Goal: Task Accomplishment & Management: Complete application form

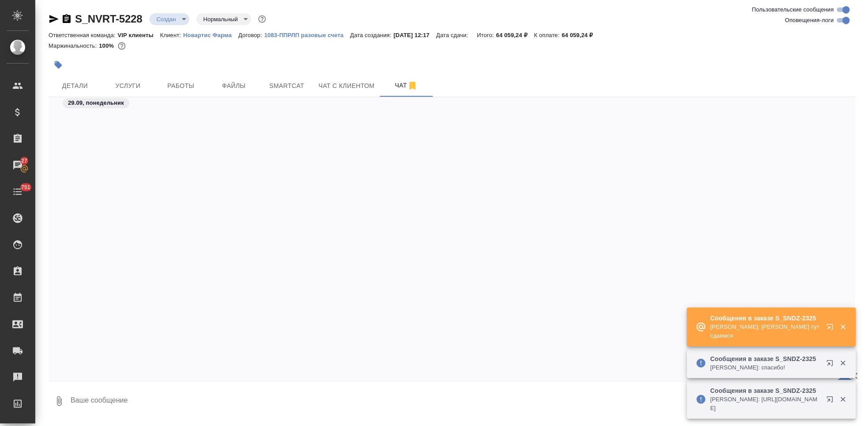
scroll to position [579, 0]
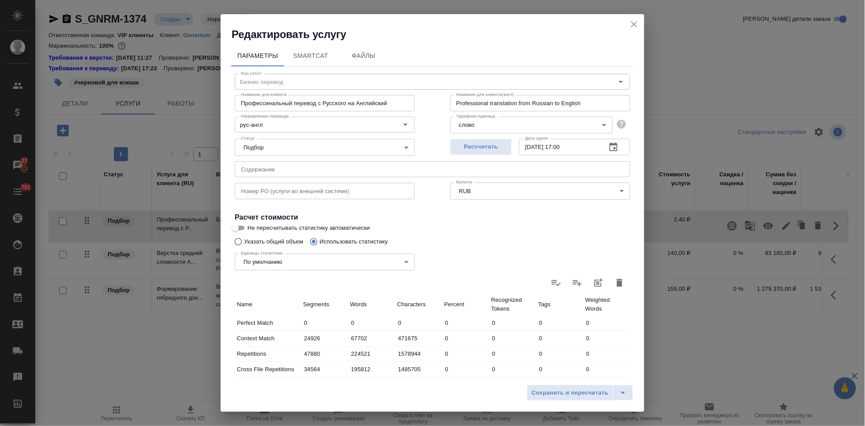
scroll to position [147, 0]
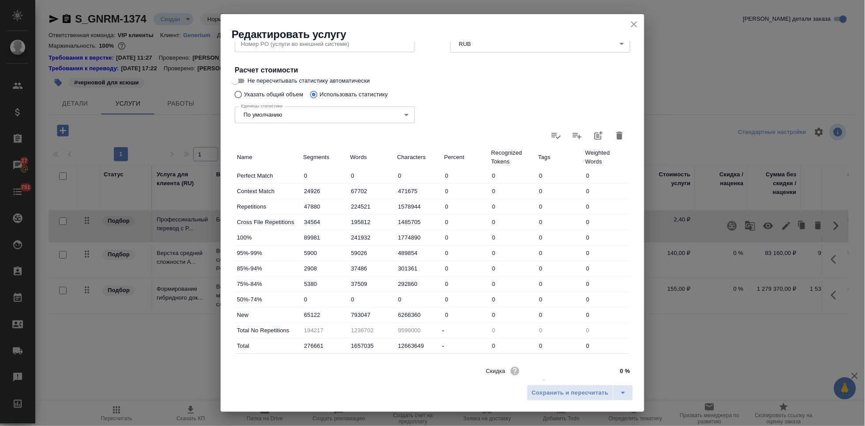
click at [635, 23] on icon "close" at bounding box center [634, 24] width 6 height 6
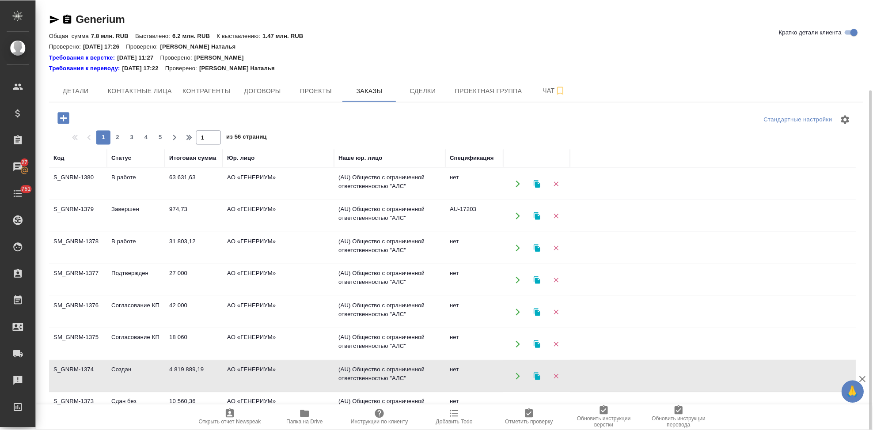
scroll to position [49, 0]
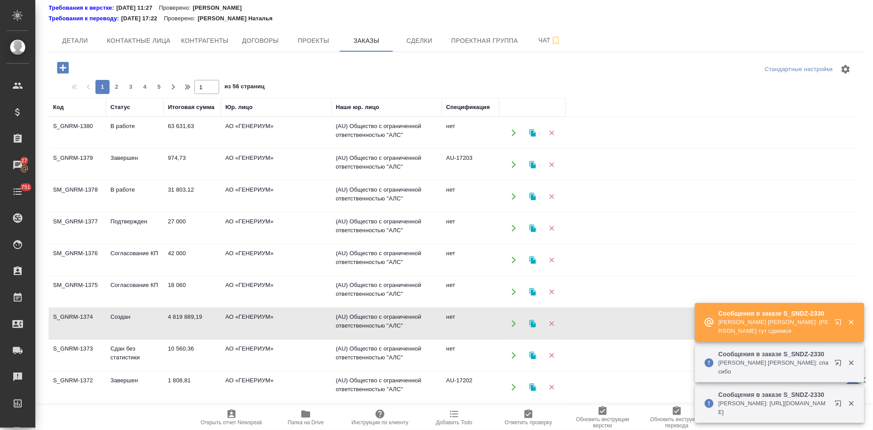
click at [840, 325] on icon "button" at bounding box center [838, 322] width 6 height 6
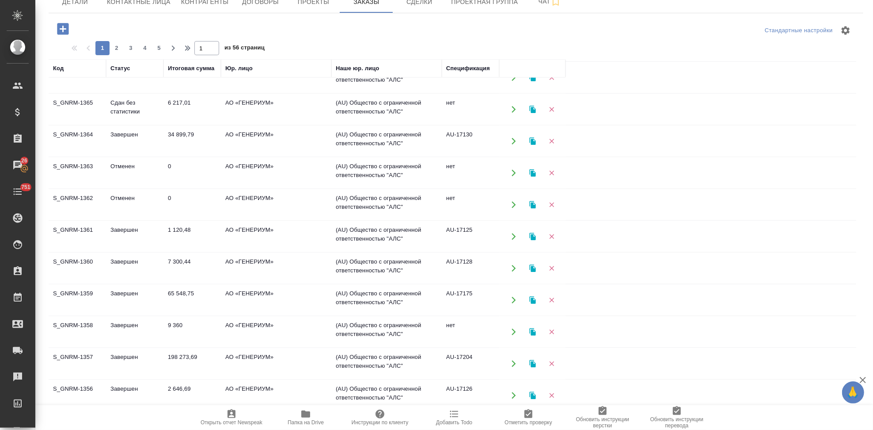
scroll to position [469, 0]
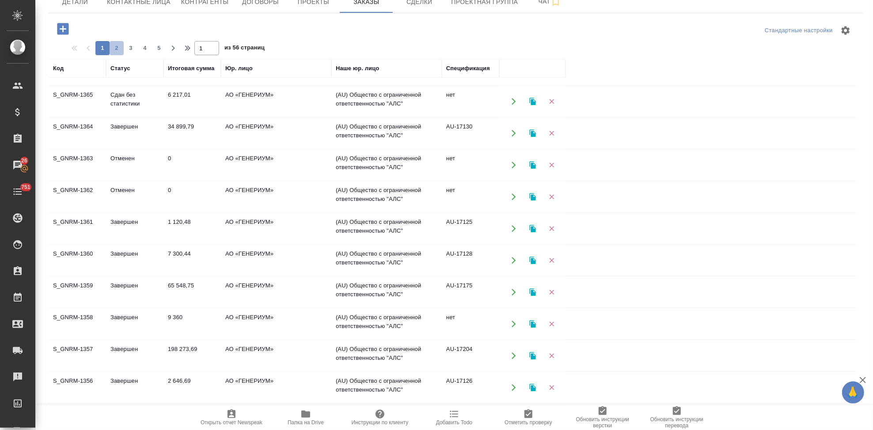
click at [117, 46] on span "2" at bounding box center [117, 48] width 14 height 9
click at [127, 50] on span "3" at bounding box center [131, 48] width 14 height 9
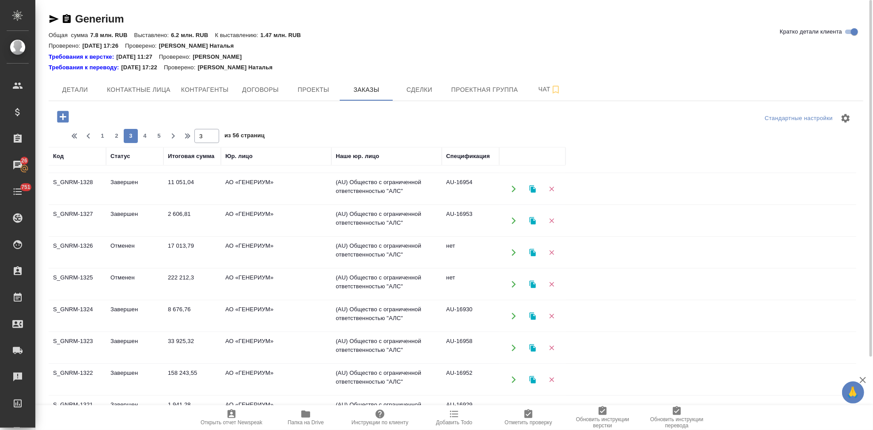
scroll to position [0, 0]
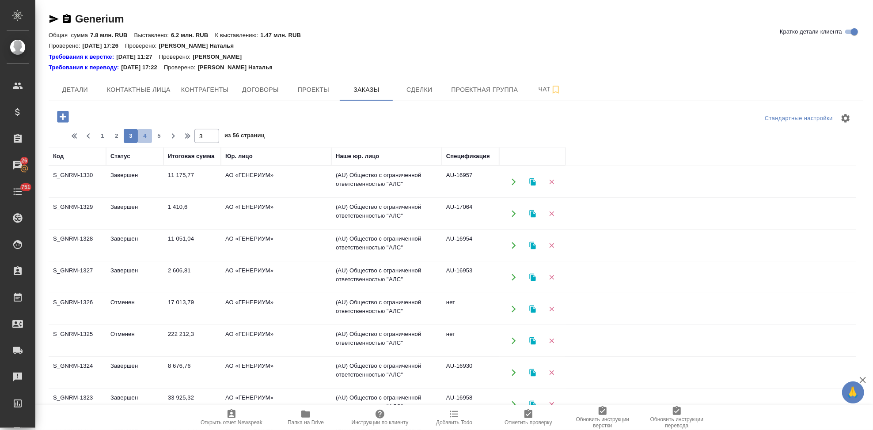
click at [148, 137] on span "4" at bounding box center [145, 136] width 14 height 9
type input "4"
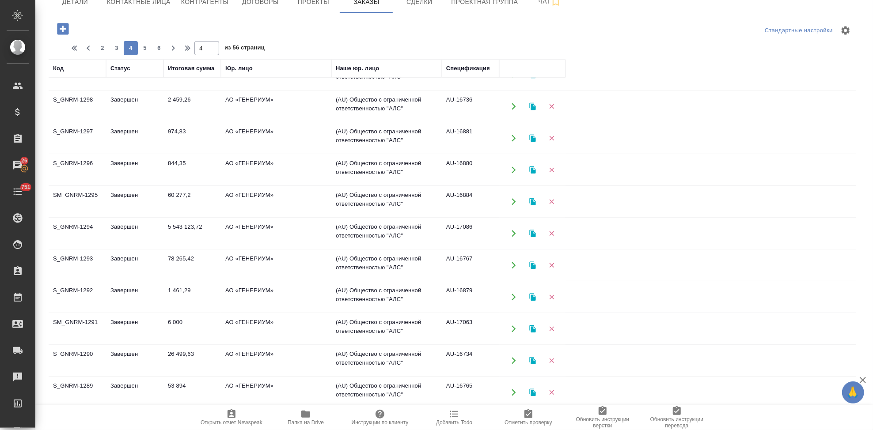
scroll to position [223, 0]
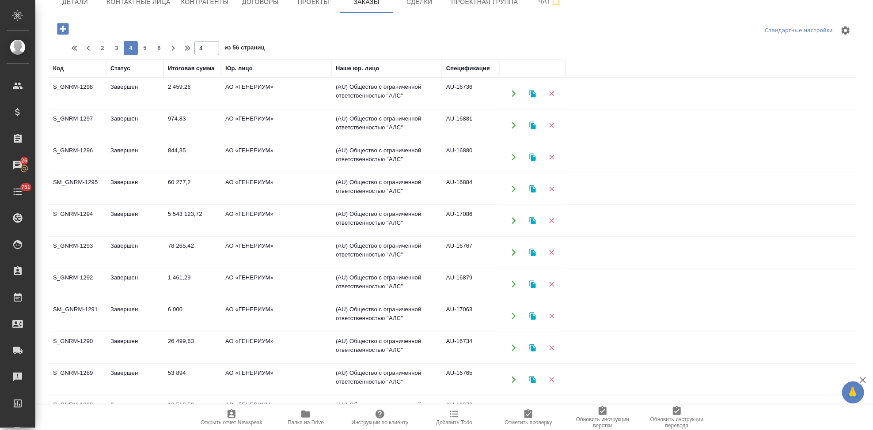
click at [146, 215] on td "Завершен" at bounding box center [134, 220] width 57 height 31
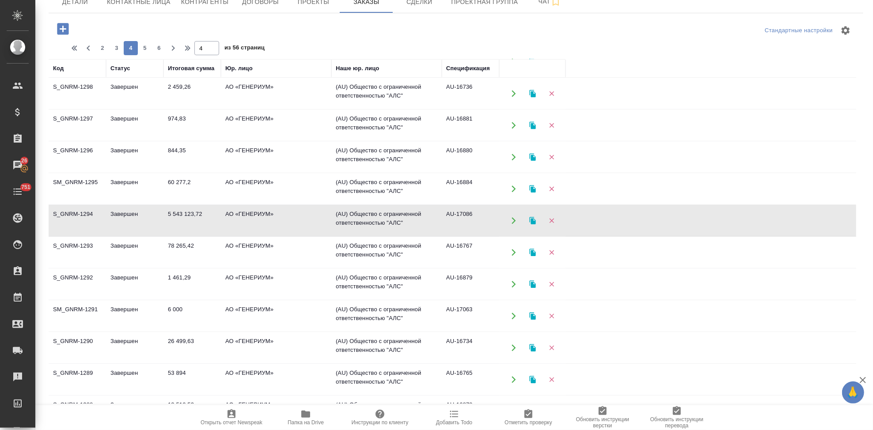
click at [146, 215] on td "Завершен" at bounding box center [134, 220] width 57 height 31
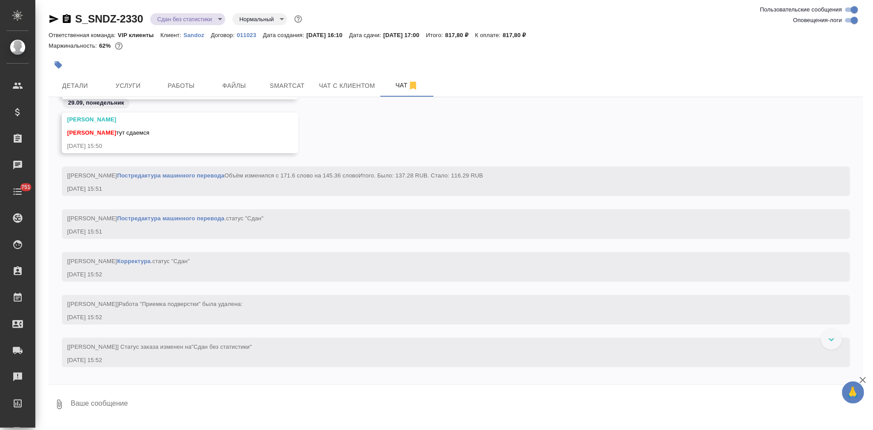
scroll to position [11611, 0]
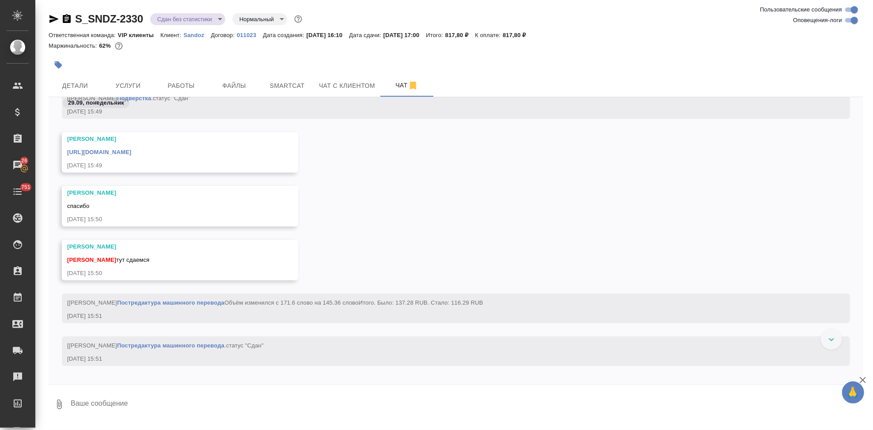
click at [218, 400] on textarea at bounding box center [466, 404] width 793 height 30
type textarea "спасибо"
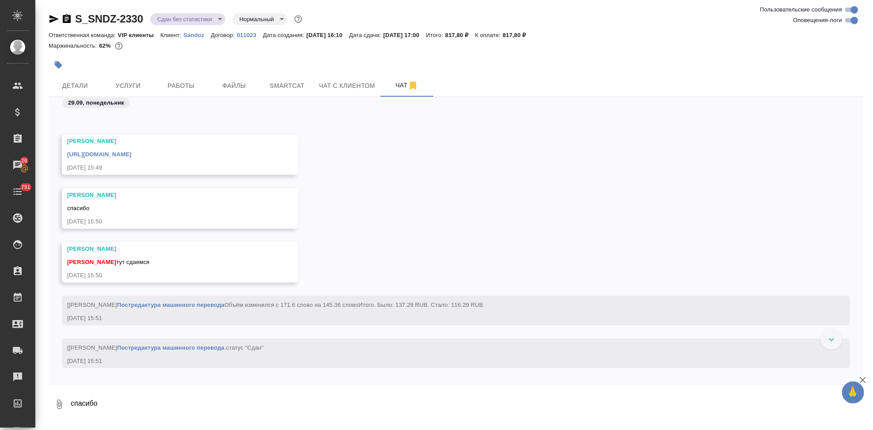
scroll to position [11288, 0]
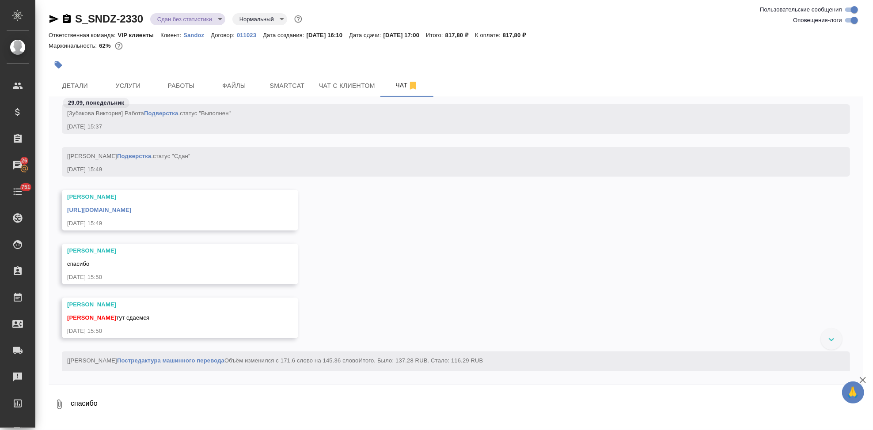
click at [131, 208] on link "[URL][DOMAIN_NAME]" at bounding box center [99, 210] width 64 height 7
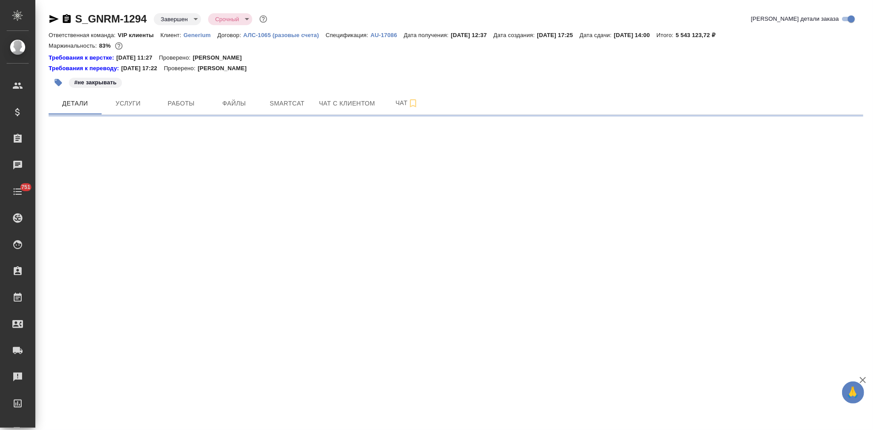
select select "RU"
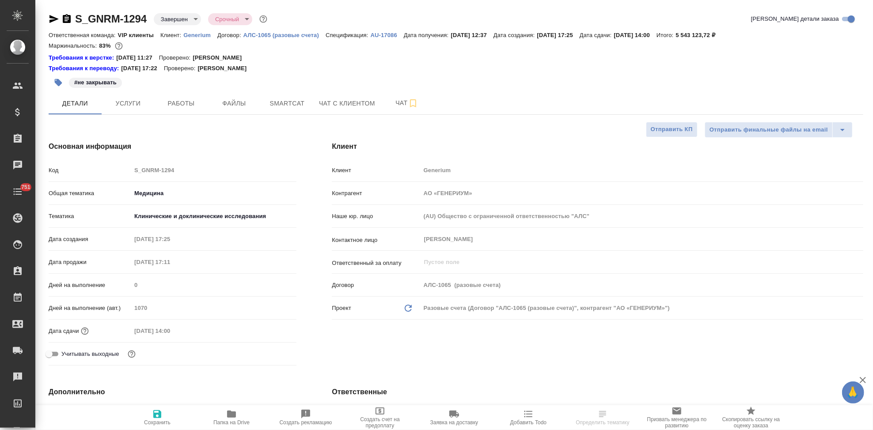
type textarea "x"
type input "[PERSON_NAME]"
click at [137, 112] on button "Услуги" at bounding box center [128, 103] width 53 height 22
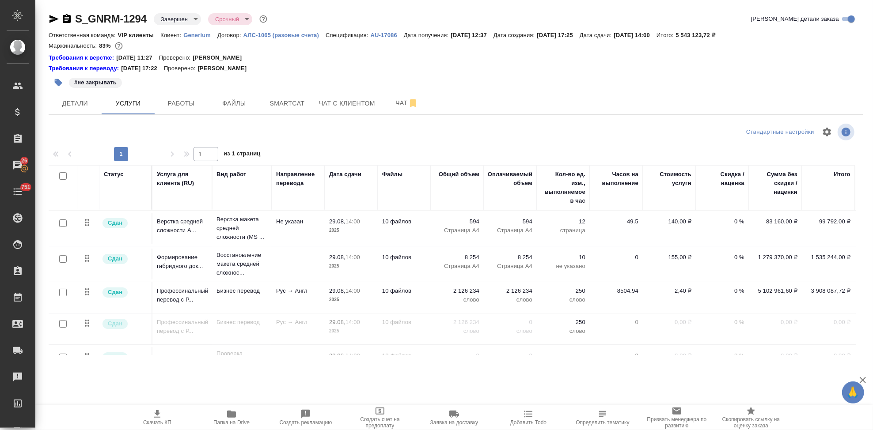
click at [380, 34] on p "AU-17086" at bounding box center [386, 35] width 33 height 7
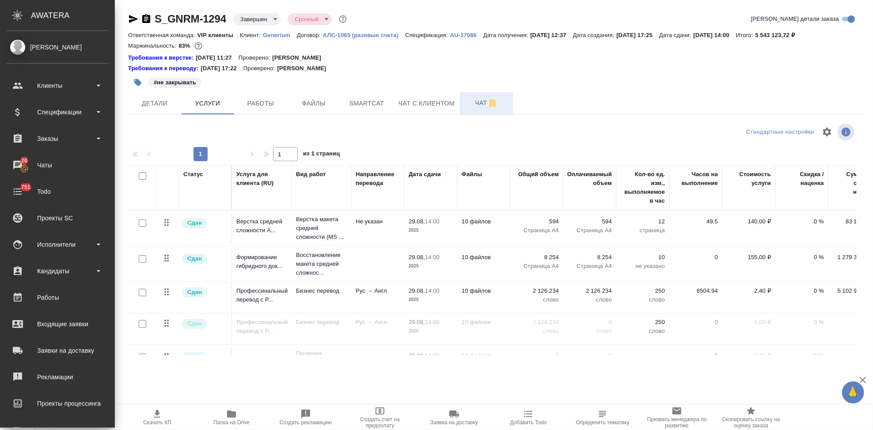
click at [476, 102] on span "Чат" at bounding box center [486, 103] width 42 height 11
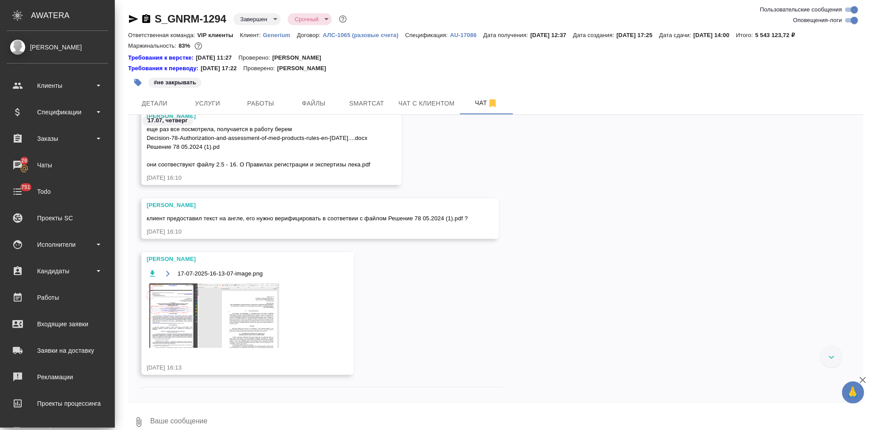
scroll to position [126171, 0]
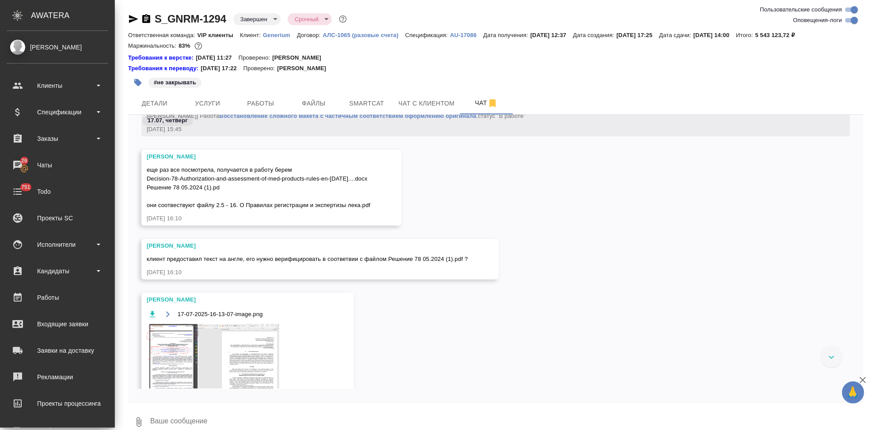
click at [847, 22] on input "Оповещения-логи" at bounding box center [854, 20] width 32 height 11
checkbox input "false"
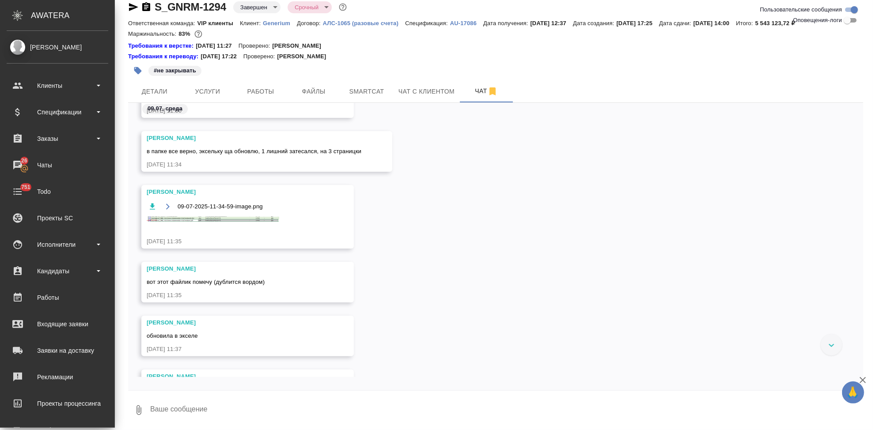
scroll to position [1583, 0]
click at [238, 217] on img at bounding box center [213, 215] width 132 height 5
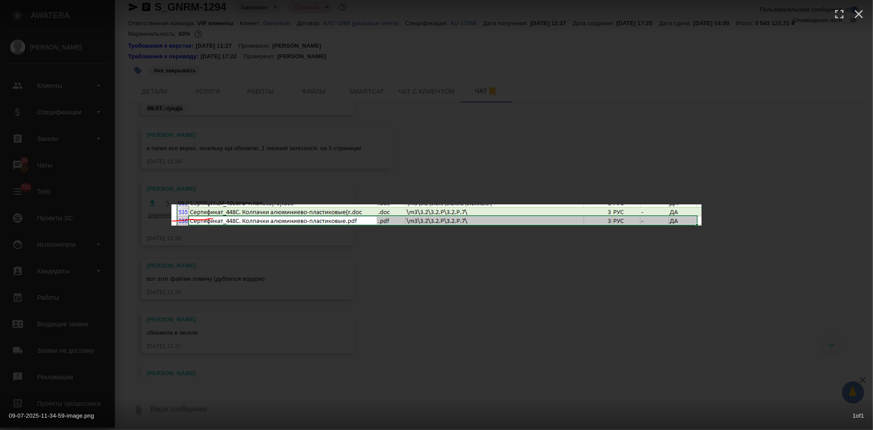
click at [465, 324] on div "09-07-2025-11-34-59-image.png 1 of 1" at bounding box center [436, 215] width 873 height 430
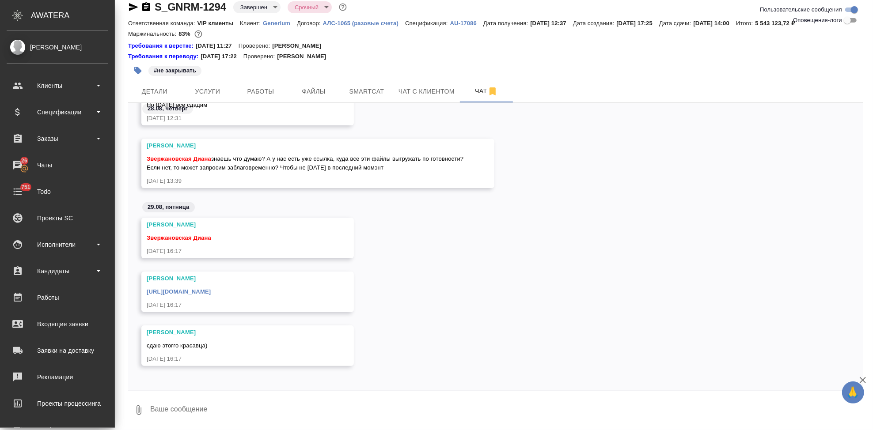
scroll to position [8096, 0]
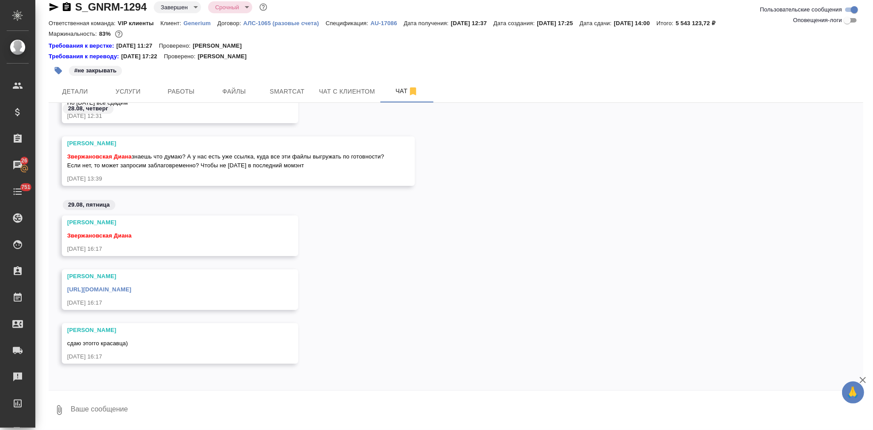
drag, startPoint x: 577, startPoint y: 320, endPoint x: 558, endPoint y: 371, distance: 54.8
drag, startPoint x: 558, startPoint y: 371, endPoint x: 457, endPoint y: 202, distance: 196.6
click at [457, 202] on div "29.08, пятница" at bounding box center [456, 207] width 814 height 16
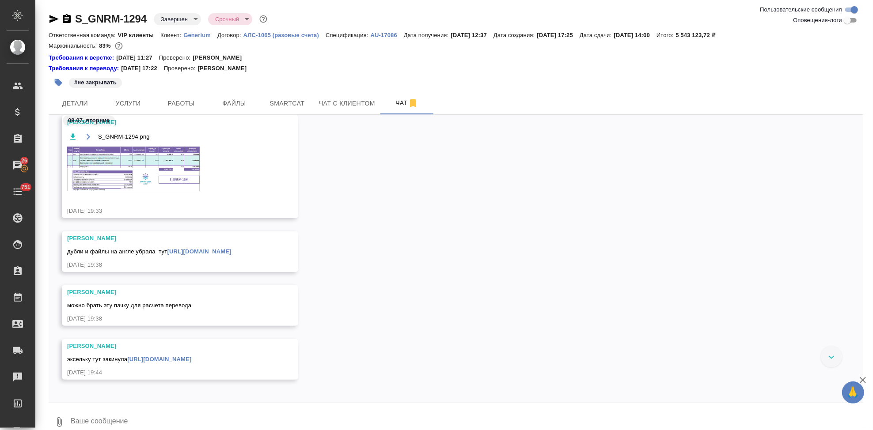
scroll to position [1095, 0]
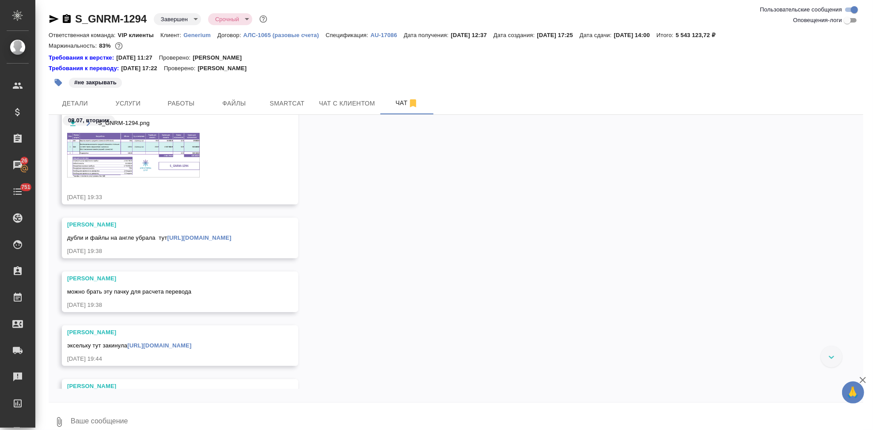
click at [231, 241] on link "https://drive.awatera.com/apps/files/files/9788251?dir=/Shares/Generium/Orders/…" at bounding box center [199, 237] width 64 height 7
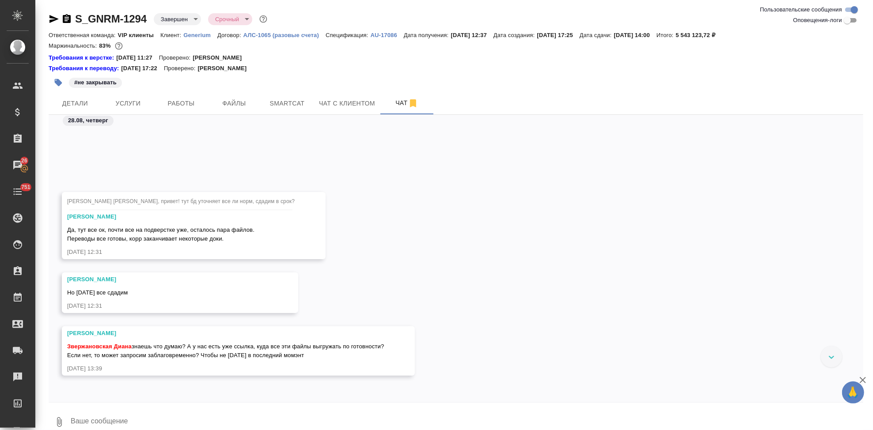
scroll to position [7847, 0]
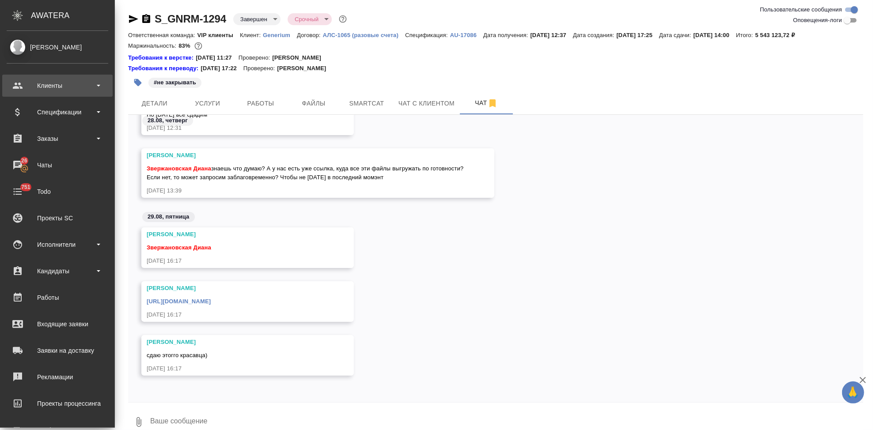
click at [22, 87] on div "Клиенты" at bounding box center [58, 85] width 102 height 13
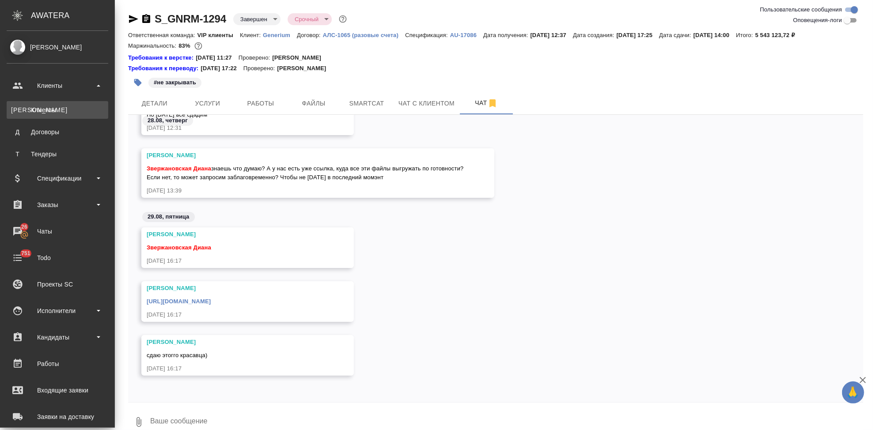
click at [40, 112] on div "Клиенты" at bounding box center [57, 110] width 93 height 9
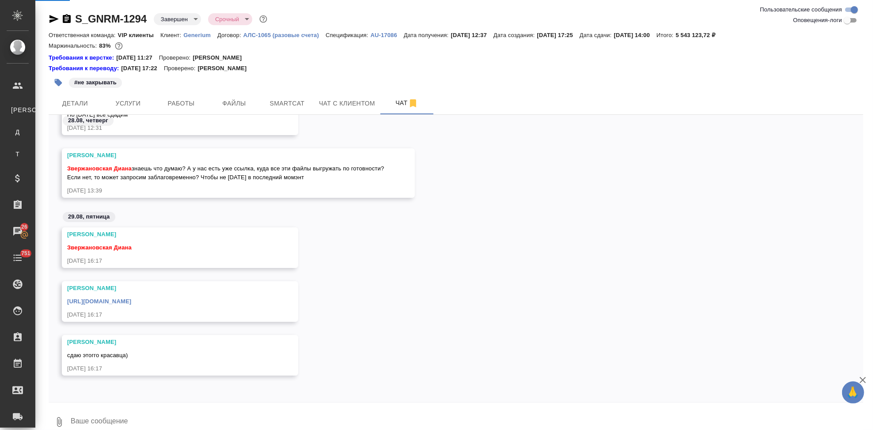
select select "RU"
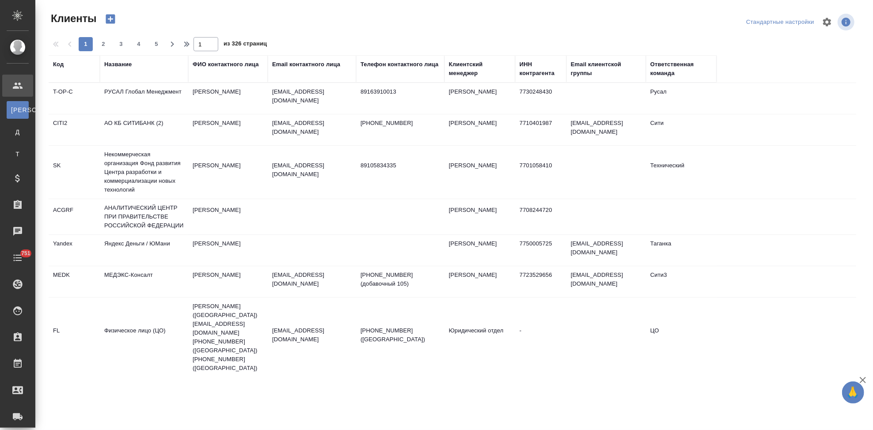
click at [58, 67] on div "Код" at bounding box center [58, 64] width 11 height 9
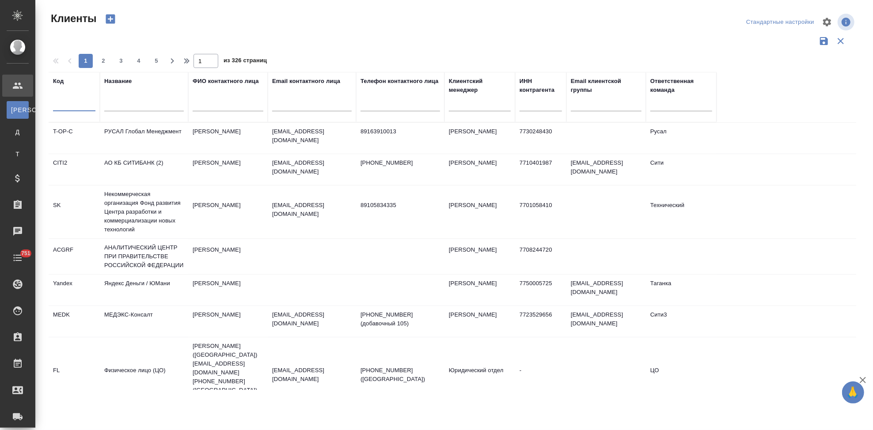
click at [66, 110] on input "text" at bounding box center [74, 105] width 42 height 11
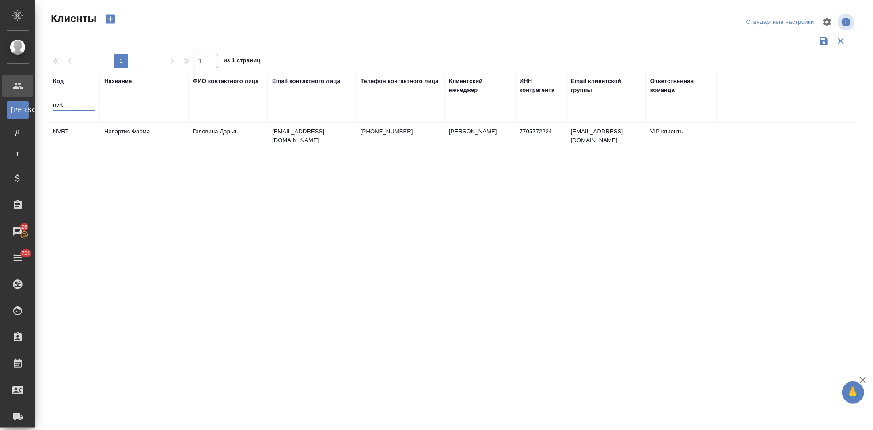
click at [281, 143] on td "daria.golovina@novartis.com" at bounding box center [312, 138] width 88 height 31
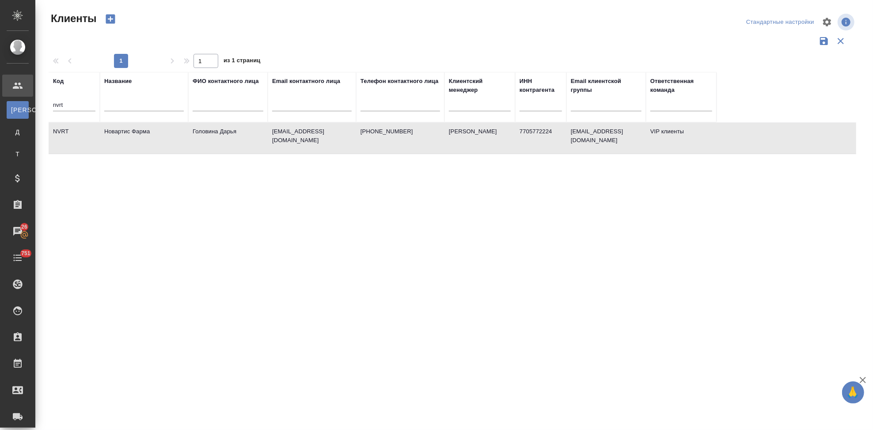
click at [281, 143] on td "daria.golovina@novartis.com" at bounding box center [312, 138] width 88 height 31
click at [83, 103] on input "nvrt" at bounding box center [74, 105] width 42 height 11
type input "n"
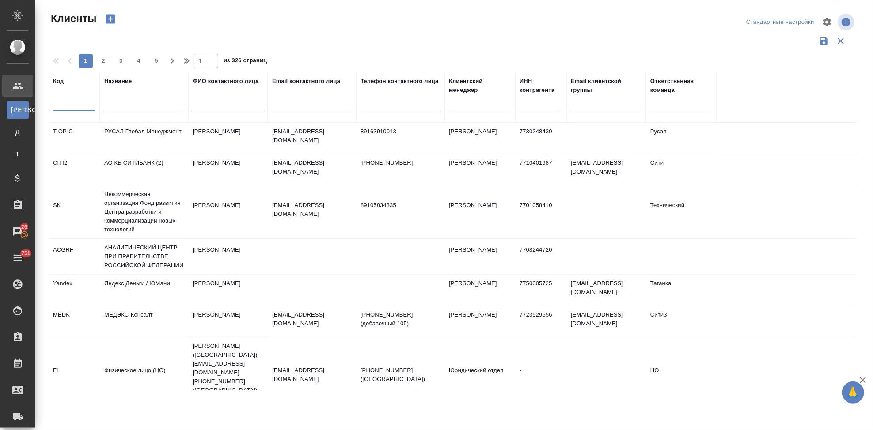
click at [65, 106] on input "text" at bounding box center [74, 105] width 42 height 11
type input "ы"
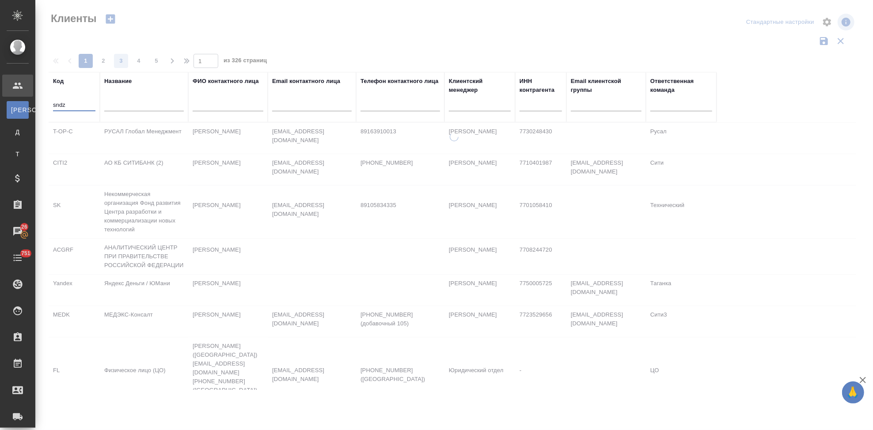
type input "sndz"
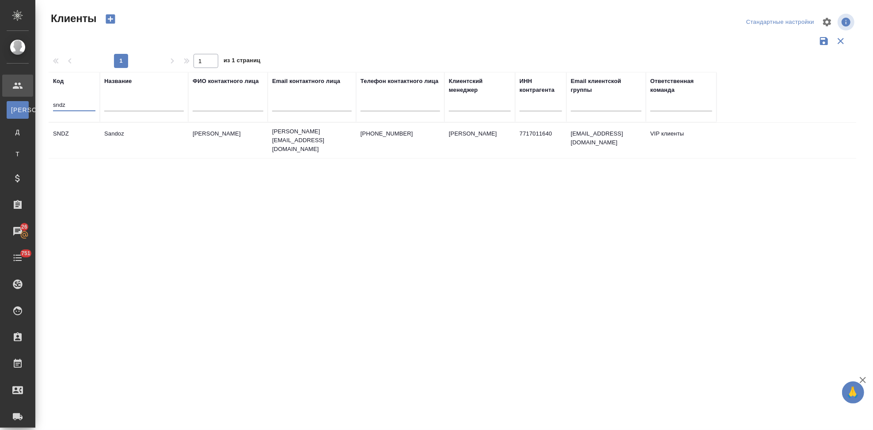
click at [139, 133] on td "Sandoz" at bounding box center [144, 140] width 88 height 31
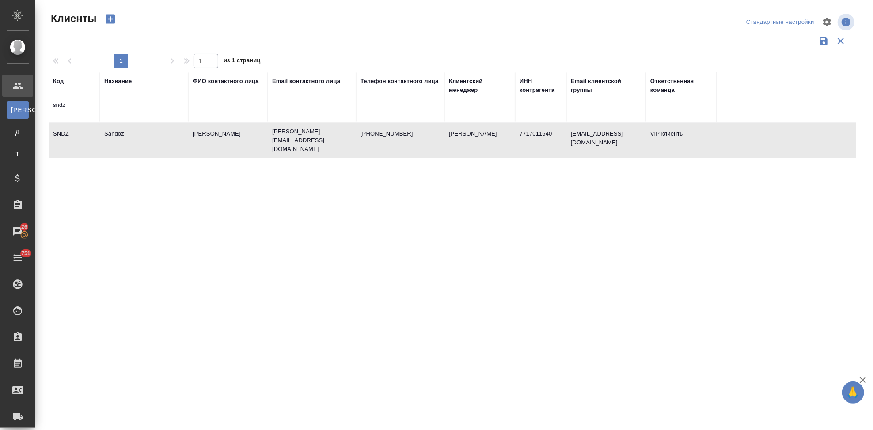
click at [139, 133] on td "Sandoz" at bounding box center [144, 140] width 88 height 31
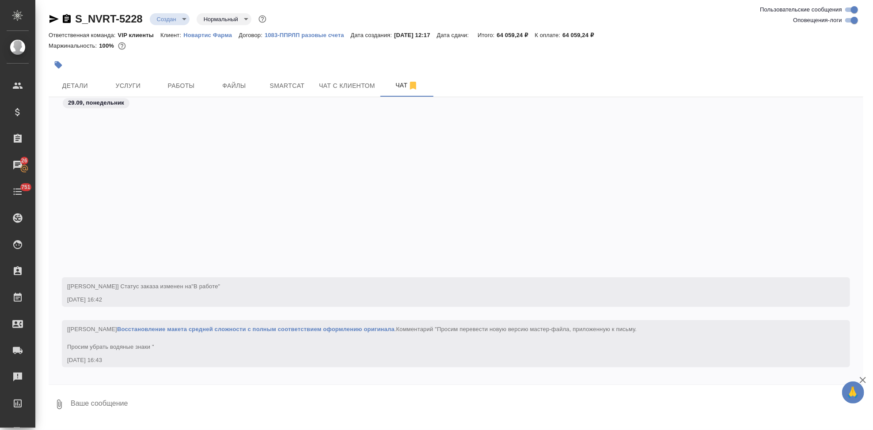
scroll to position [2216, 0]
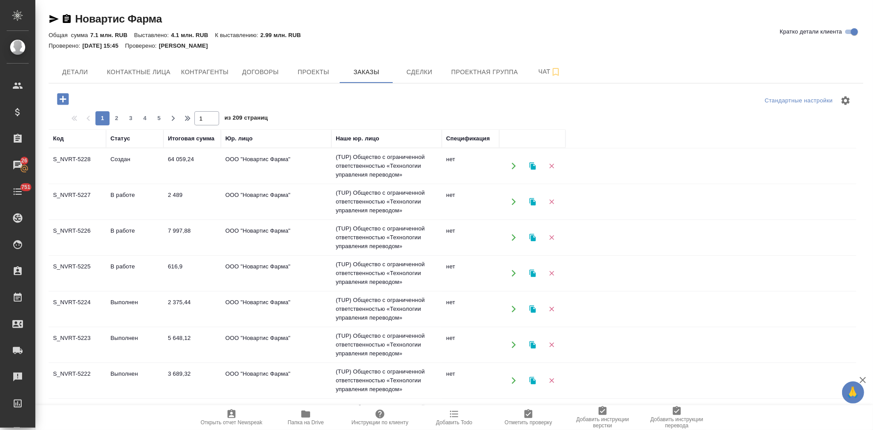
click at [162, 166] on td "Создан" at bounding box center [134, 166] width 57 height 31
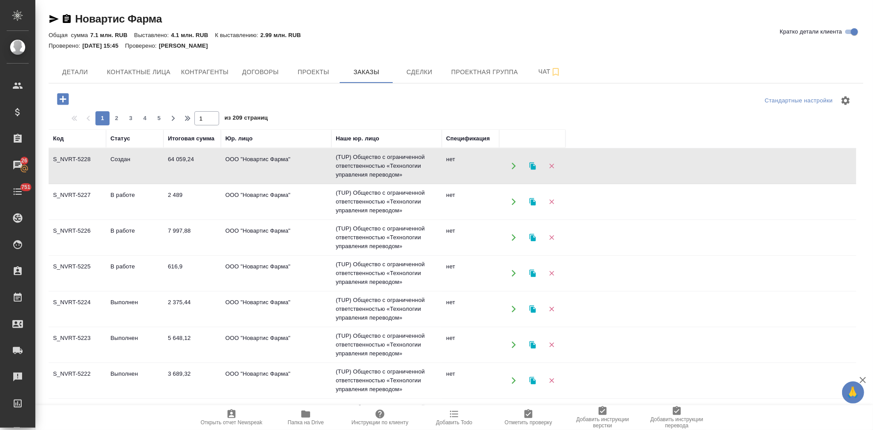
click at [162, 166] on td "Создан" at bounding box center [134, 166] width 57 height 31
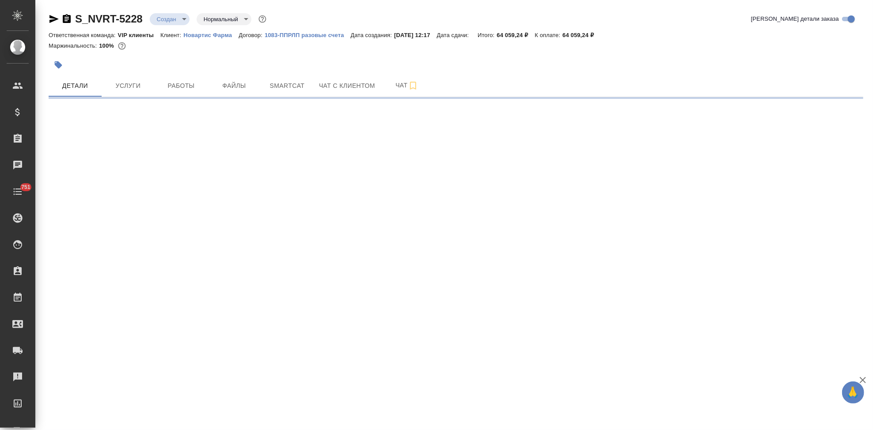
select select "RU"
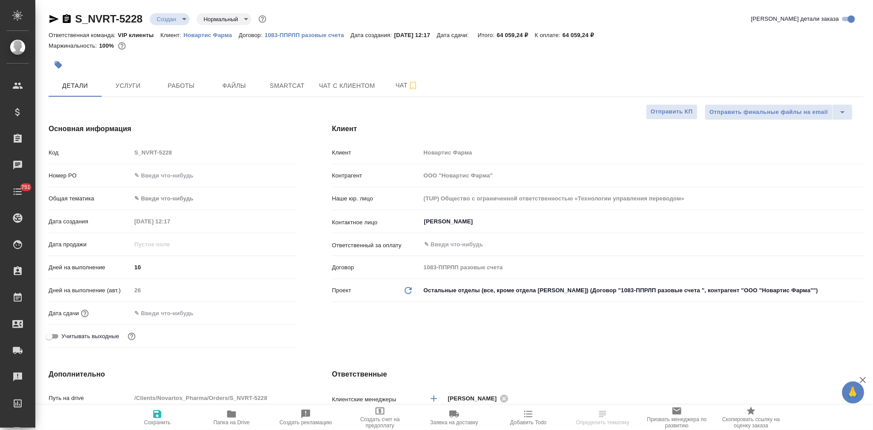
type textarea "x"
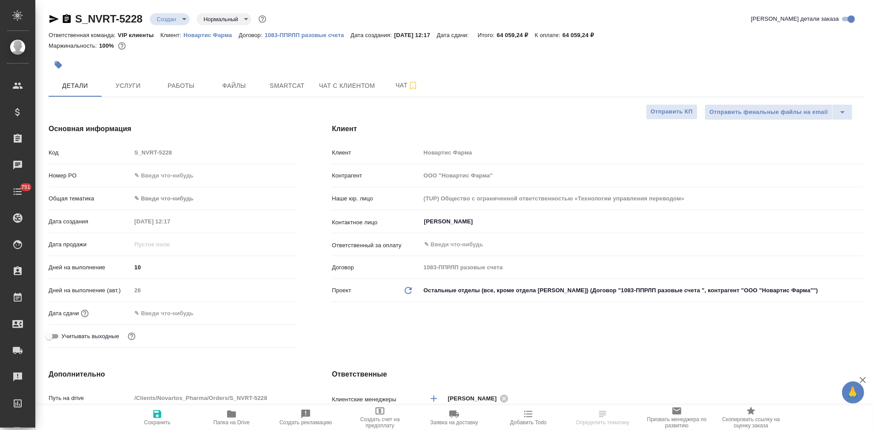
type textarea "x"
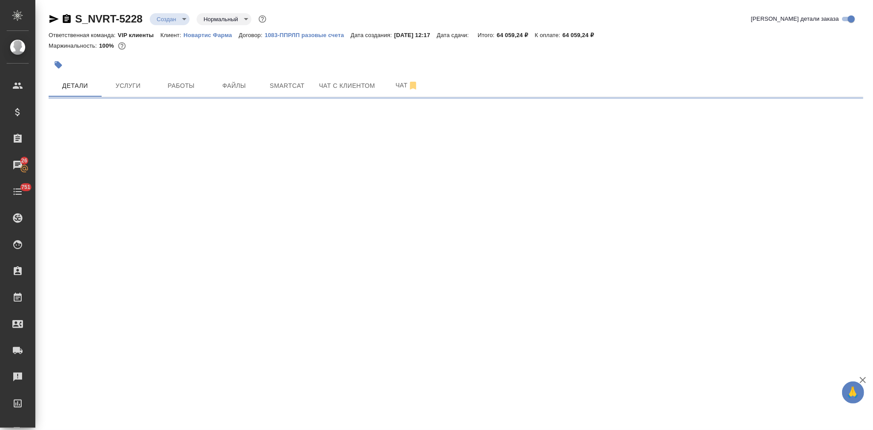
select select "RU"
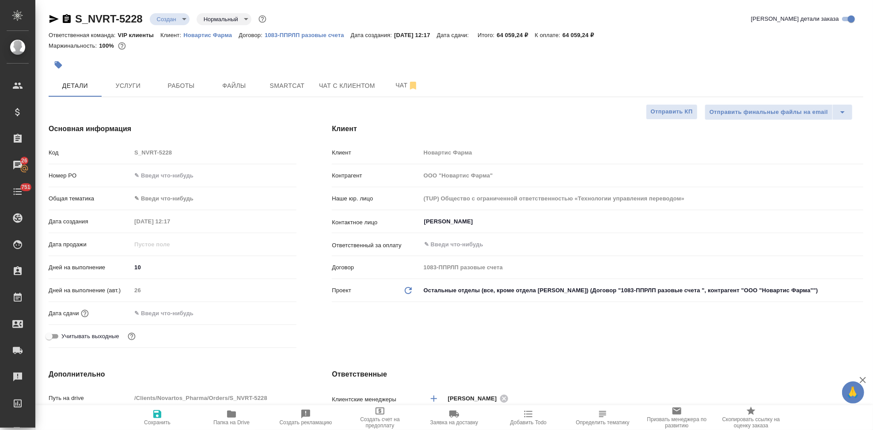
type textarea "x"
click at [178, 23] on body "🙏 .cls-1 fill:#fff; AWATERA Kabargina [PERSON_NAME] Спецификации Заказы 26 Чаты…" at bounding box center [436, 215] width 873 height 430
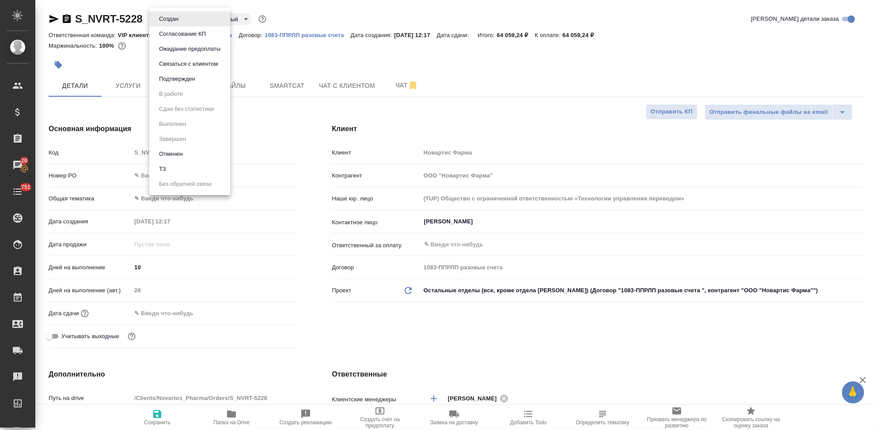
click at [188, 85] on li "Подтвержден" at bounding box center [189, 79] width 81 height 15
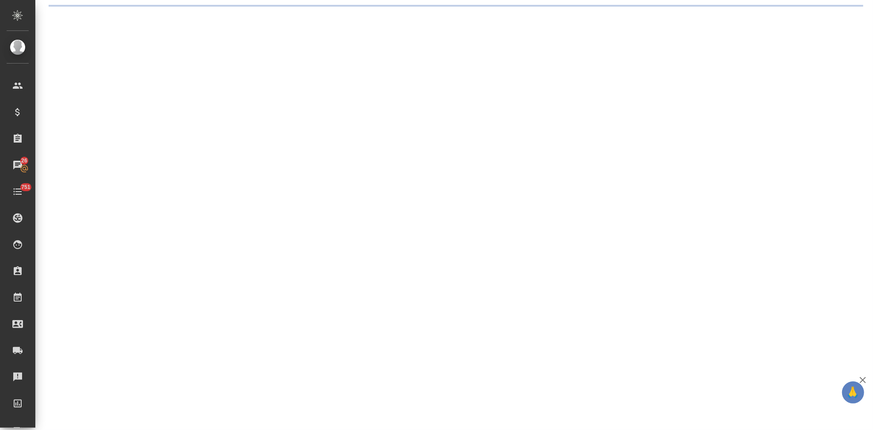
click at [181, 18] on div ".cls-1 fill:#fff; AWATERA Kabargina [PERSON_NAME] Спецификации Заказы 26 Чаты 7…" at bounding box center [436, 215] width 873 height 430
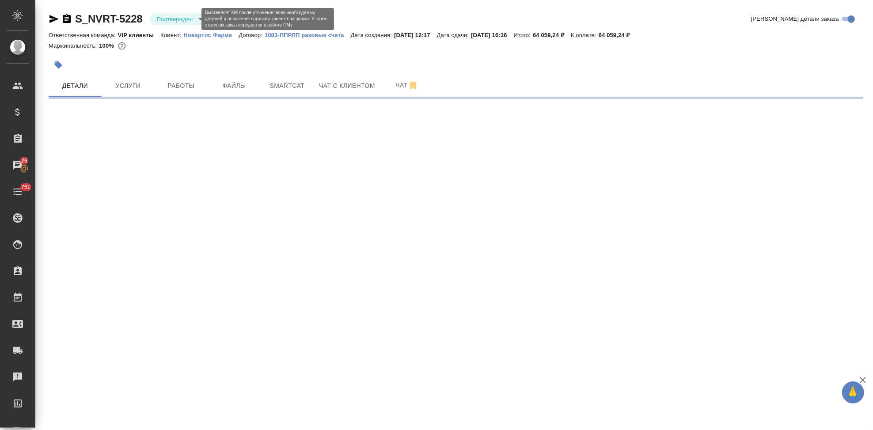
select select "RU"
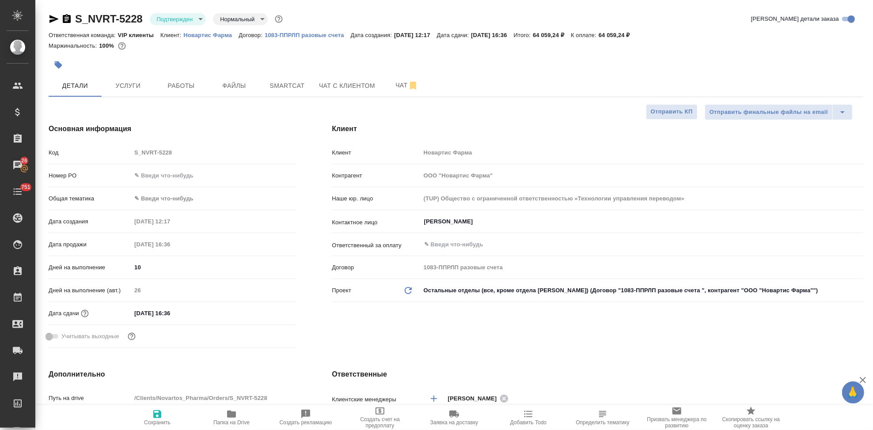
type textarea "x"
click at [196, 314] on input "[DATE] 16:36" at bounding box center [170, 313] width 77 height 13
click at [268, 311] on icon "button" at bounding box center [270, 312] width 11 height 11
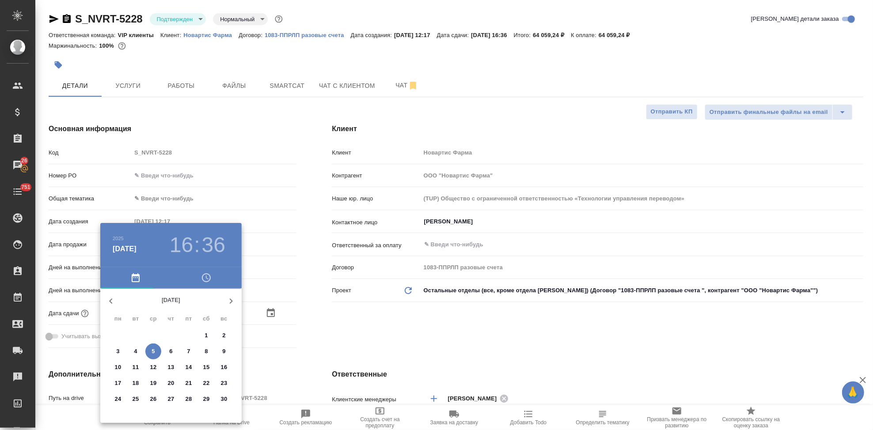
click at [114, 303] on icon "button" at bounding box center [111, 301] width 11 height 11
click at [155, 350] on span "8" at bounding box center [153, 351] width 16 height 9
type input "08.10.2025 16:36"
type textarea "x"
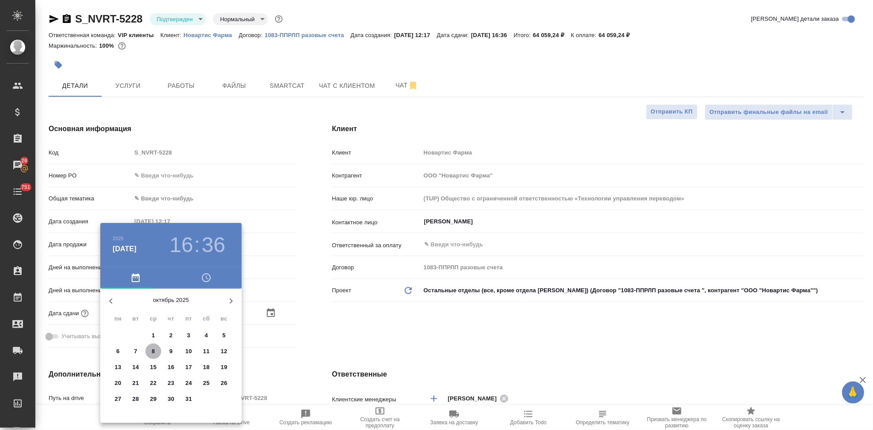
type textarea "x"
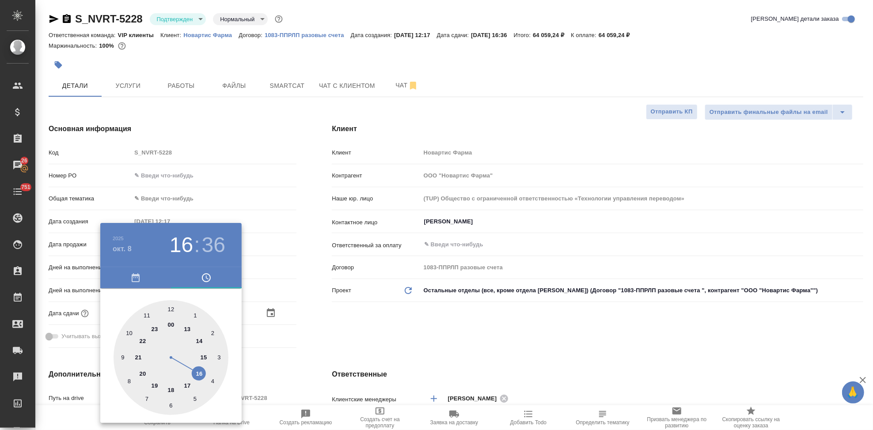
click at [187, 382] on div at bounding box center [170, 357] width 115 height 115
type input "08.10.2025 17:36"
type textarea "x"
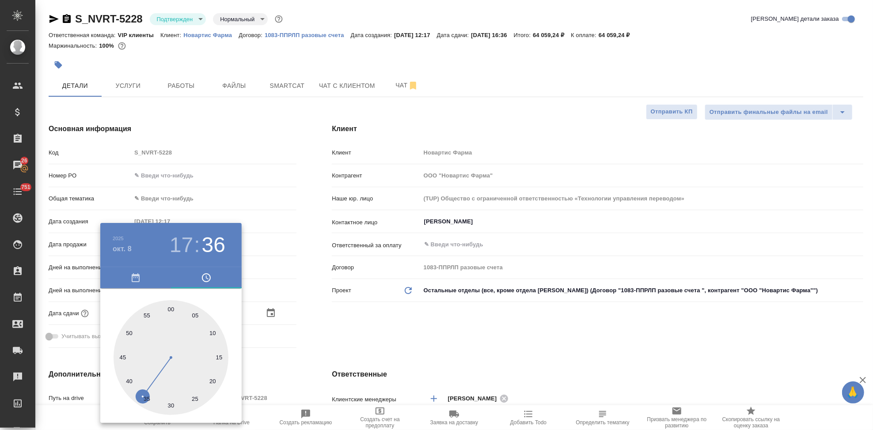
click at [172, 311] on div at bounding box center [170, 357] width 115 height 115
type input "08.10.2025 17:00"
type textarea "x"
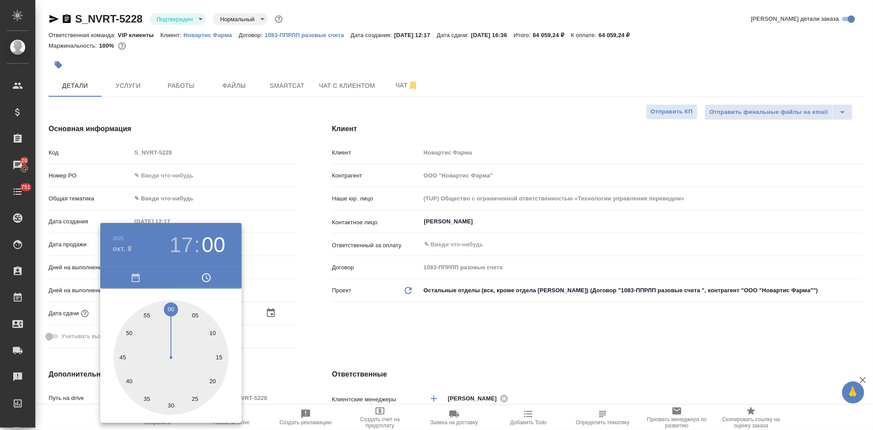
type textarea "x"
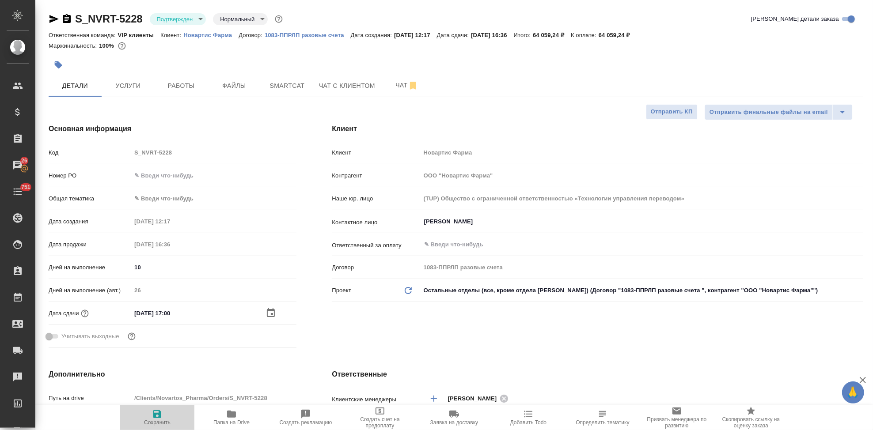
click at [153, 421] on span "Сохранить" at bounding box center [157, 423] width 26 height 6
type textarea "x"
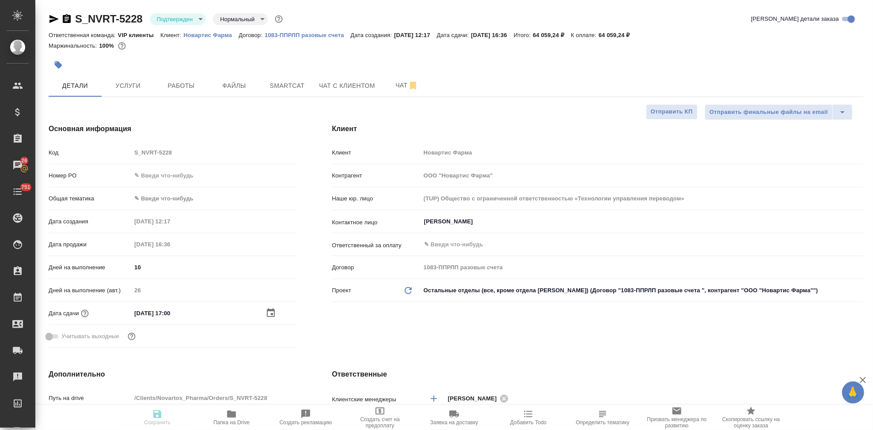
type textarea "x"
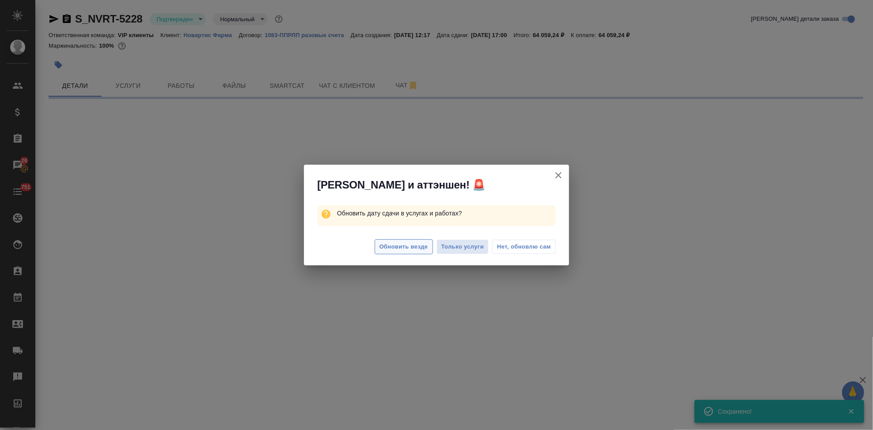
select select "RU"
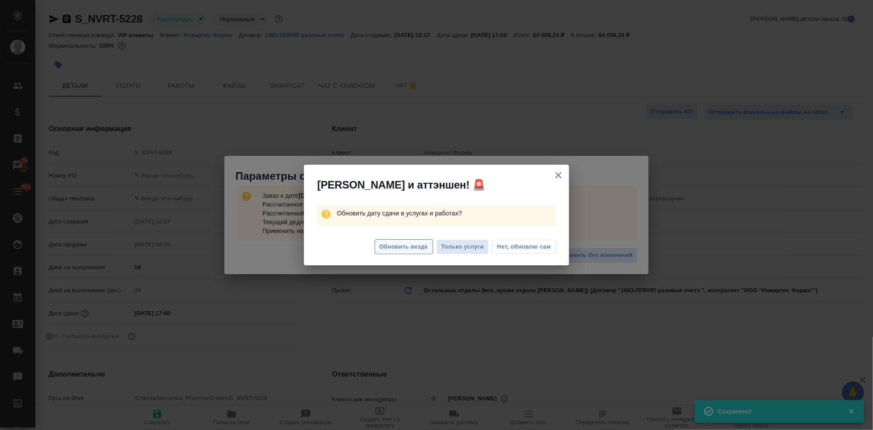
click at [392, 250] on span "Обновить везде" at bounding box center [403, 247] width 49 height 10
type textarea "x"
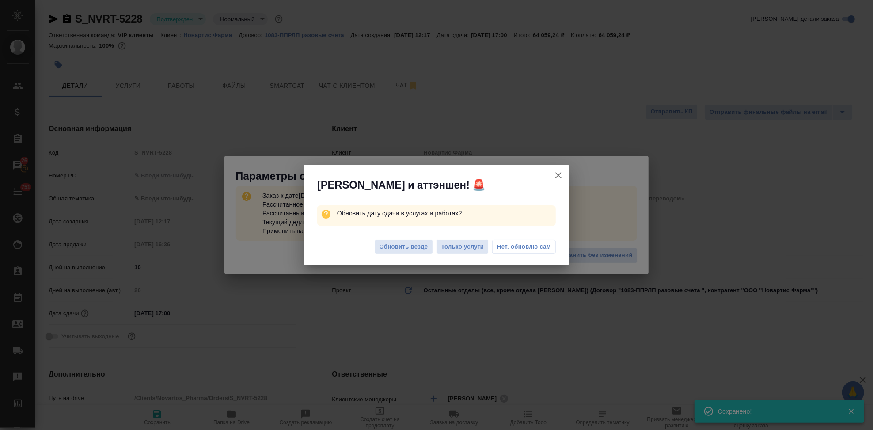
type textarea "x"
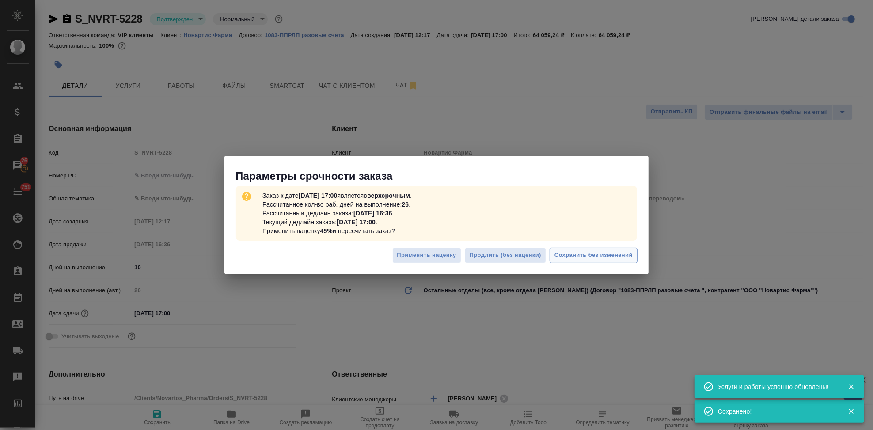
click at [609, 257] on span "Сохранить без изменений" at bounding box center [593, 255] width 78 height 10
type textarea "x"
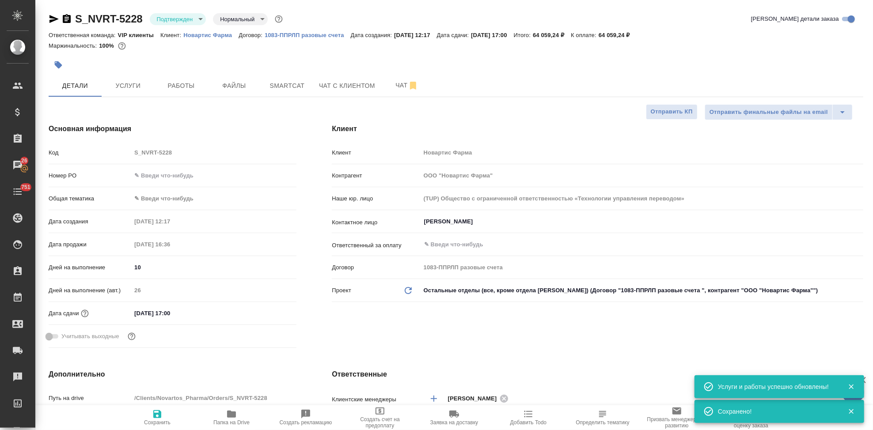
type textarea "x"
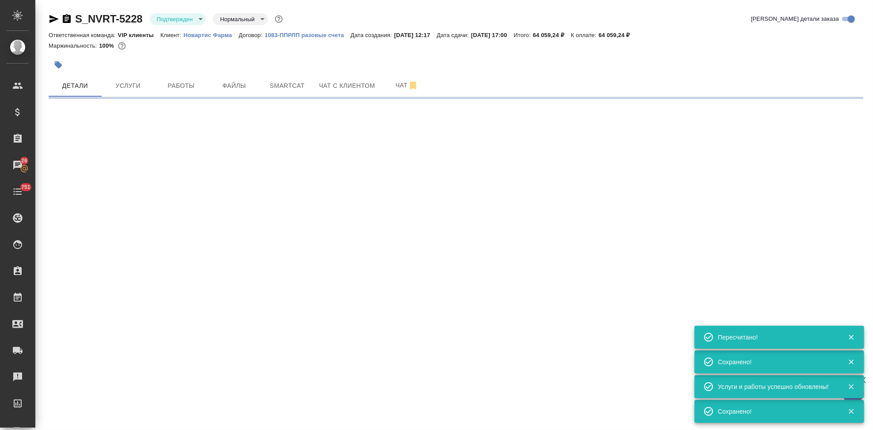
type input "urgent"
select select "RU"
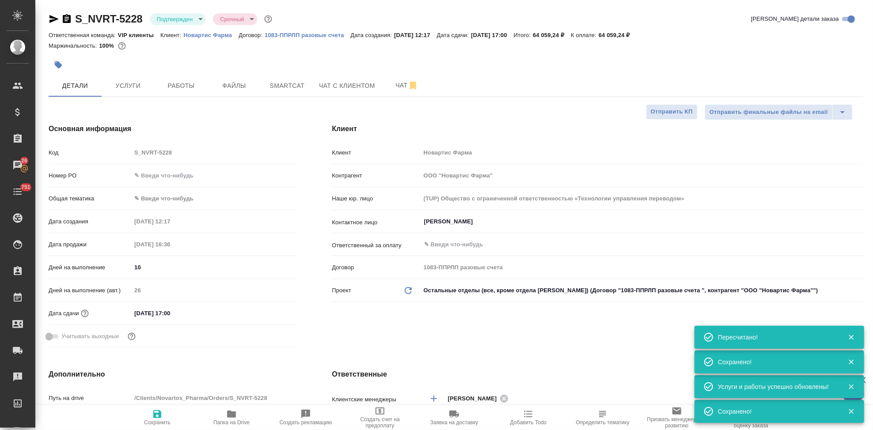
type textarea "x"
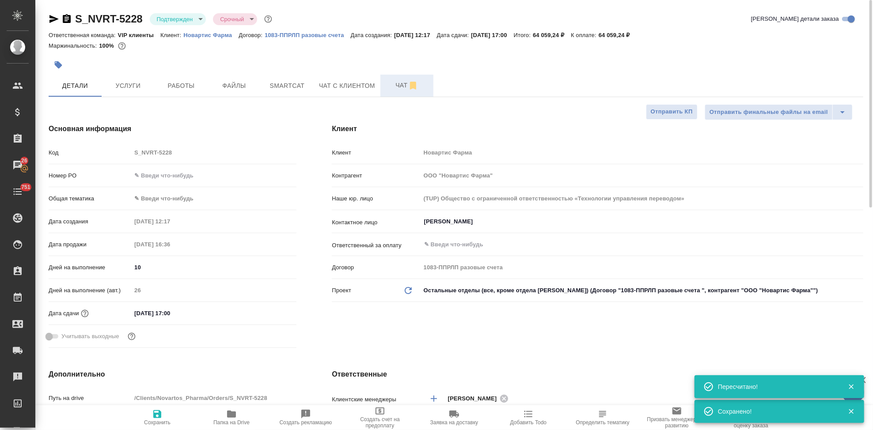
click at [388, 88] on span "Чат" at bounding box center [406, 85] width 42 height 11
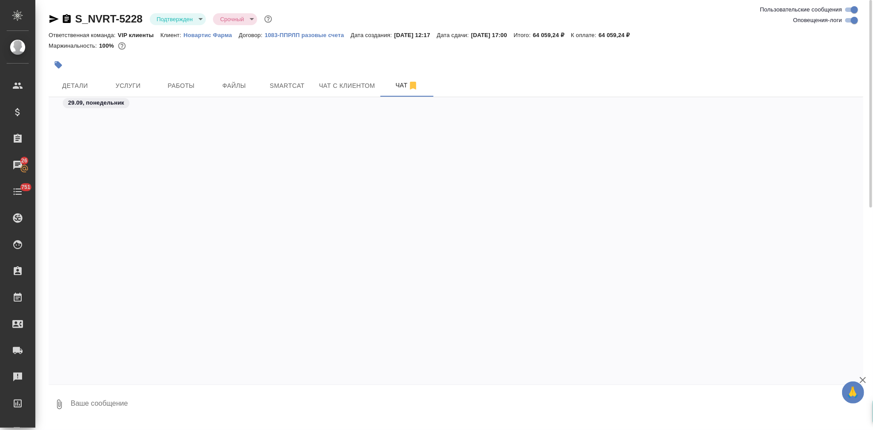
scroll to position [4799, 0]
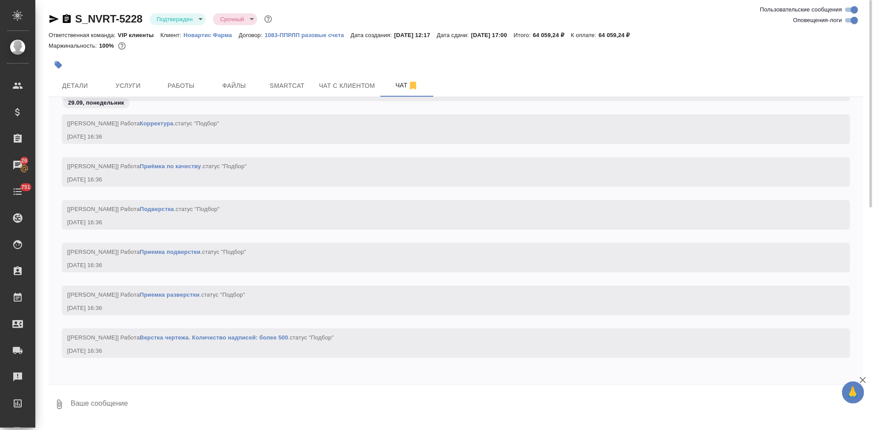
click at [152, 403] on textarea at bounding box center [466, 404] width 793 height 30
type textarea """
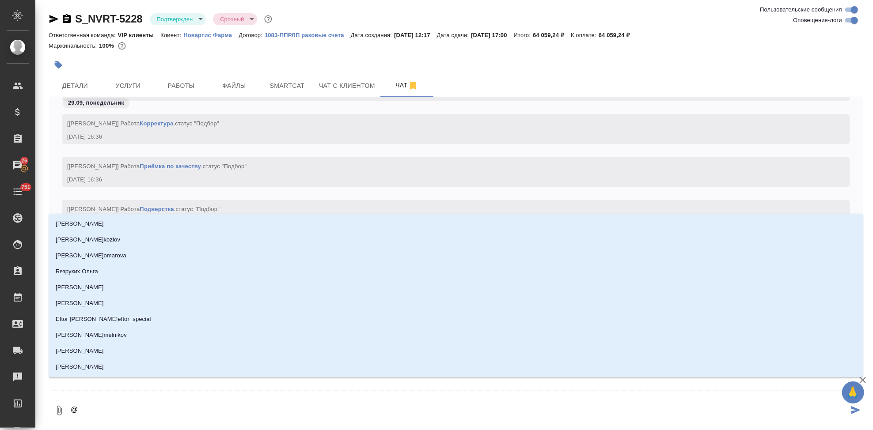
type textarea "@г"
type input "г"
type textarea "@гр"
type input "гр"
type textarea "@гра"
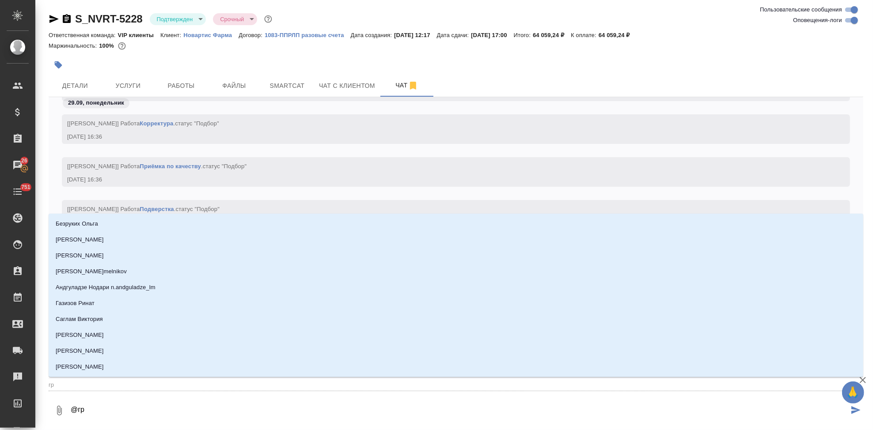
type input "гра"
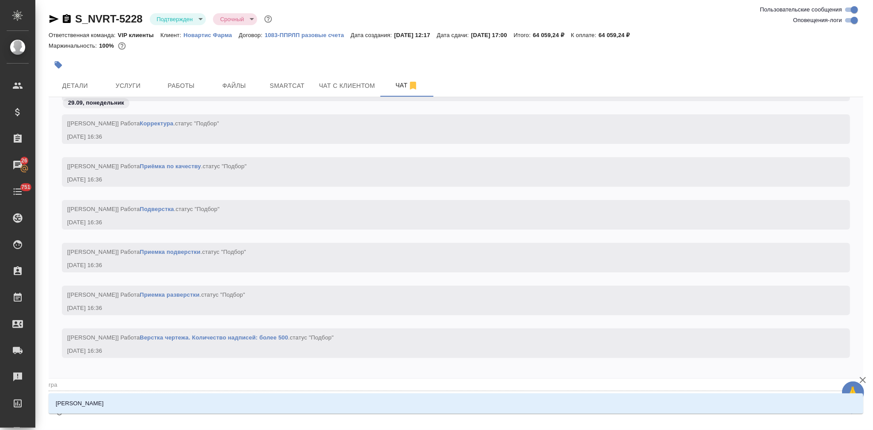
type textarea "@граьб"
type input "граьб"
type textarea "@граь"
type input "граь"
type textarea "@гра"
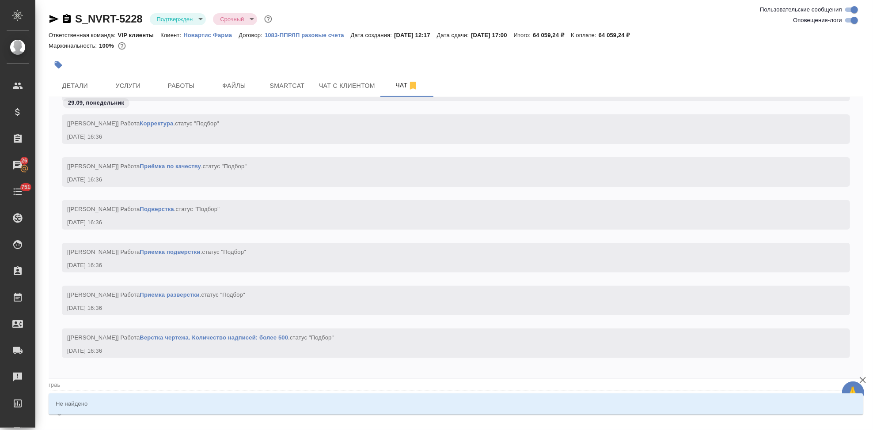
type input "гра"
type textarea "@граб"
type input "граб"
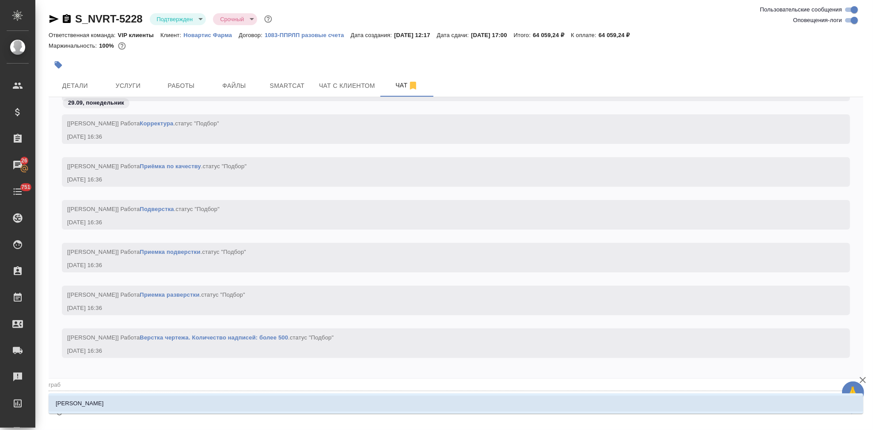
click at [312, 405] on li "[PERSON_NAME]" at bounding box center [456, 404] width 814 height 16
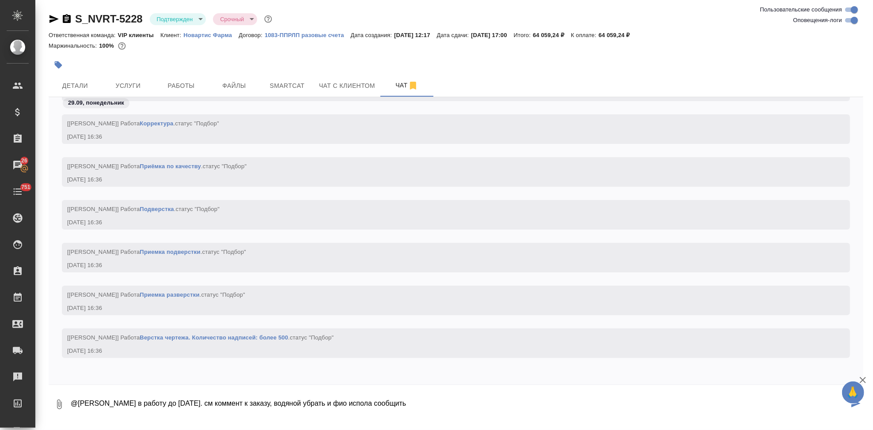
type textarea "@Грабко Мария в работу до 8 октября. см коммент к заказу, водяной убрать и фио …"
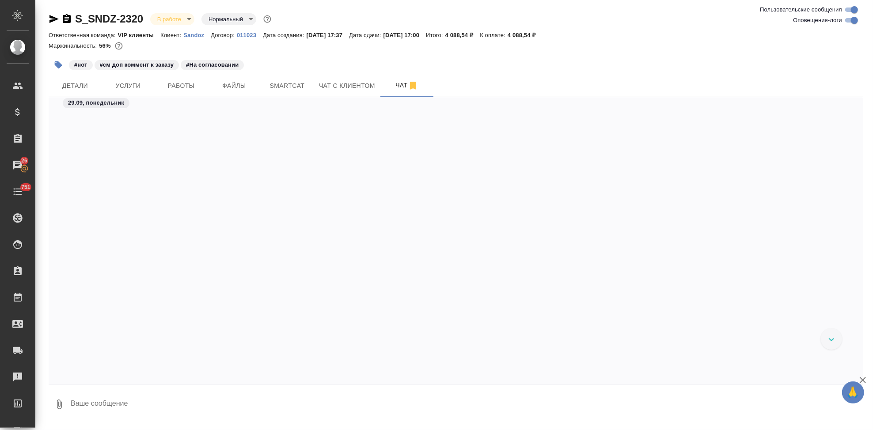
scroll to position [22355, 0]
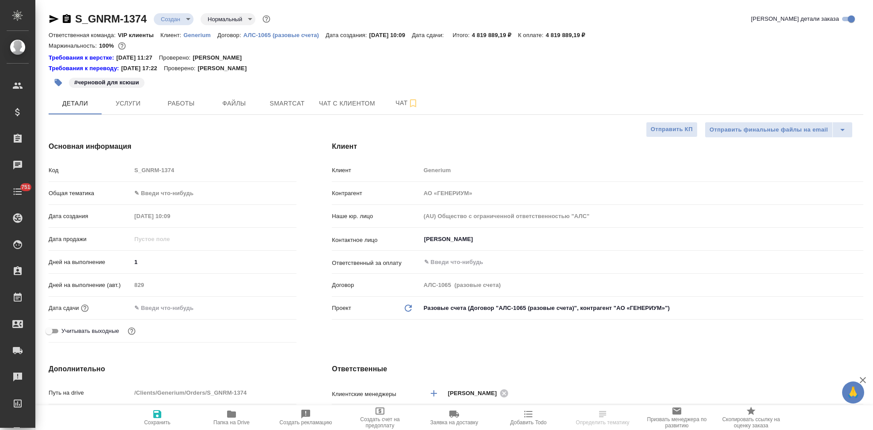
select select "RU"
click at [131, 107] on span "Услуги" at bounding box center [128, 103] width 42 height 11
select select "RU"
type textarea "x"
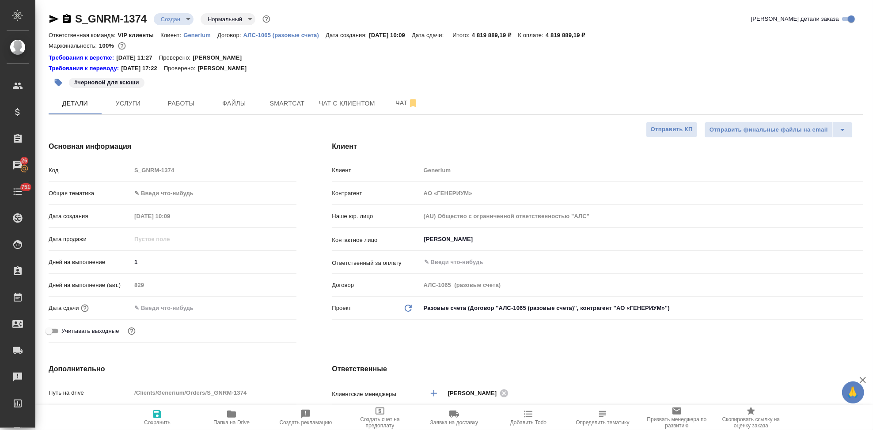
type textarea "x"
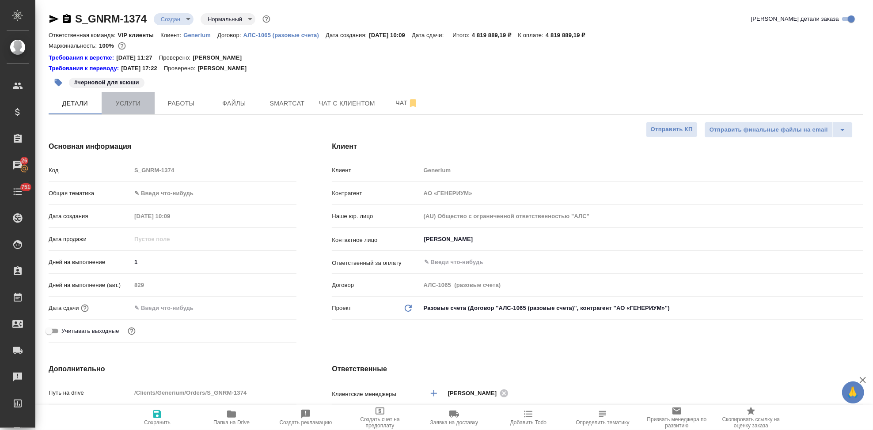
click at [129, 108] on span "Услуги" at bounding box center [128, 103] width 42 height 11
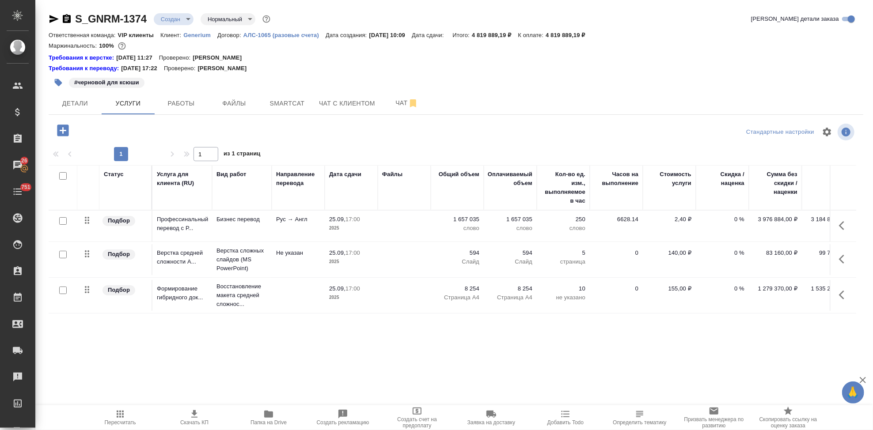
click at [844, 225] on icon "button" at bounding box center [844, 225] width 11 height 11
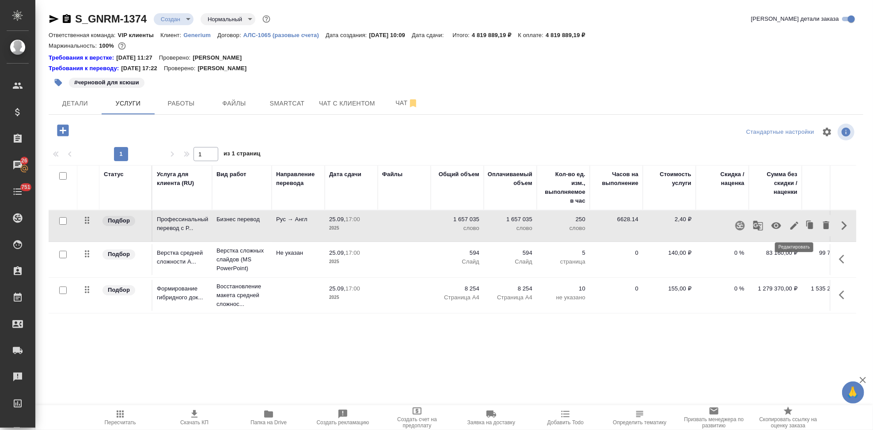
click at [789, 227] on icon "button" at bounding box center [794, 225] width 11 height 11
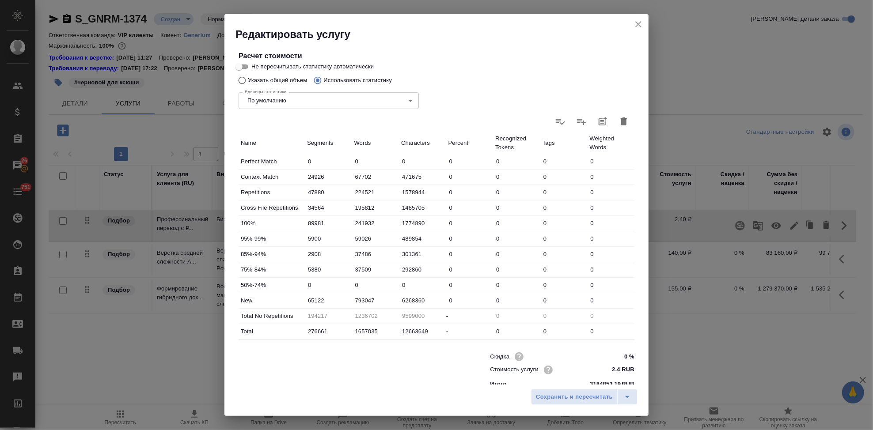
scroll to position [171, 0]
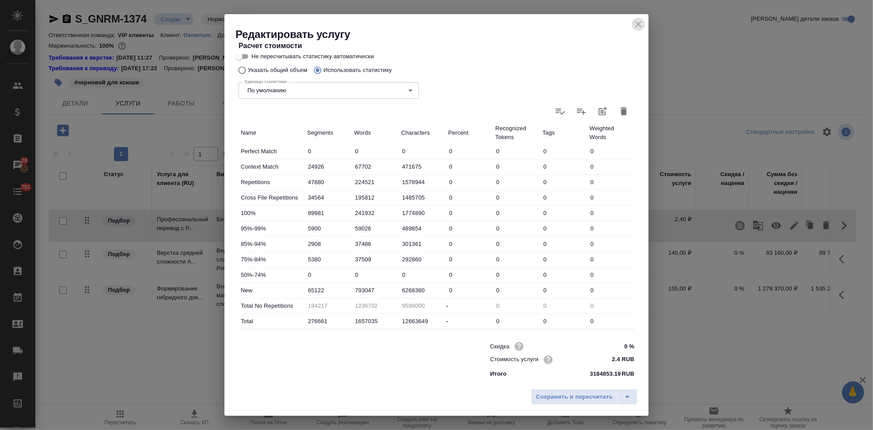
click at [633, 22] on icon "close" at bounding box center [638, 24] width 11 height 11
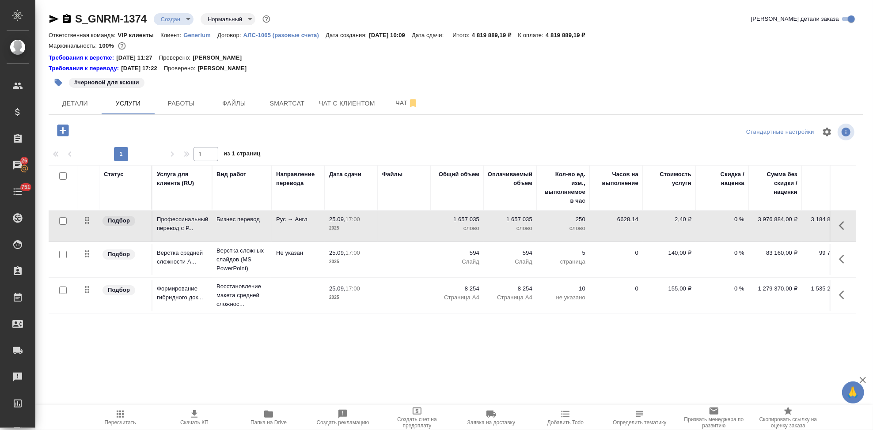
click at [845, 226] on icon "button" at bounding box center [844, 225] width 11 height 11
click at [789, 226] on icon "button" at bounding box center [794, 225] width 11 height 11
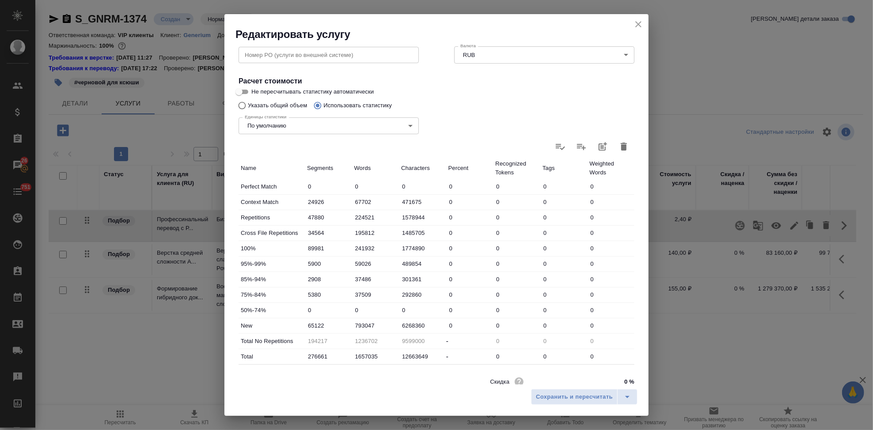
scroll to position [147, 0]
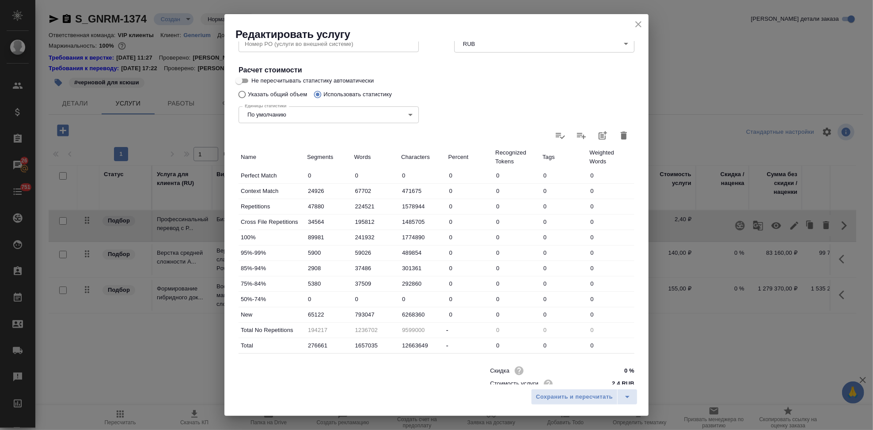
click at [641, 24] on icon "close" at bounding box center [638, 24] width 11 height 11
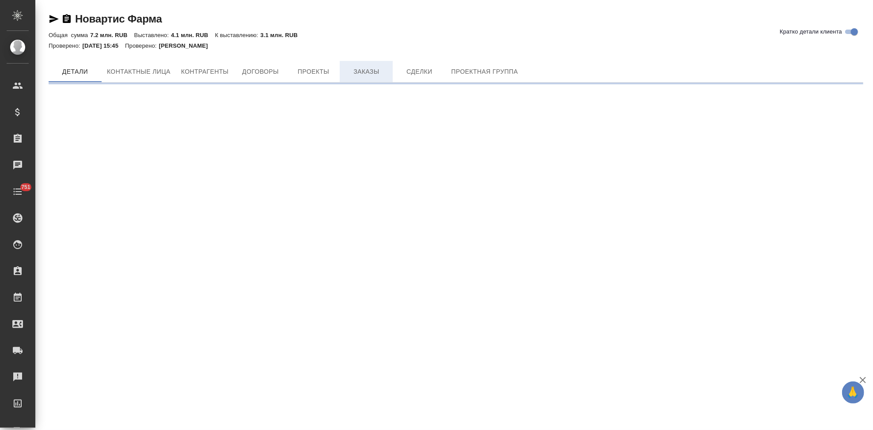
click at [368, 68] on span "Заказы" at bounding box center [366, 71] width 42 height 11
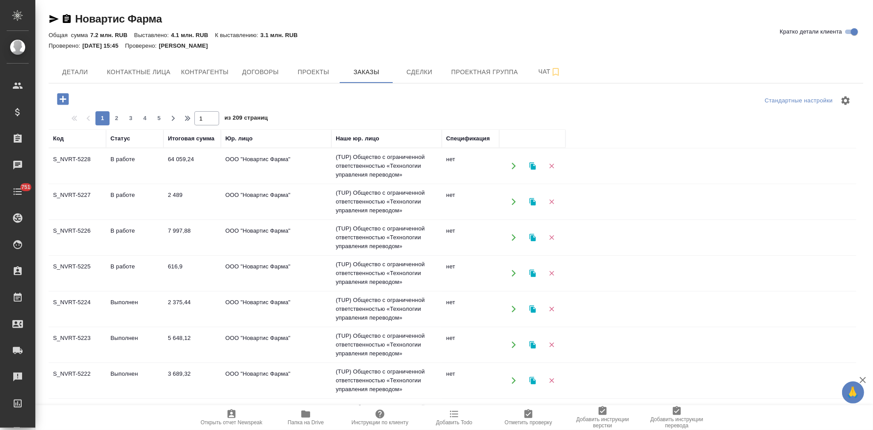
click at [109, 370] on td "Выполнен" at bounding box center [134, 380] width 57 height 31
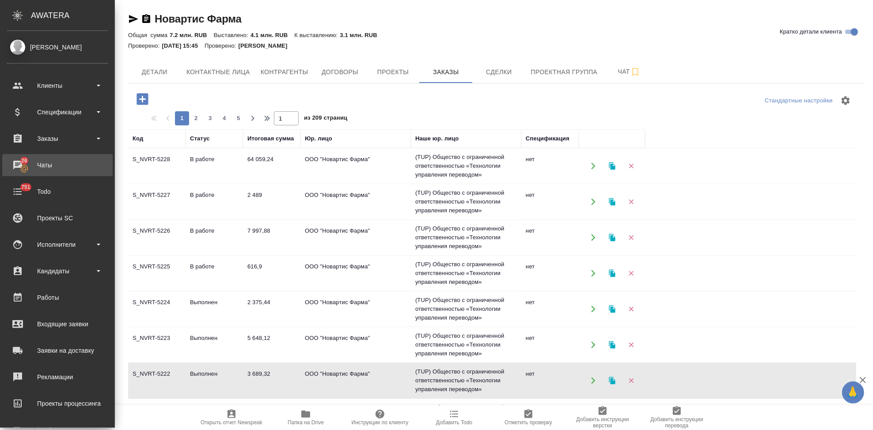
click at [20, 166] on div "Чаты" at bounding box center [58, 165] width 102 height 13
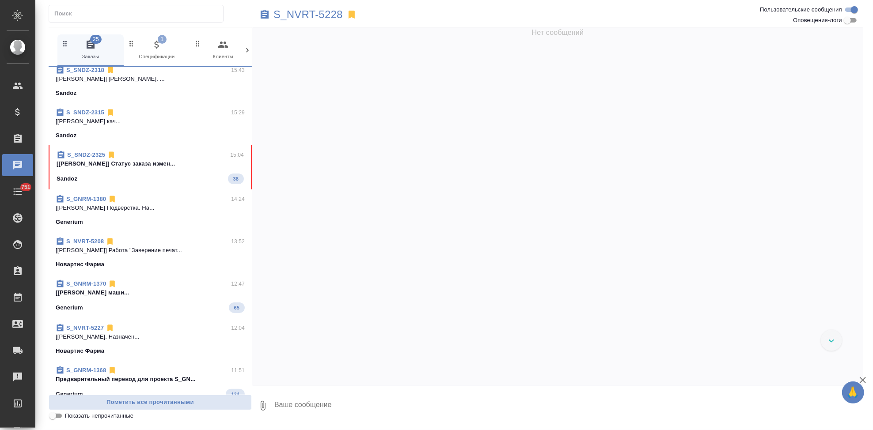
scroll to position [225, 0]
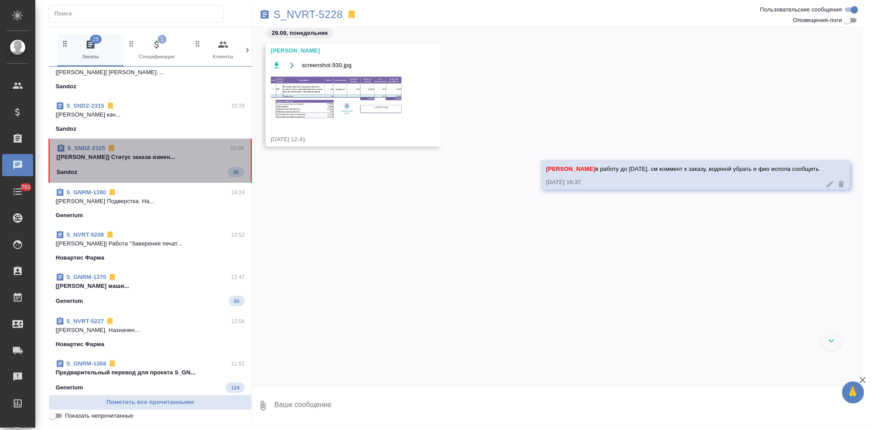
click at [174, 164] on span "S_SNDZ-2325 15:04 [[PERSON_NAME]] Статус заказа измен... Sandoz 38" at bounding box center [150, 161] width 187 height 34
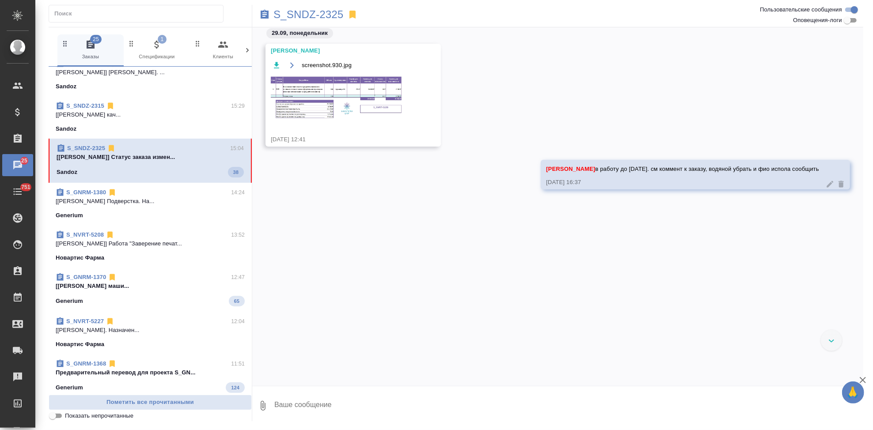
click at [104, 161] on p "[[PERSON_NAME]] Статус заказа измен..." at bounding box center [150, 157] width 187 height 9
click at [309, 15] on p "S_SNDZ-2325" at bounding box center [308, 14] width 70 height 9
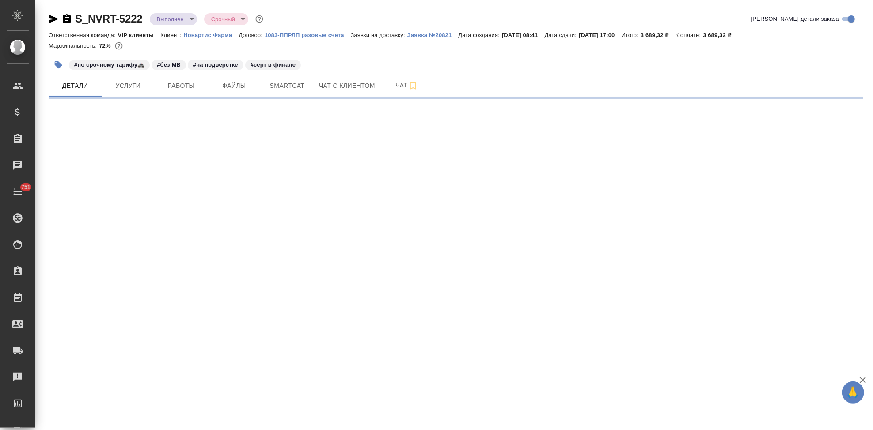
select select "RU"
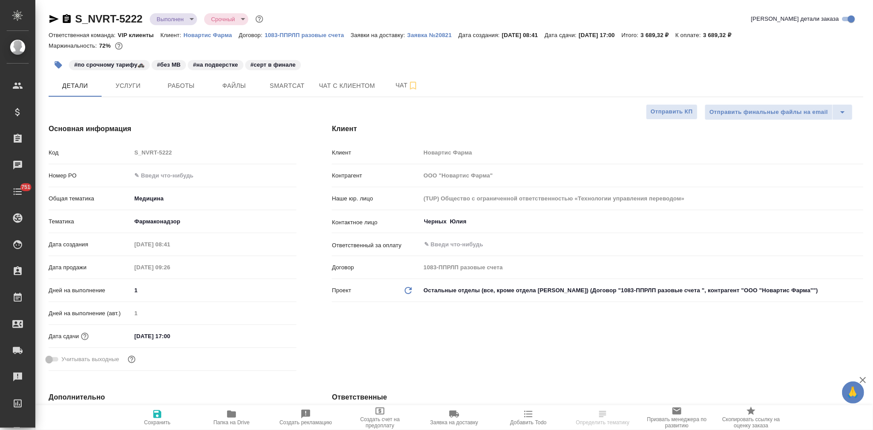
type textarea "x"
click at [155, 172] on input "text" at bounding box center [213, 175] width 165 height 13
paste input "3006497864"
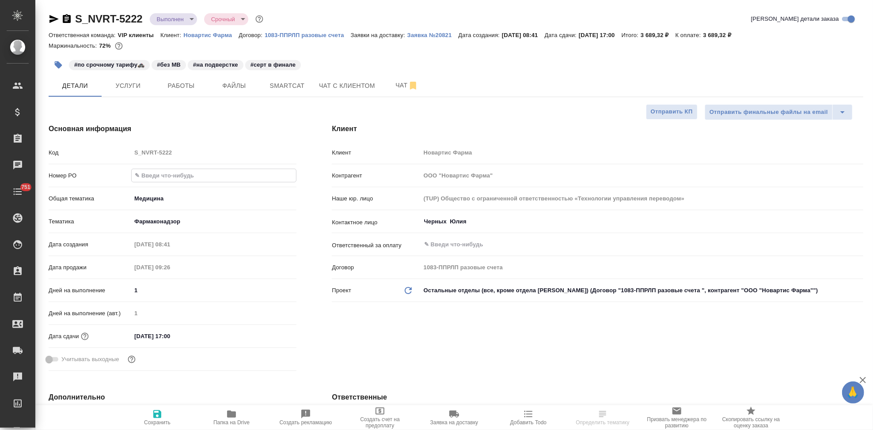
type input "3006497864"
type textarea "x"
type input "3006497864"
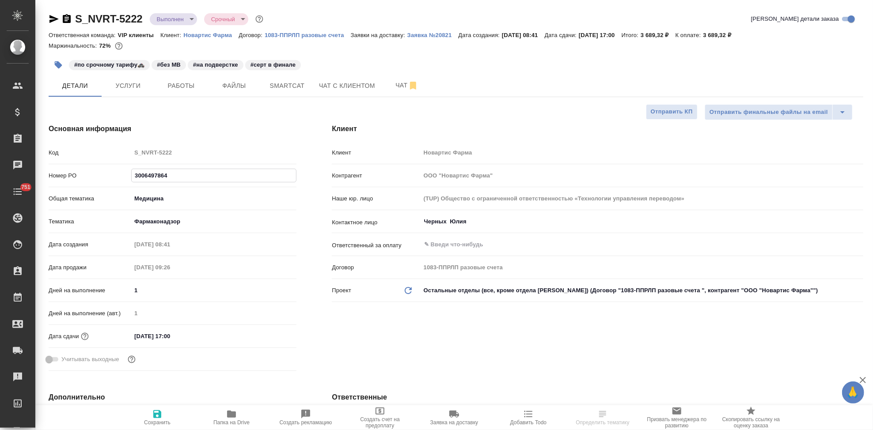
click at [156, 415] on icon "button" at bounding box center [157, 414] width 8 height 8
type textarea "x"
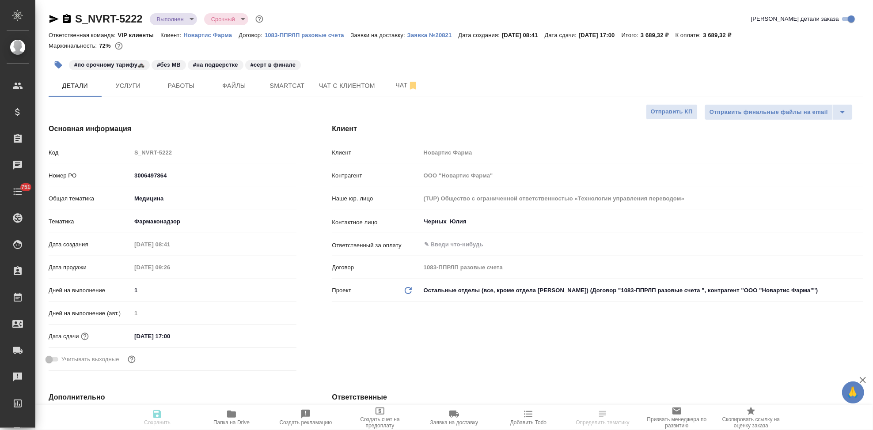
type textarea "x"
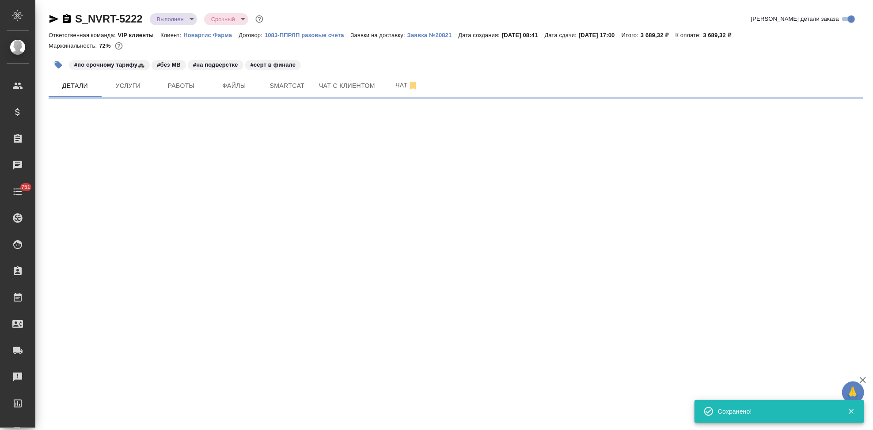
select select "RU"
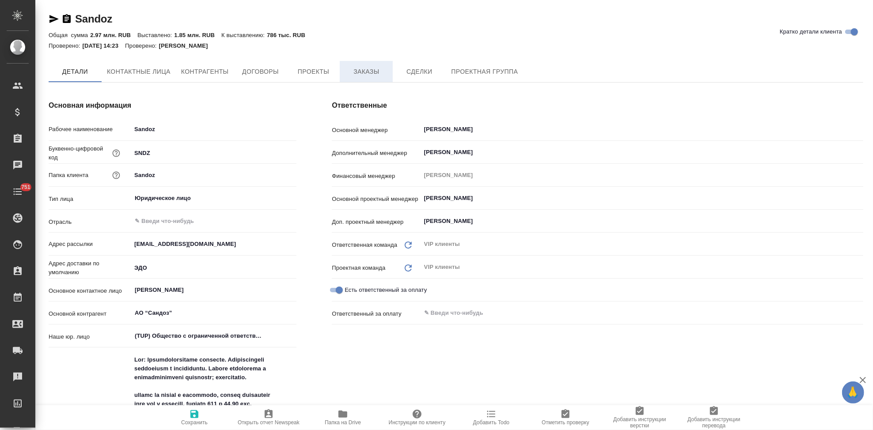
type textarea "x"
click at [363, 74] on span "Заказы" at bounding box center [366, 72] width 42 height 11
type textarea "x"
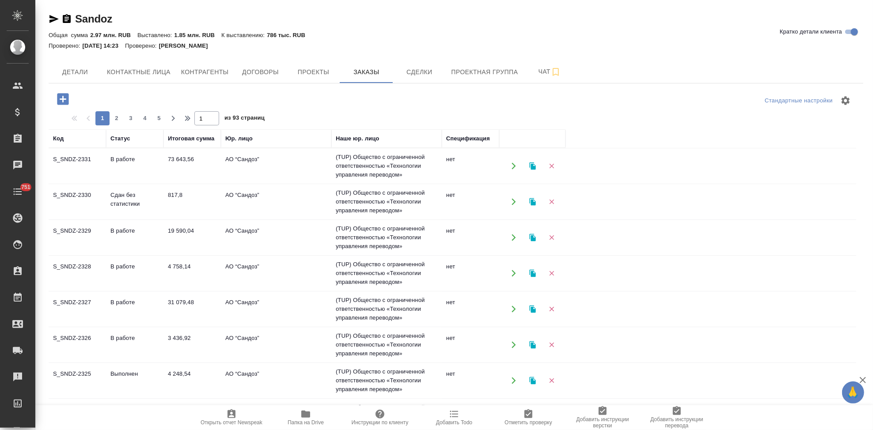
click at [120, 199] on td "Сдан без статистики" at bounding box center [134, 201] width 57 height 31
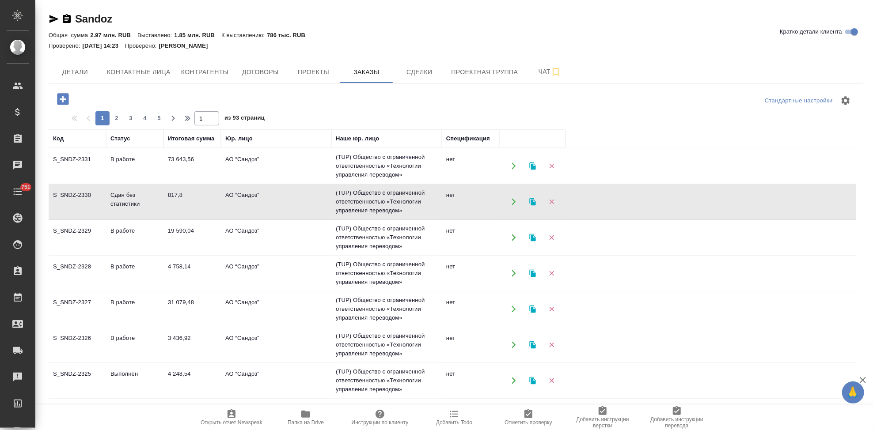
click at [120, 199] on td "Сдан без статистики" at bounding box center [134, 201] width 57 height 31
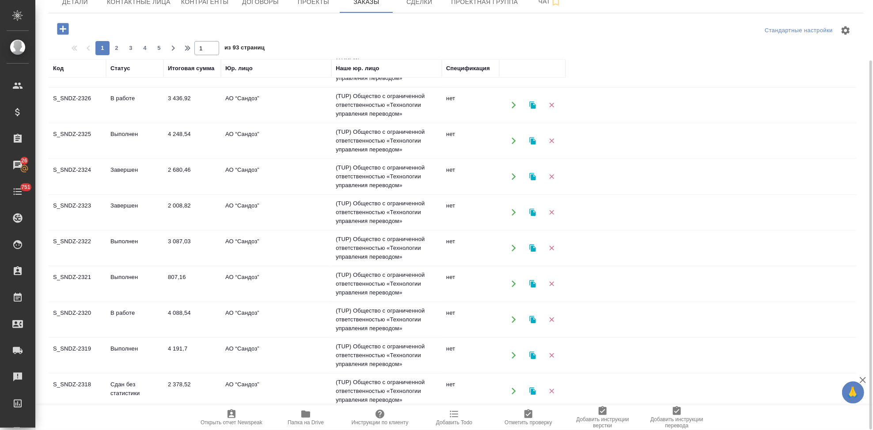
scroll to position [176, 0]
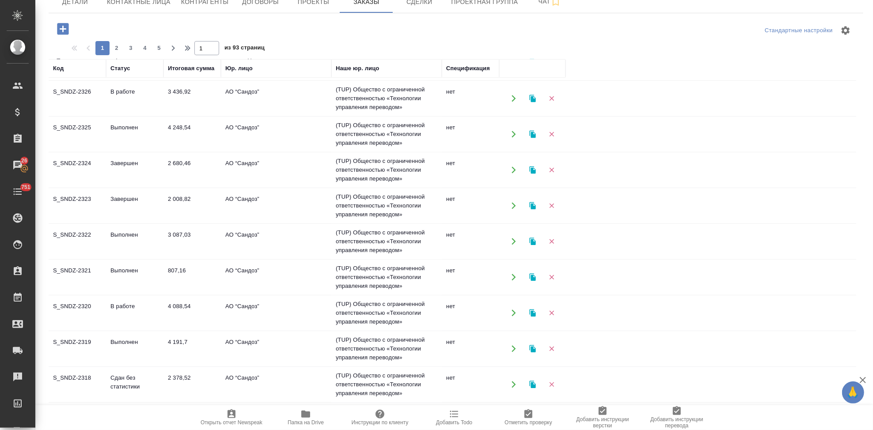
click at [169, 312] on td "4 088,54" at bounding box center [191, 313] width 57 height 31
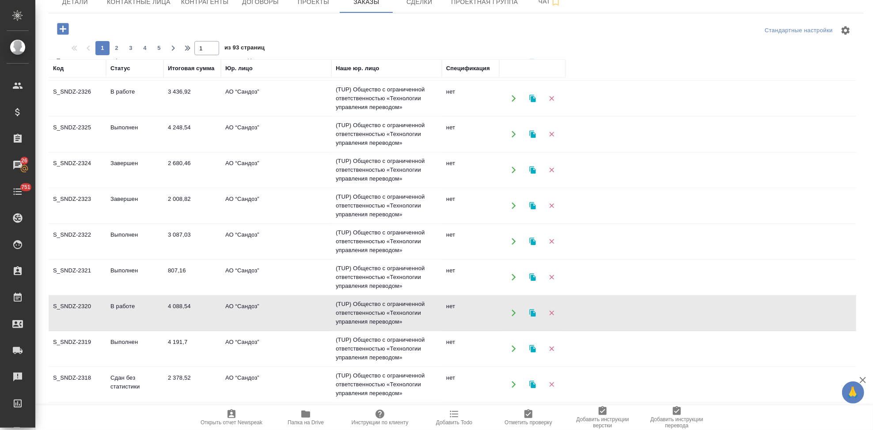
click at [169, 312] on td "4 088,54" at bounding box center [191, 313] width 57 height 31
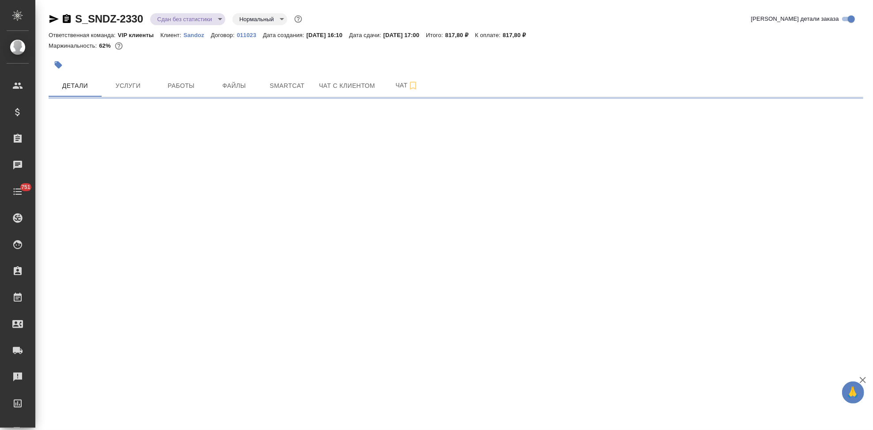
select select "RU"
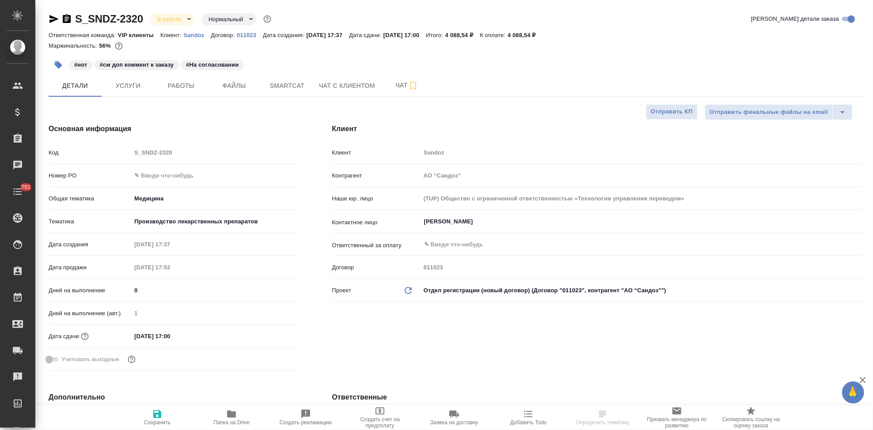
type textarea "x"
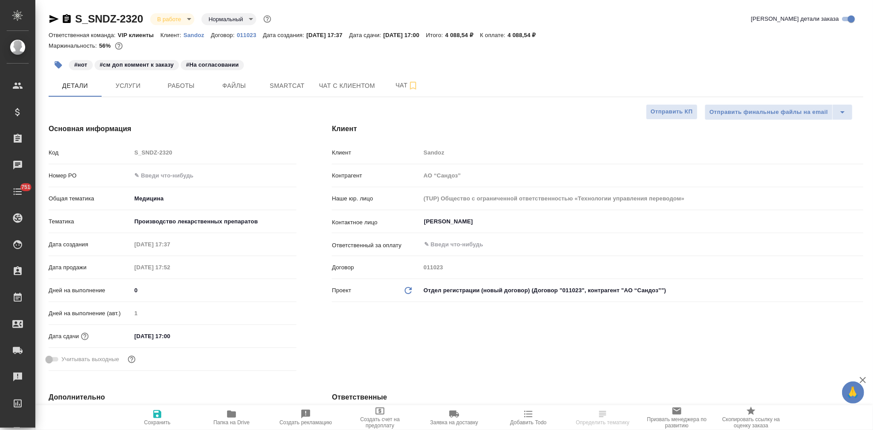
type textarea "x"
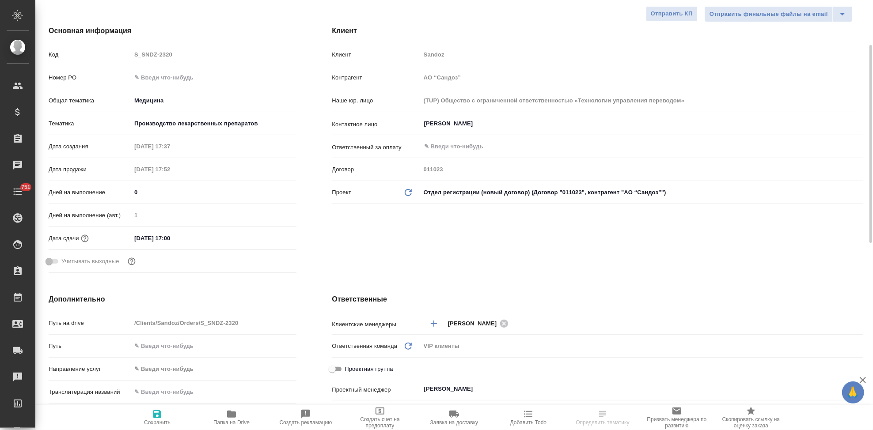
click at [235, 421] on span "Папка на Drive" at bounding box center [231, 423] width 36 height 6
type textarea "x"
select select "RU"
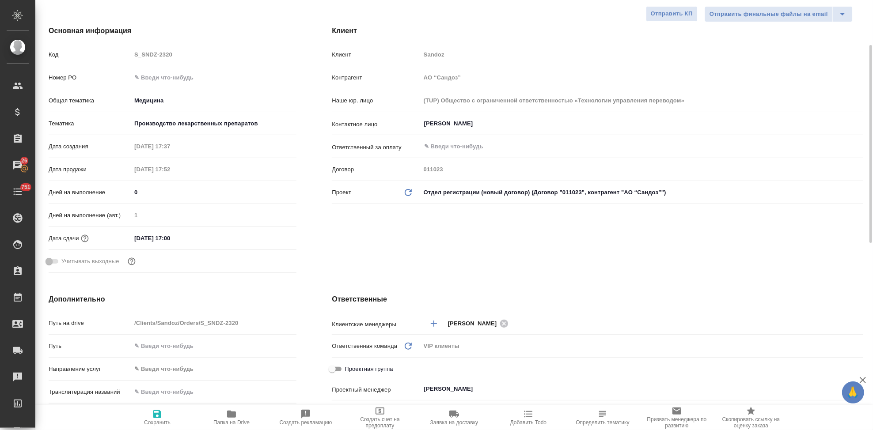
type textarea "x"
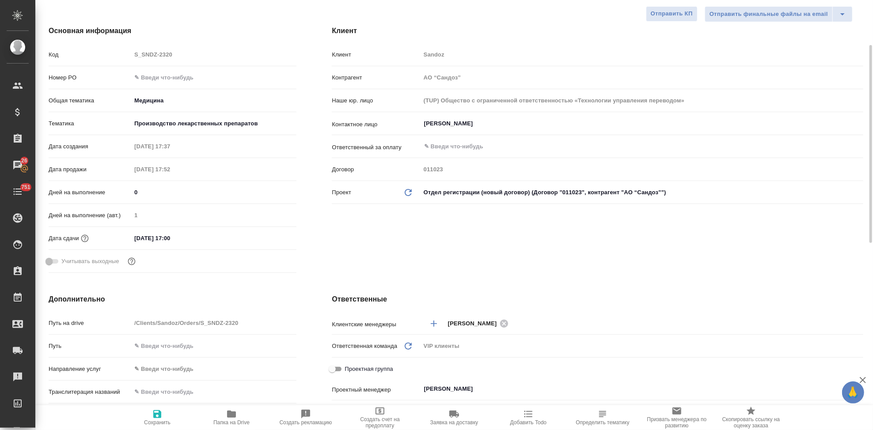
type textarea "x"
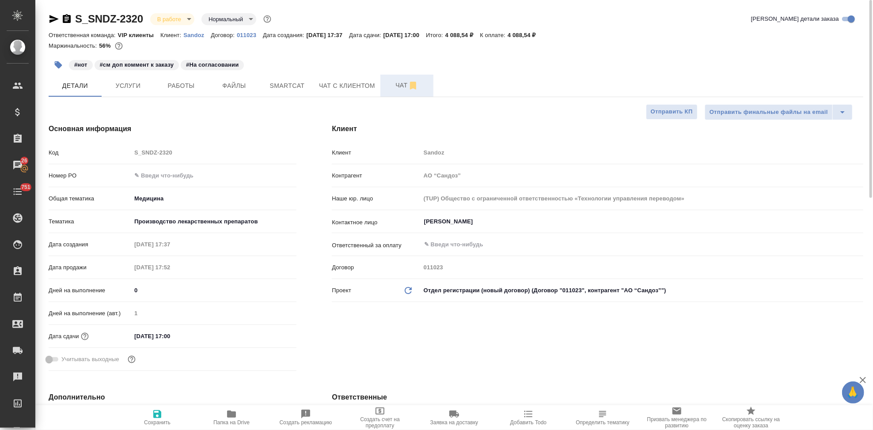
click at [395, 83] on span "Чат" at bounding box center [406, 85] width 42 height 11
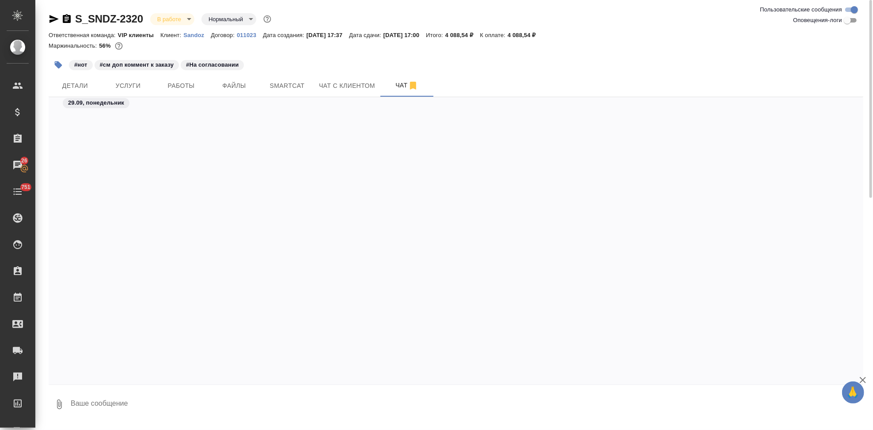
scroll to position [624, 0]
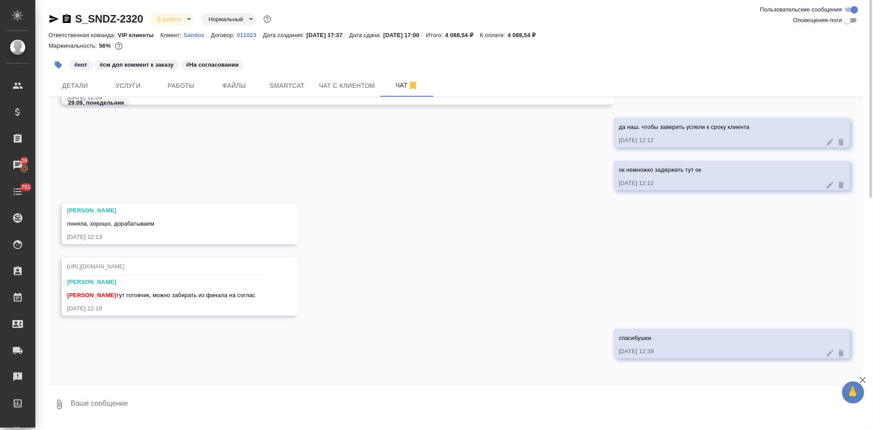
click at [170, 402] on textarea at bounding box center [466, 404] width 793 height 30
type textarea """
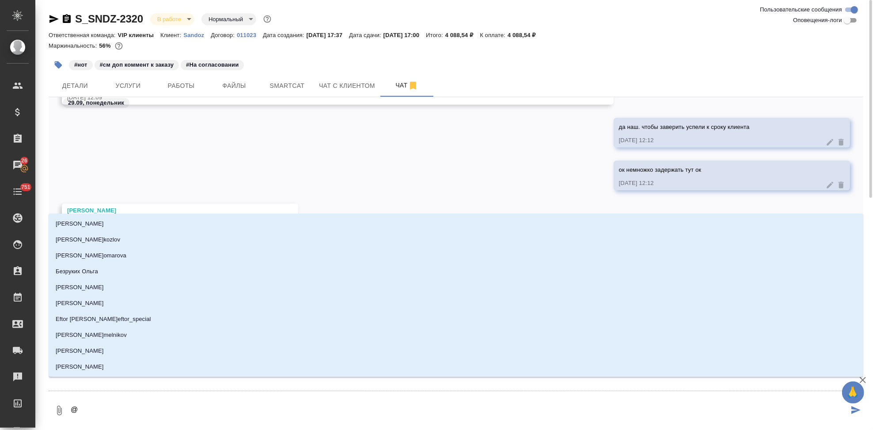
drag, startPoint x: 259, startPoint y: 427, endPoint x: 132, endPoint y: 423, distance: 127.7
click at [132, 423] on textarea "@" at bounding box center [459, 411] width 779 height 30
click at [134, 413] on textarea "@" at bounding box center [459, 411] width 779 height 30
type textarea "@u"
type input "u"
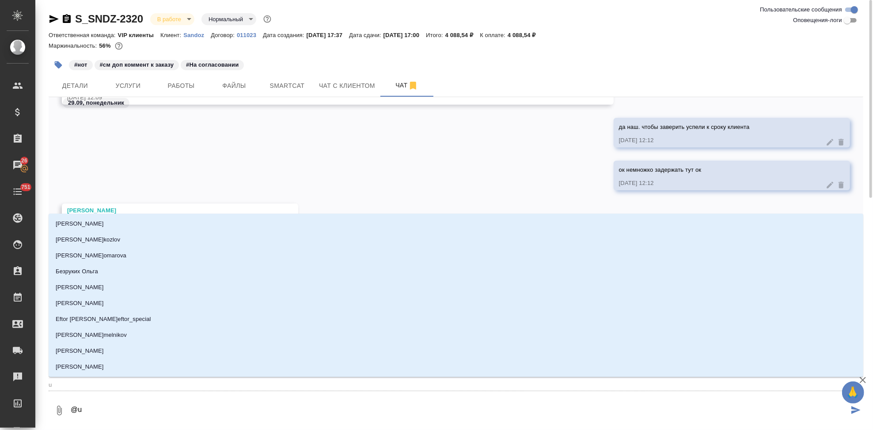
type textarea "@uj"
type input "uj"
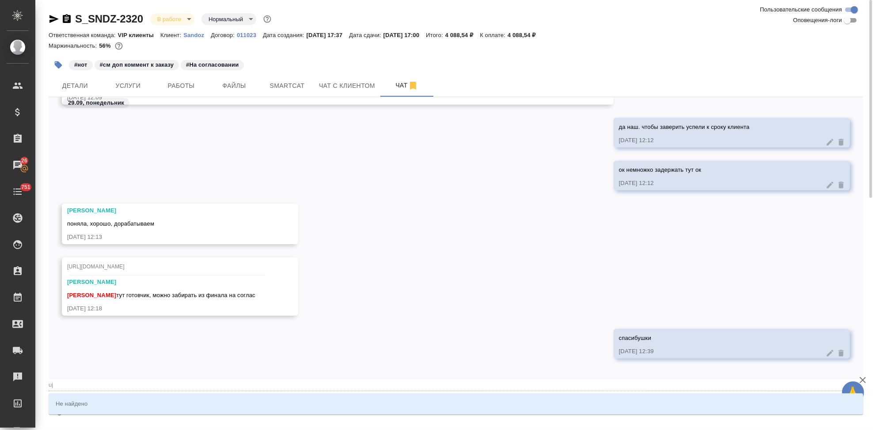
type textarea "@ujh"
type input "ujh"
type textarea "@ujhi"
type input "ujhi"
type textarea "@ujh"
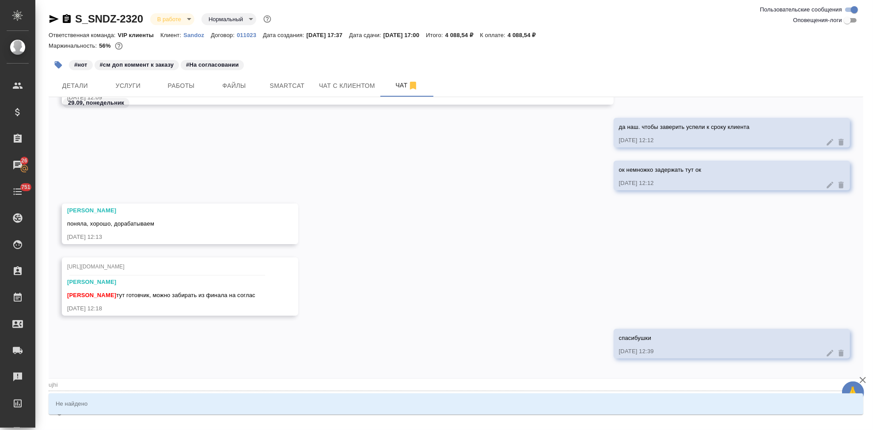
type input "ujh"
type textarea "@uj"
type input "uj"
type textarea "@u"
type input "u"
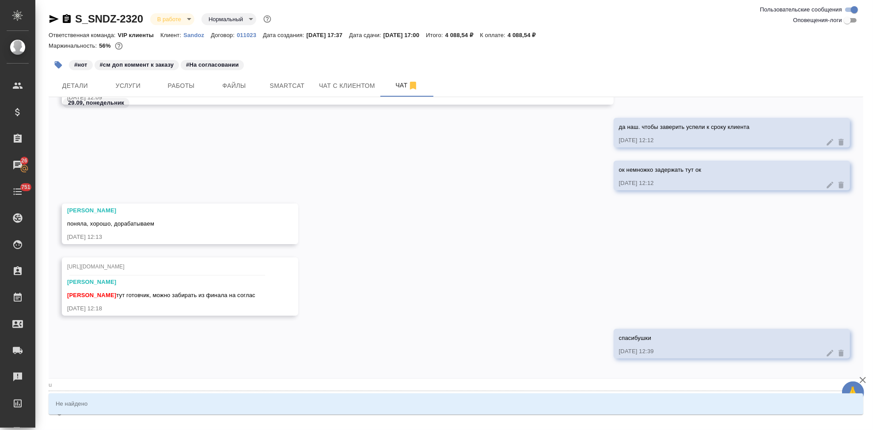
type textarea "@"
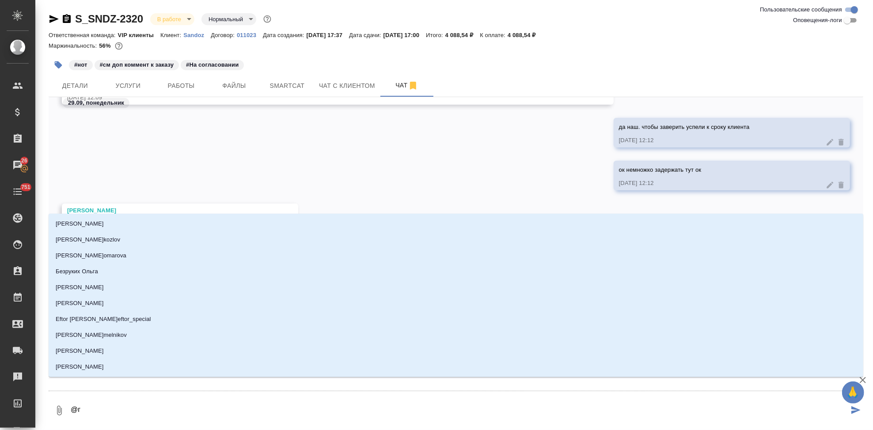
type textarea "@гн"
type input "гн"
type textarea "@гно"
type input "гно"
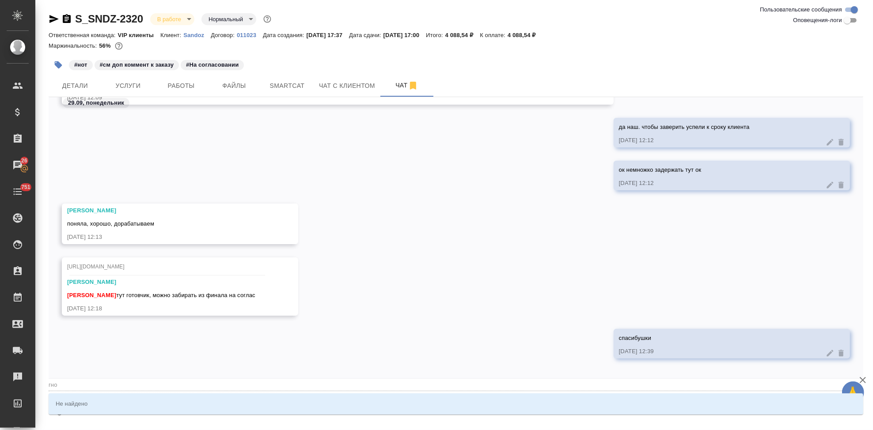
type textarea "@гнор"
type input "гнор"
type textarea "@гно"
type input "гно"
type textarea "@гн"
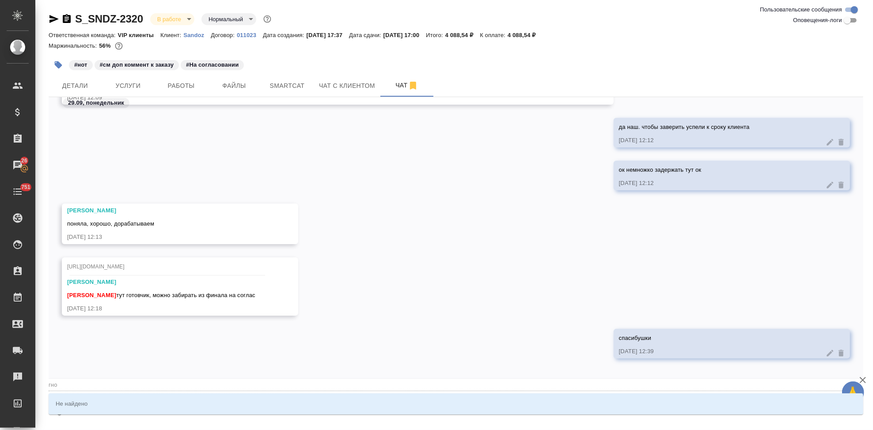
type input "гн"
type textarea "@г"
type input "г"
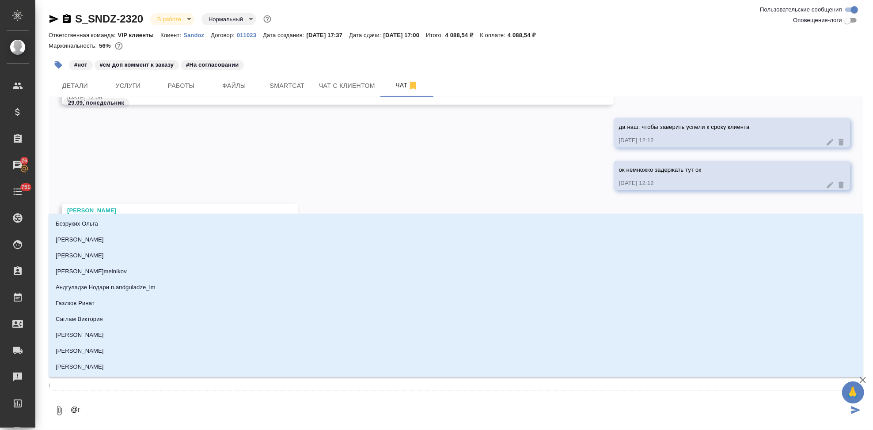
type textarea "@гр"
type input "гр"
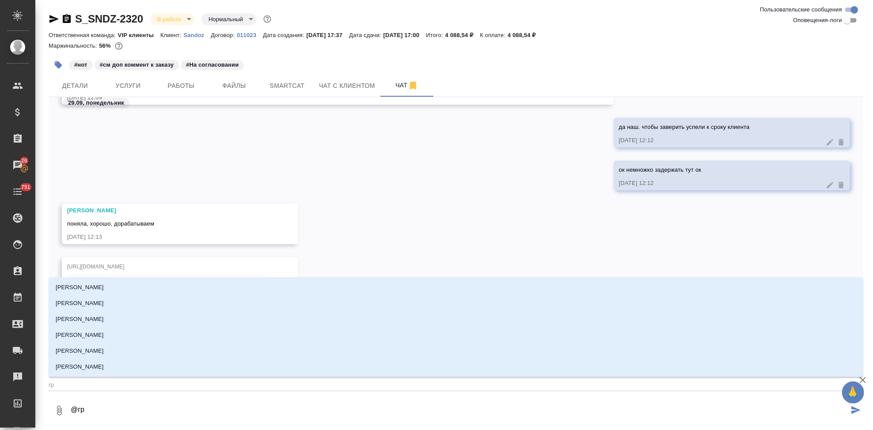
type textarea "@грр"
type input "грр"
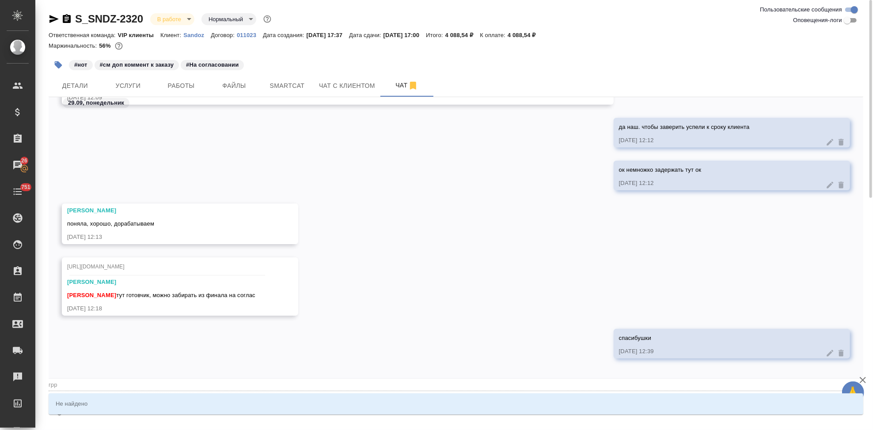
type textarea "@гр"
type input "гр"
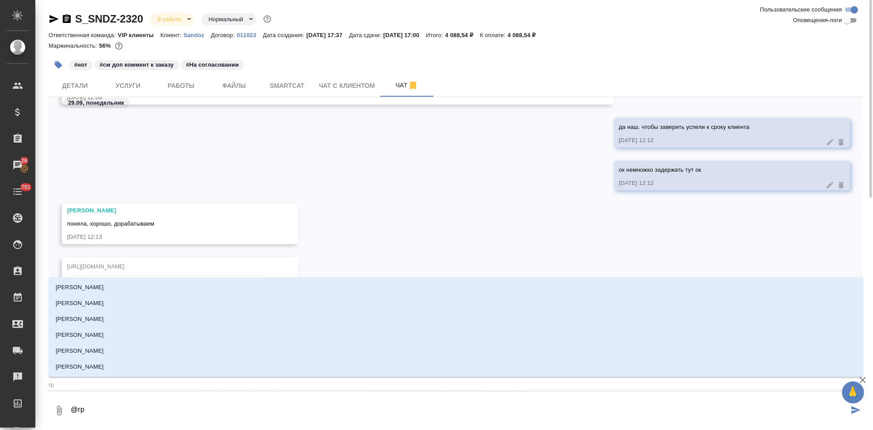
type textarea "@г"
type input "г"
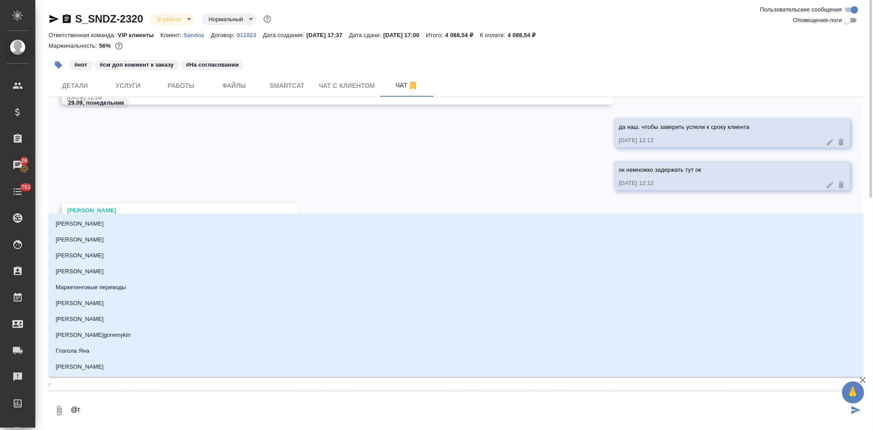
type textarea "@го"
type input "го"
type textarea "@гор"
type input "гор"
type textarea "@горш"
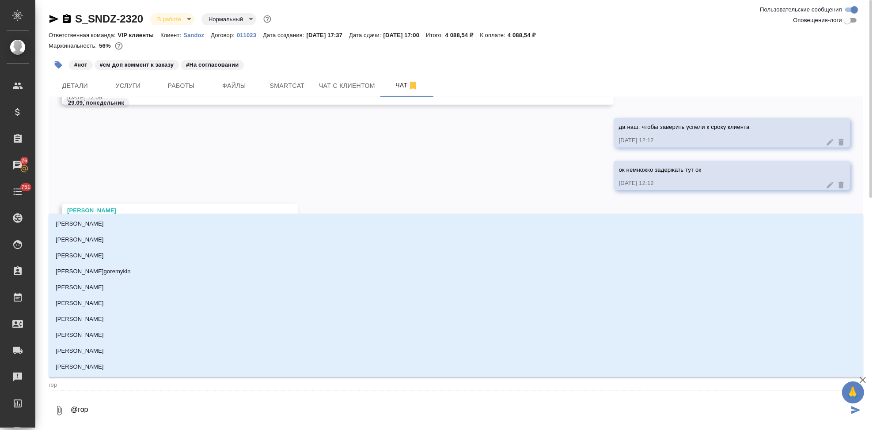
type input "горш"
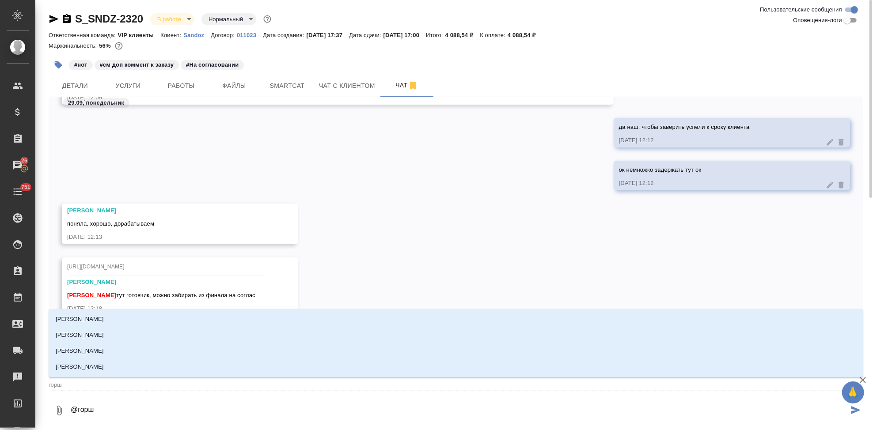
type textarea "@горшк"
type input "горшк"
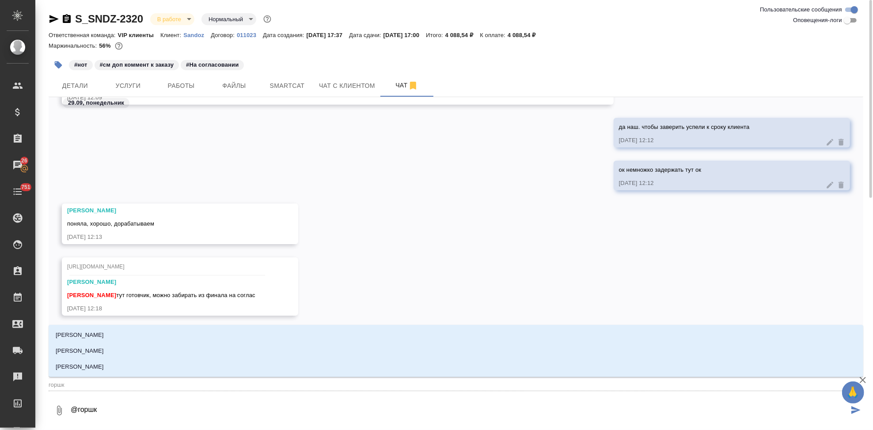
type textarea "@горшко"
type input "горшко"
type textarea "@горшков"
type input "горшков"
type textarea "@[PERSON_NAME]"
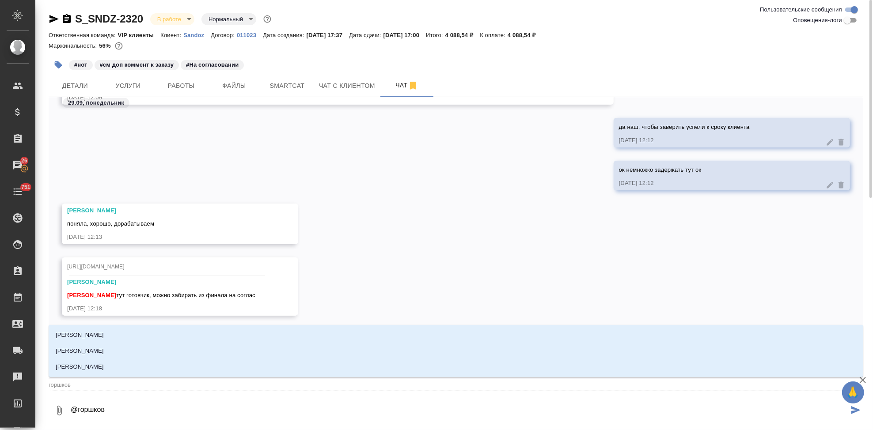
type input "[PERSON_NAME]"
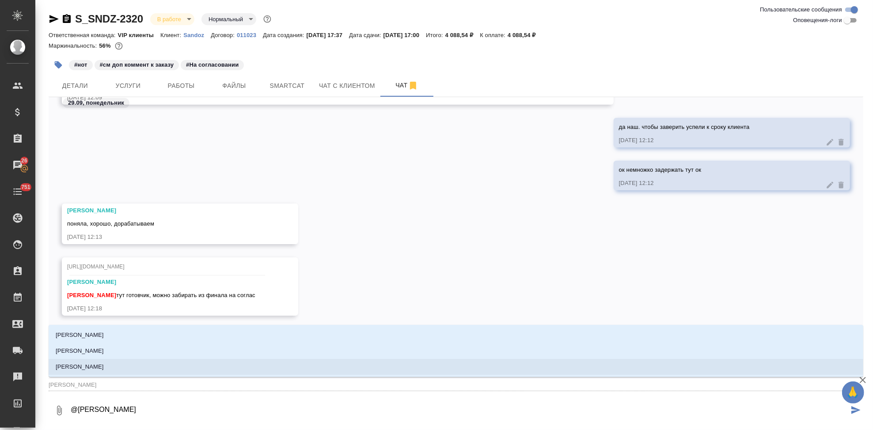
click at [154, 365] on li "[PERSON_NAME]" at bounding box center [456, 367] width 814 height 16
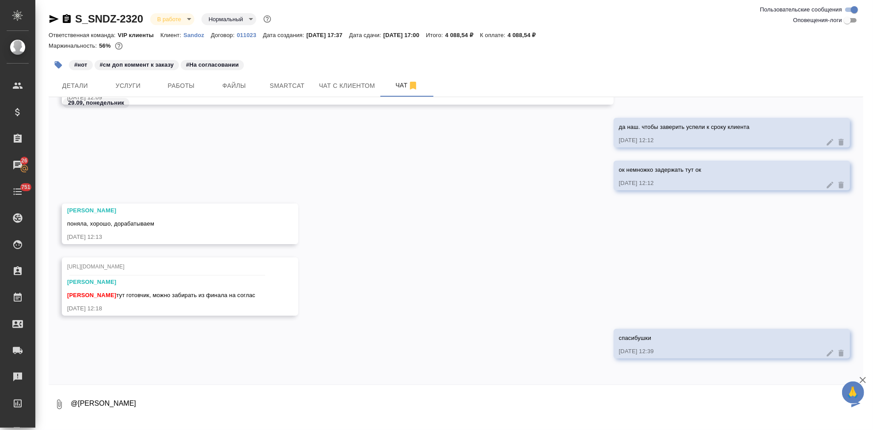
click at [165, 411] on textarea "@[PERSON_NAME]" at bounding box center [459, 404] width 779 height 30
paste textarea "Во вложении пересылаю перевод с исправлениями, выделены желтым."
click at [419, 403] on textarea "@[PERSON_NAME] вложении пересылаю перевод с исправлениями, выделены желтым." at bounding box center [459, 404] width 779 height 30
paste textarea "[URL][DOMAIN_NAME]"
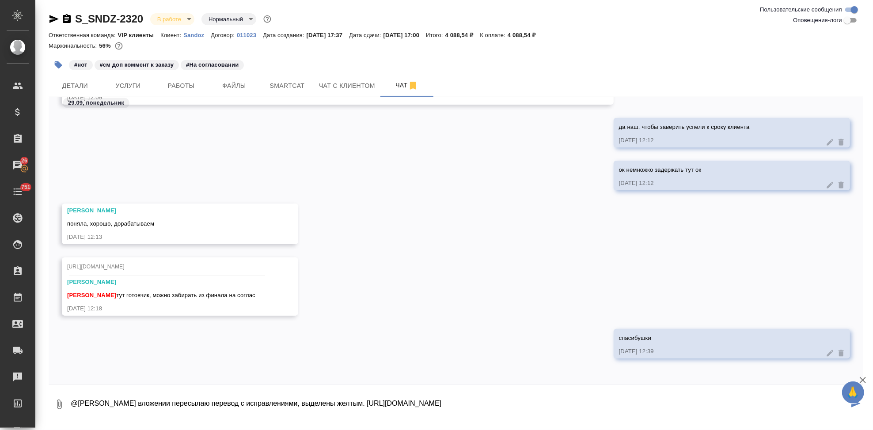
type textarea "@[PERSON_NAME] вложении пересылаю перевод с исправлениями, выделены желтым. [UR…"
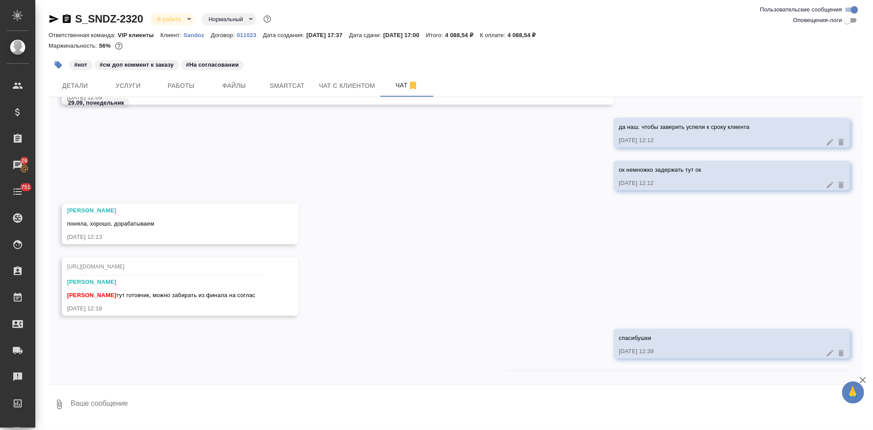
scroll to position [676, 0]
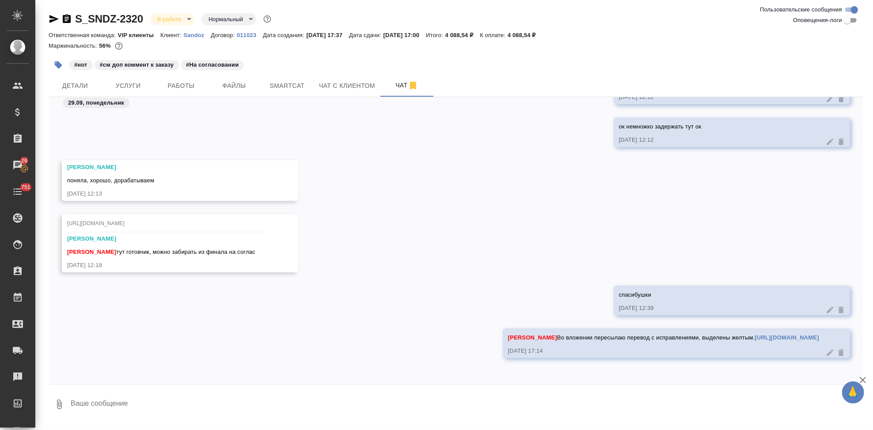
type textarea """
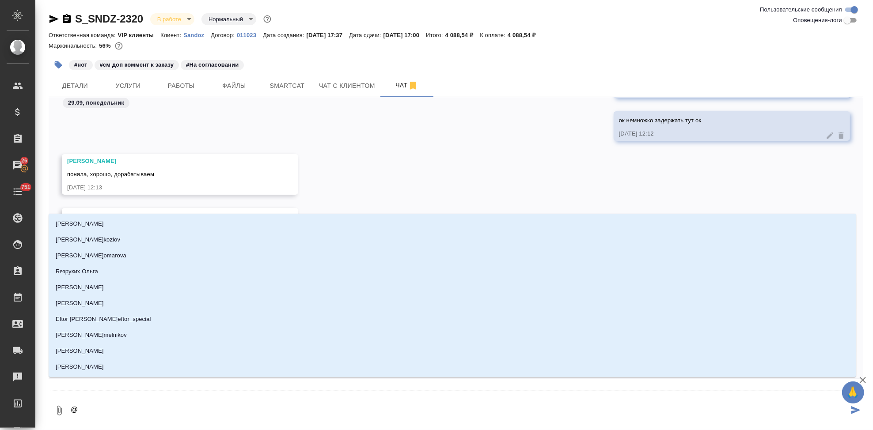
type textarea "@с"
type input "с"
type textarea "@со"
type input "со"
type textarea "@с"
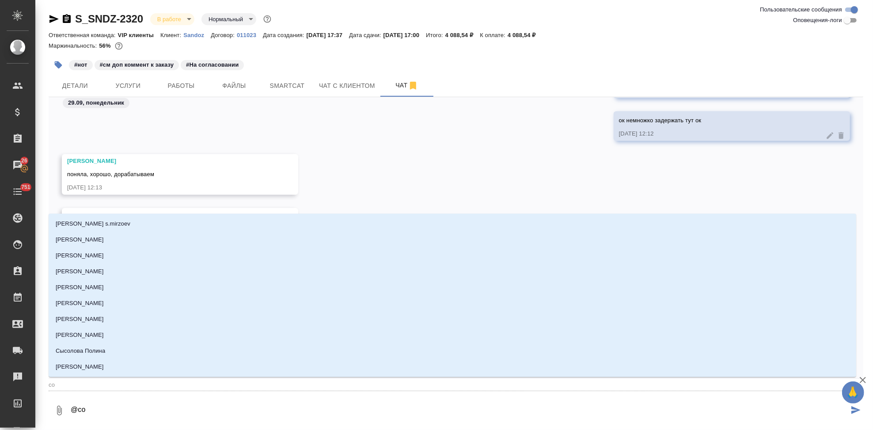
type input "с"
type textarea "@ср"
type input "ср"
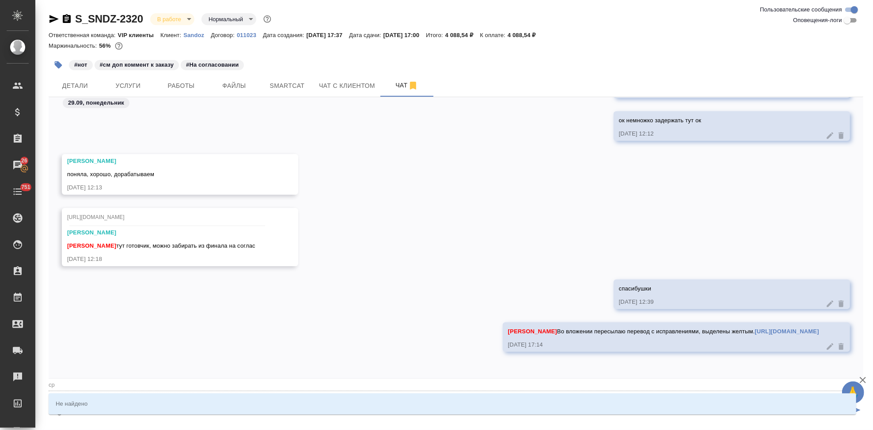
type textarea "@срло"
type input "срло"
type textarea "@срлор"
type input "срлор"
type textarea "@срло"
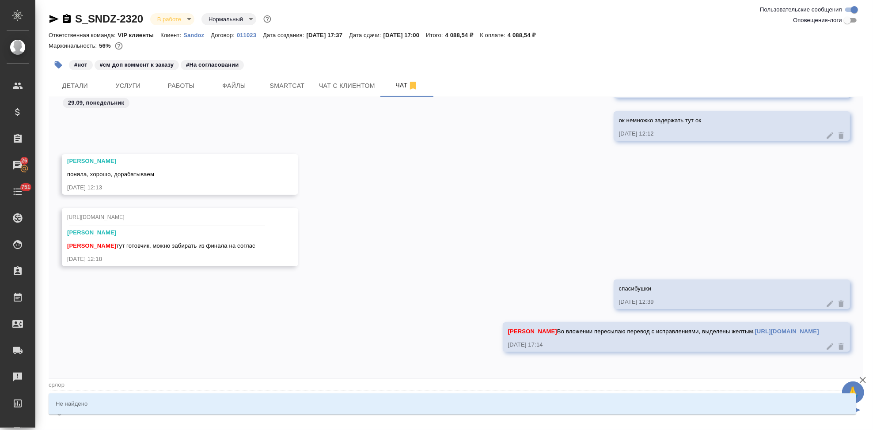
type input "срло"
type textarea "@срл"
type input "срл"
type textarea "@ср"
type input "ср"
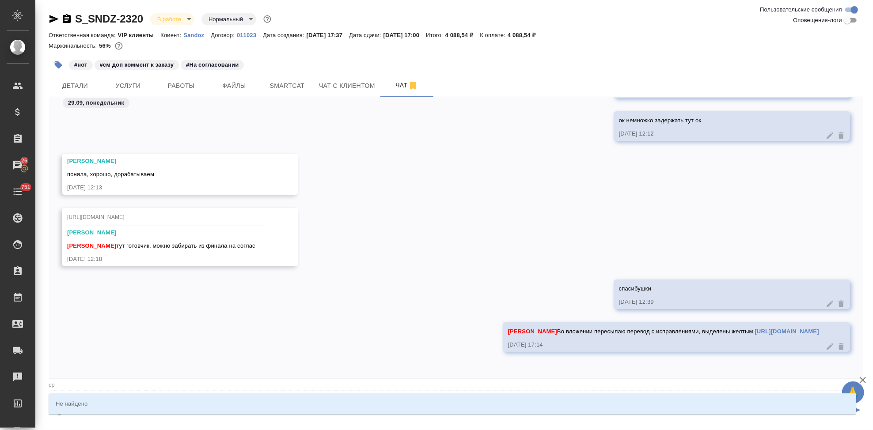
type textarea "@с"
type input "с"
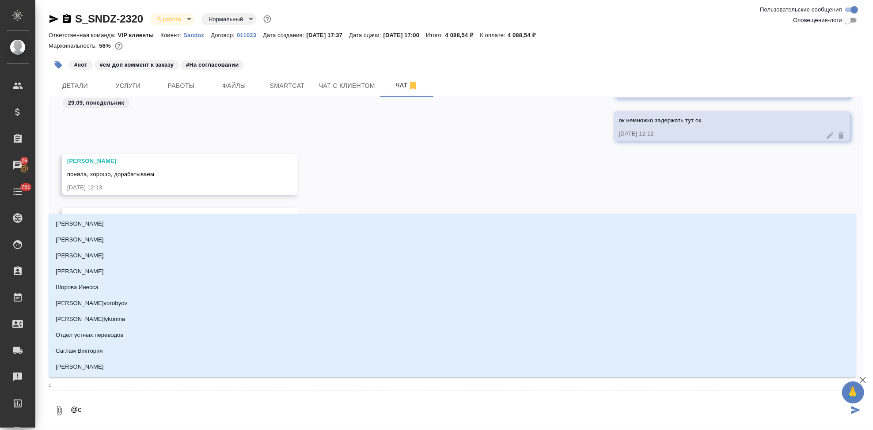
type textarea "@со"
type input "со"
type textarea "@соло"
type input "соло"
type textarea "@солоо"
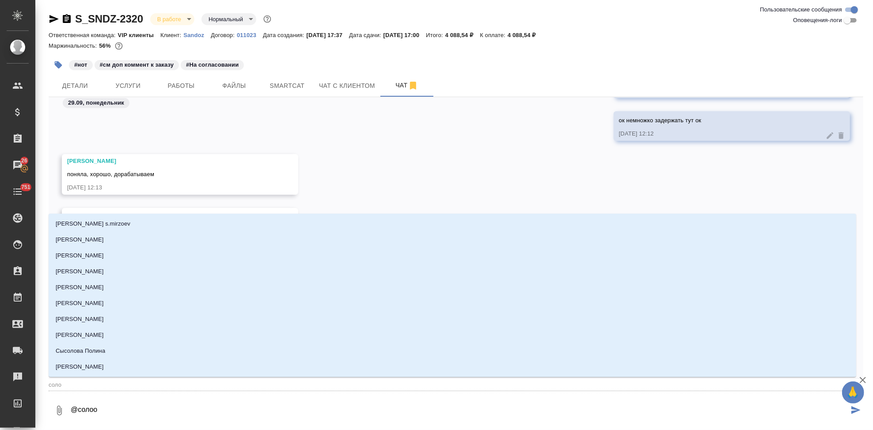
type input "солоо"
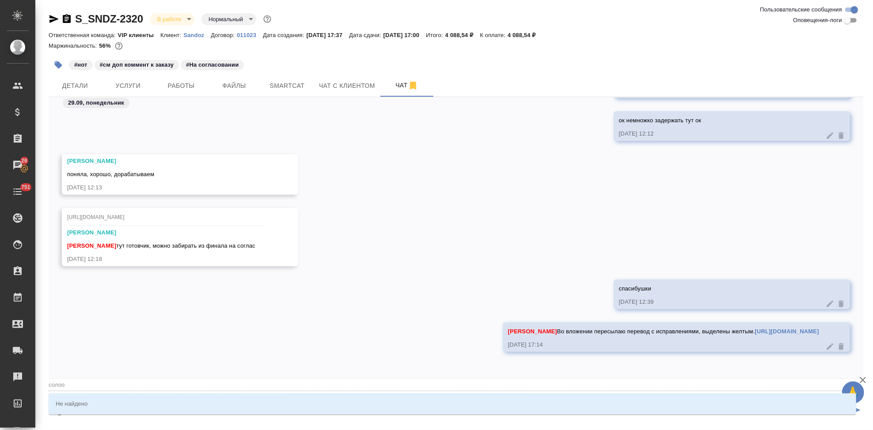
type textarea "@соло"
type input "соло"
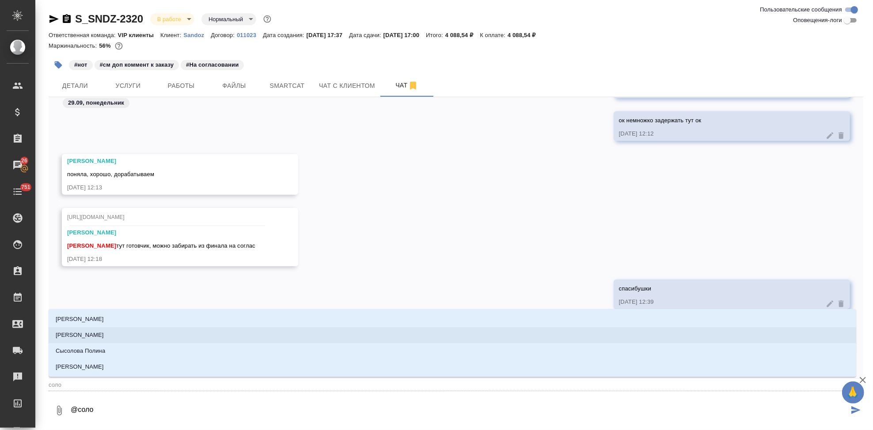
click at [187, 333] on li "[PERSON_NAME]" at bounding box center [452, 335] width 807 height 16
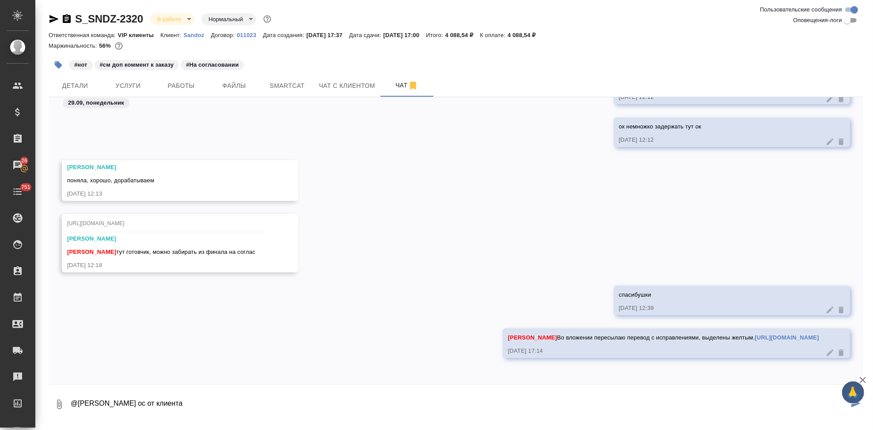
type textarea "@[PERSON_NAME] ос от клиента"
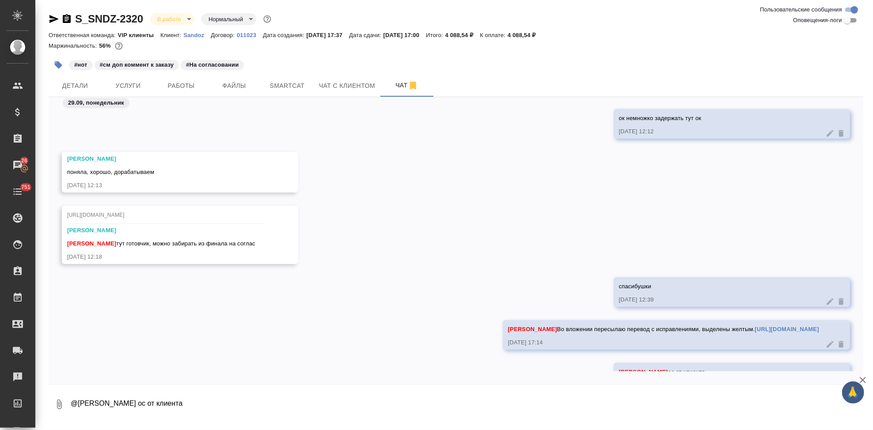
scroll to position [719, 0]
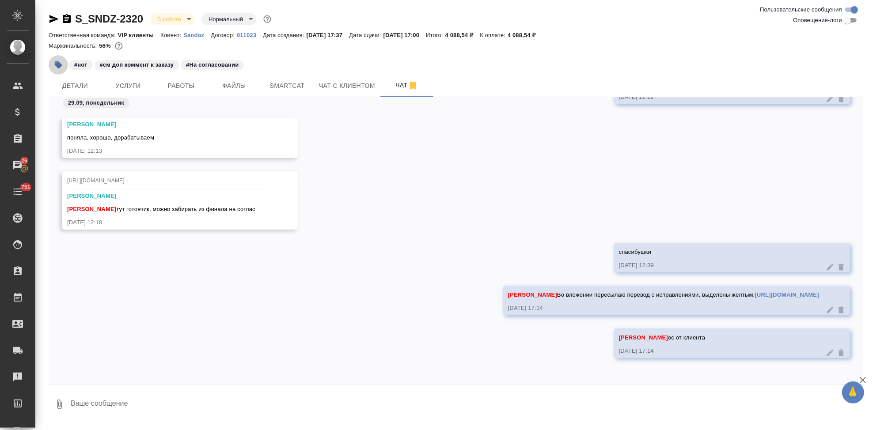
click at [60, 66] on icon "button" at bounding box center [59, 65] width 8 height 8
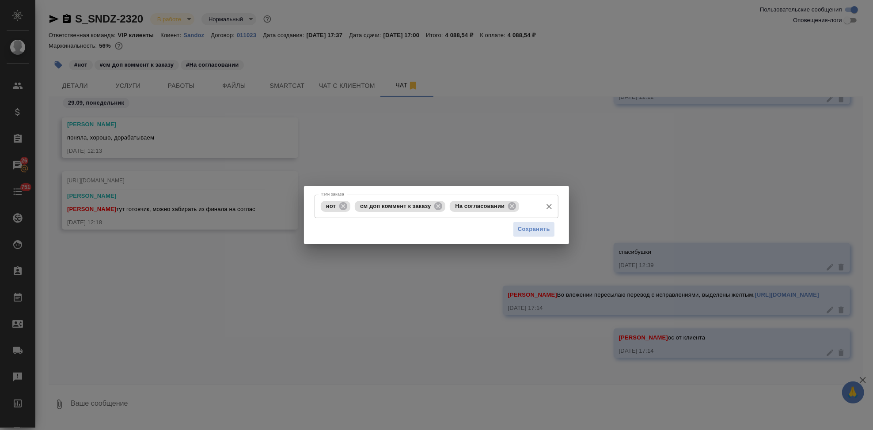
click at [534, 200] on input "Тэги заказа" at bounding box center [531, 206] width 20 height 15
click at [528, 206] on input "Тэги заказа" at bounding box center [531, 206] width 20 height 15
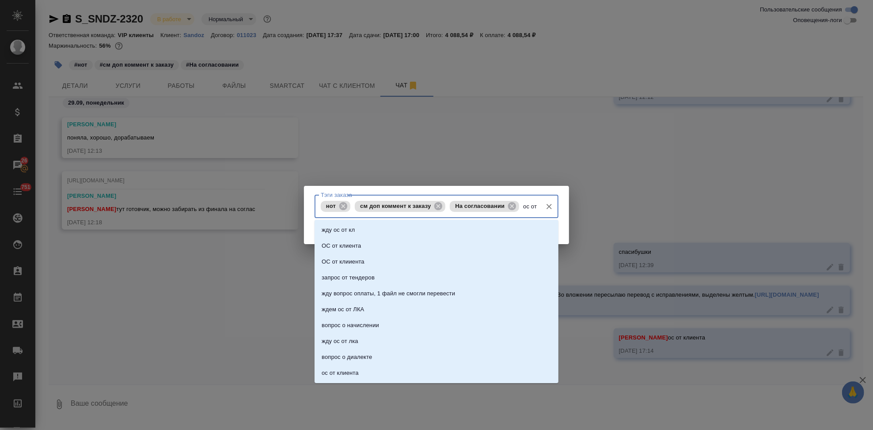
type input "ос от"
click at [351, 248] on p "ОС от клиента" at bounding box center [340, 246] width 39 height 9
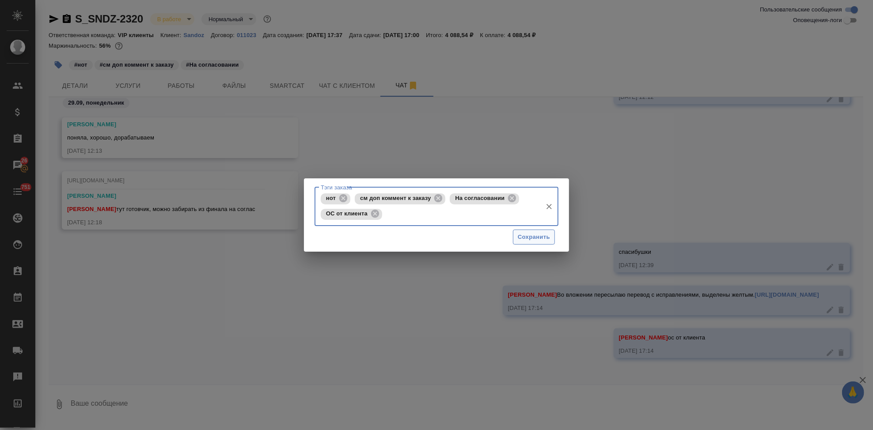
click at [531, 237] on span "Сохранить" at bounding box center [534, 237] width 32 height 10
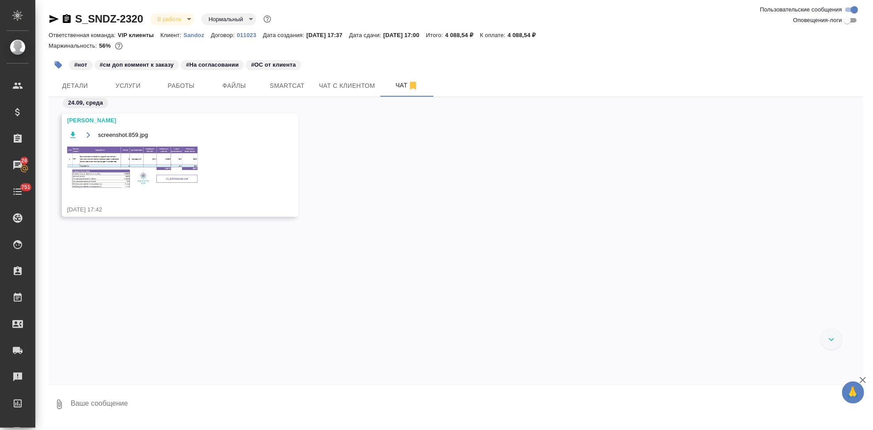
scroll to position [756, 0]
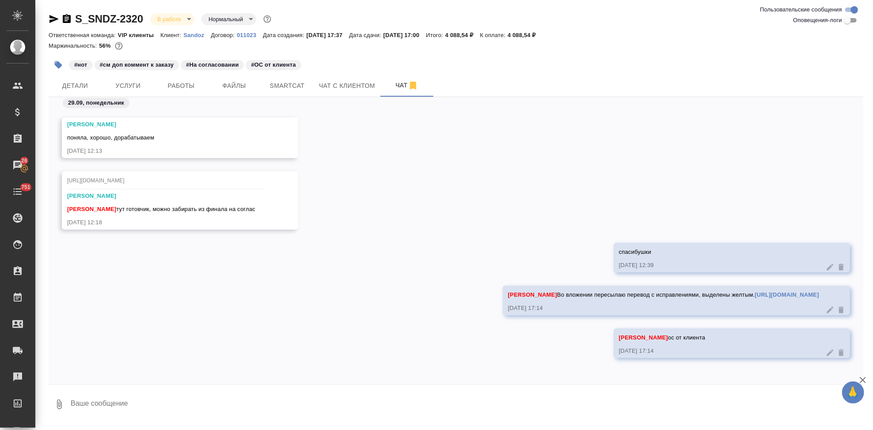
click at [169, 406] on textarea at bounding box center [466, 404] width 793 height 30
type textarea "тэгните пож какой файл на нот могу забирать"
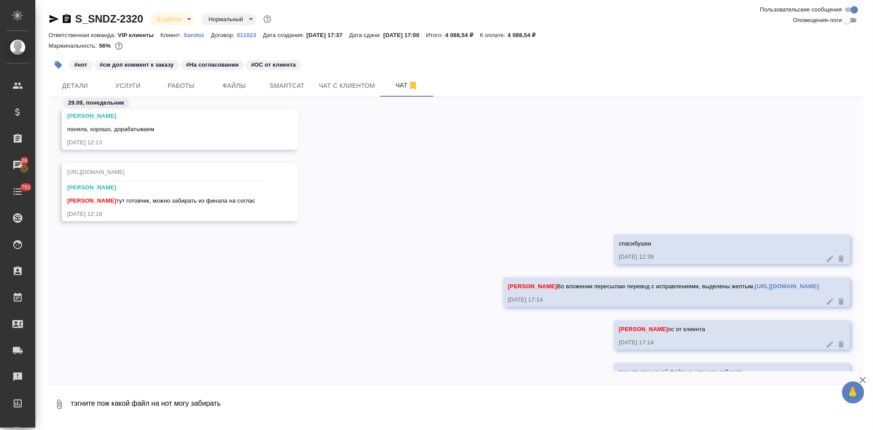
scroll to position [799, 0]
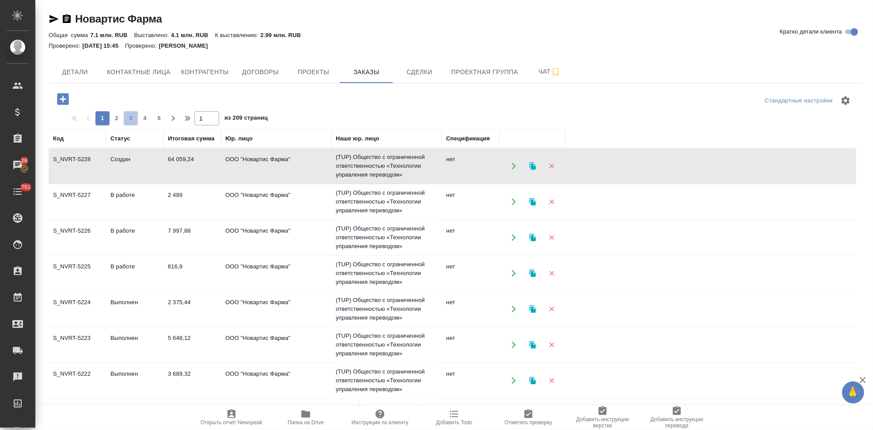
click at [129, 118] on span "3" at bounding box center [131, 118] width 14 height 9
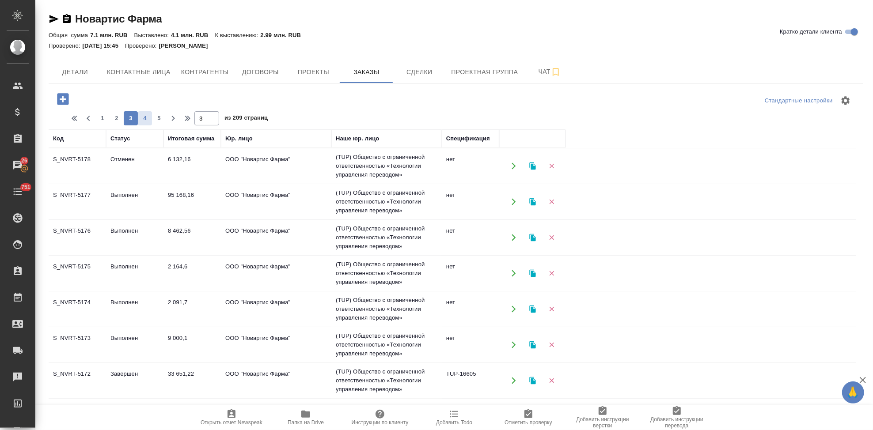
click at [148, 120] on span "4" at bounding box center [145, 118] width 14 height 9
click at [150, 120] on span "5" at bounding box center [145, 118] width 14 height 9
click at [119, 124] on button "4" at bounding box center [117, 118] width 14 height 14
type input "4"
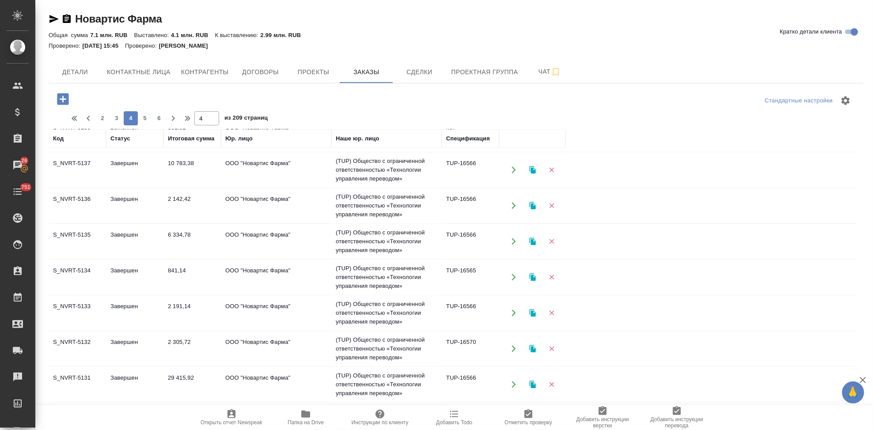
scroll to position [569, 0]
click at [122, 380] on td "Завершен" at bounding box center [134, 384] width 57 height 31
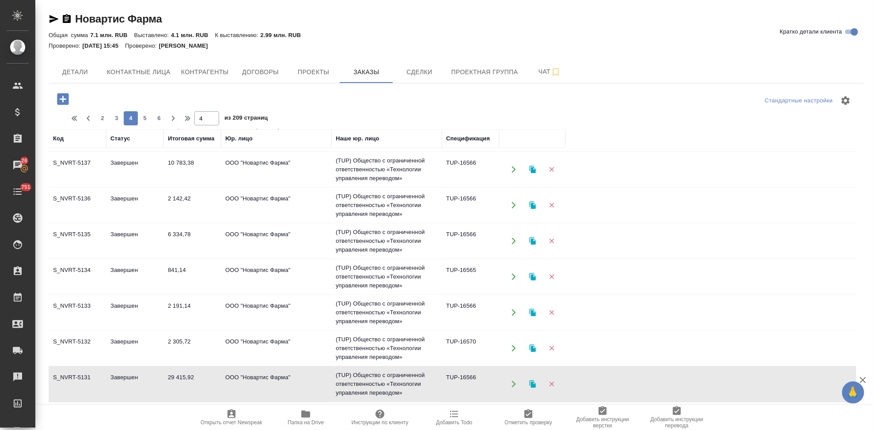
click at [122, 380] on td "Завершен" at bounding box center [134, 384] width 57 height 31
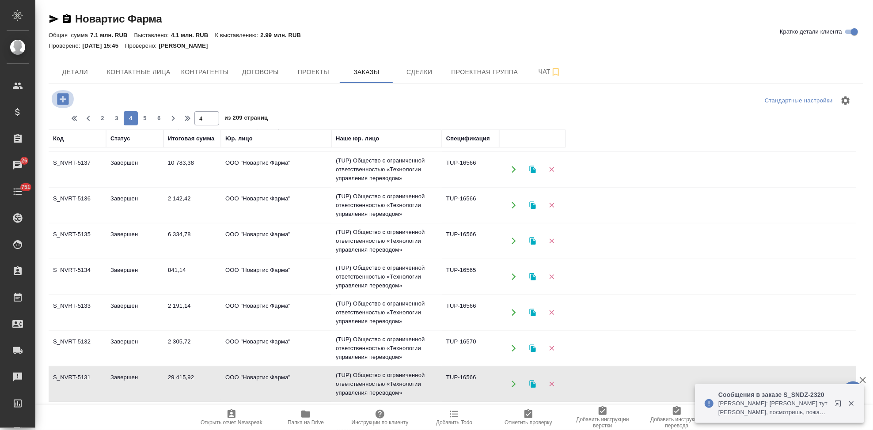
click at [58, 101] on icon "button" at bounding box center [62, 98] width 11 height 11
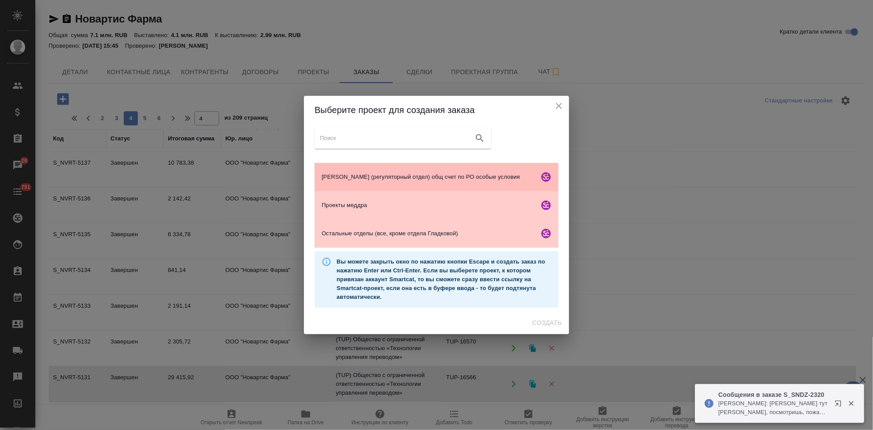
click at [367, 178] on span "[PERSON_NAME] (регуляторный отдел) общ счет по РО особые условия" at bounding box center [428, 177] width 214 height 9
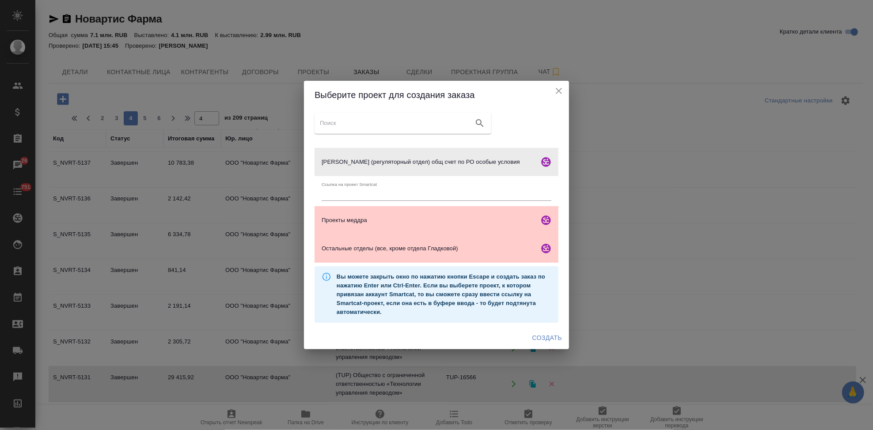
click at [540, 335] on span "Создать" at bounding box center [547, 338] width 30 height 11
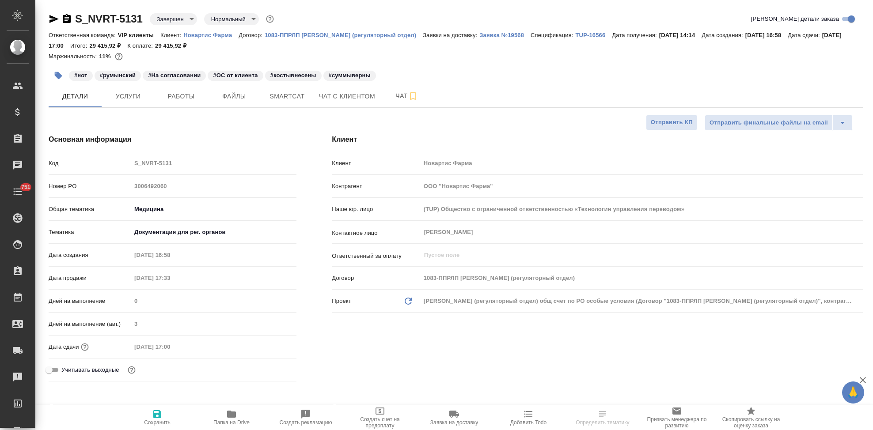
select select "RU"
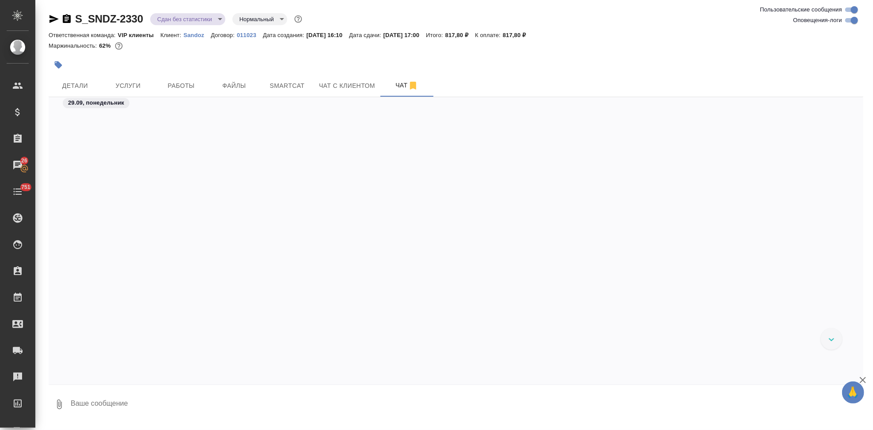
scroll to position [11288, 0]
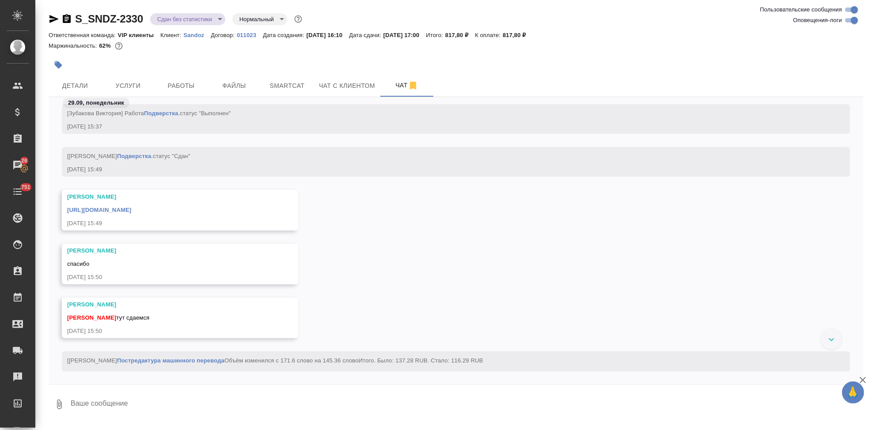
click at [131, 207] on link "[URL][DOMAIN_NAME]" at bounding box center [99, 210] width 64 height 7
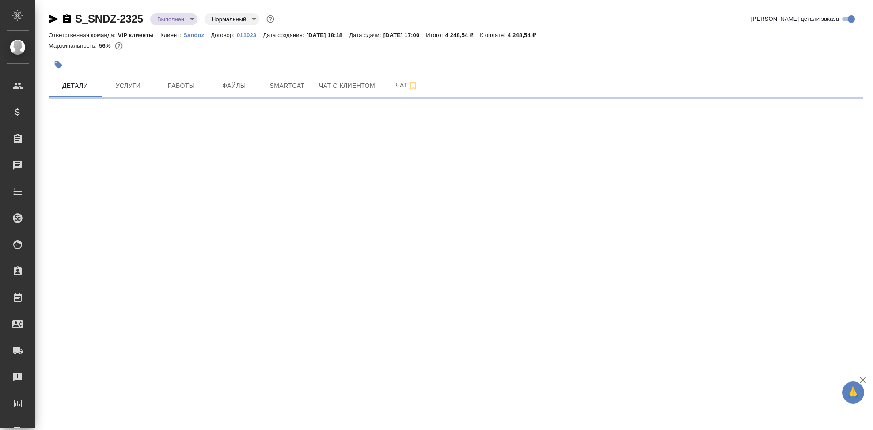
select select "RU"
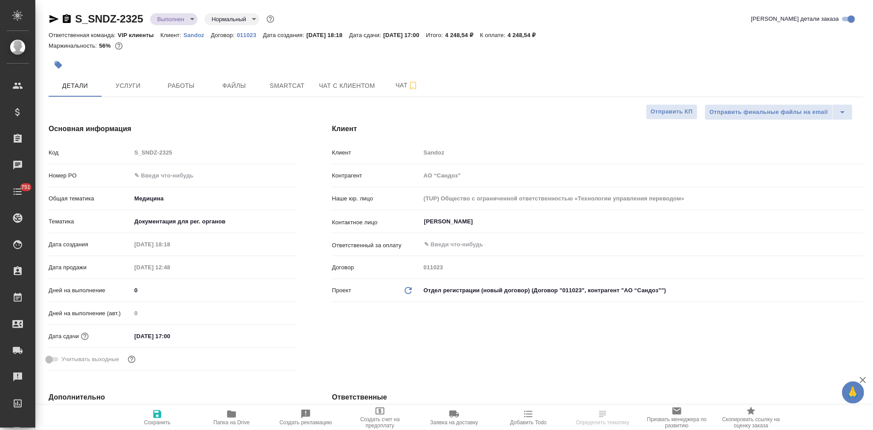
type textarea "x"
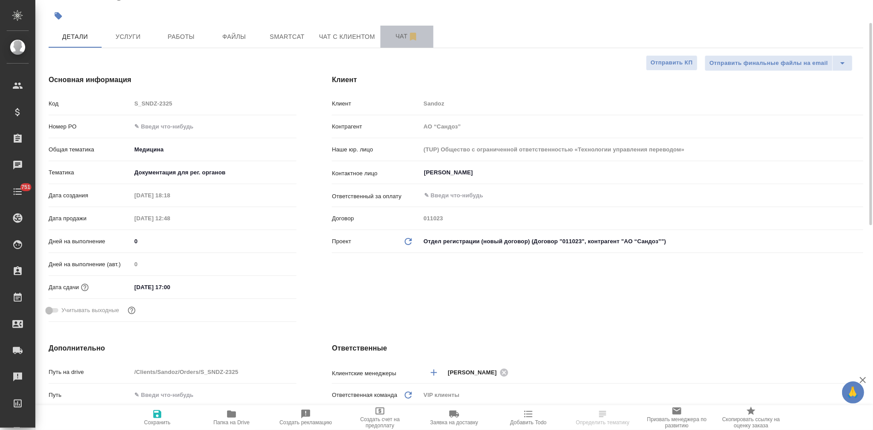
click at [398, 46] on button "Чат" at bounding box center [406, 37] width 53 height 22
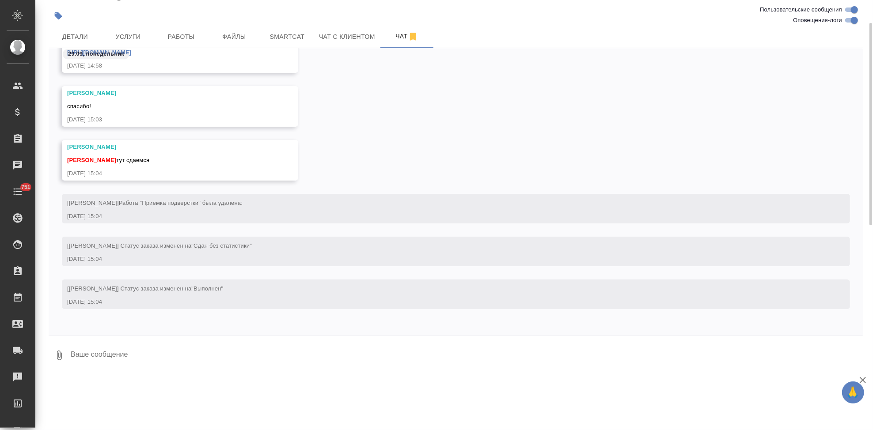
scroll to position [20050, 0]
click at [168, 374] on div "S_SNDZ-2325 Выполнен completed Нормальный normal Ответственная команда: VIP кли…" at bounding box center [456, 163] width 824 height 425
click at [171, 355] on textarea at bounding box center [466, 355] width 793 height 30
type textarea "спасибо"
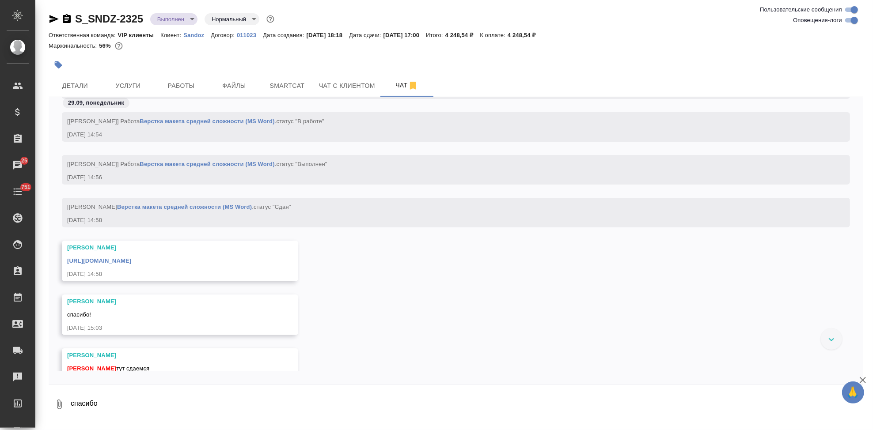
scroll to position [19361, 0]
click at [131, 261] on link "https://drive.awatera.com/apps/files/files/10509890?dir=/Shares/Sandoz/Orders/S…" at bounding box center [99, 260] width 64 height 7
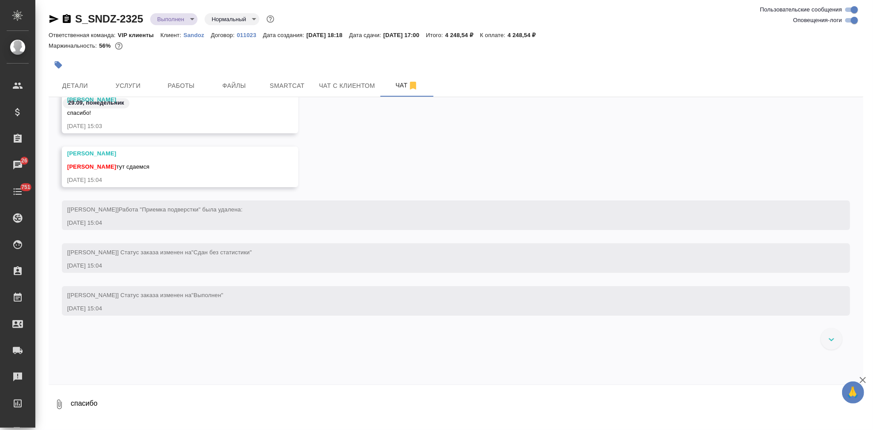
scroll to position [19464, 0]
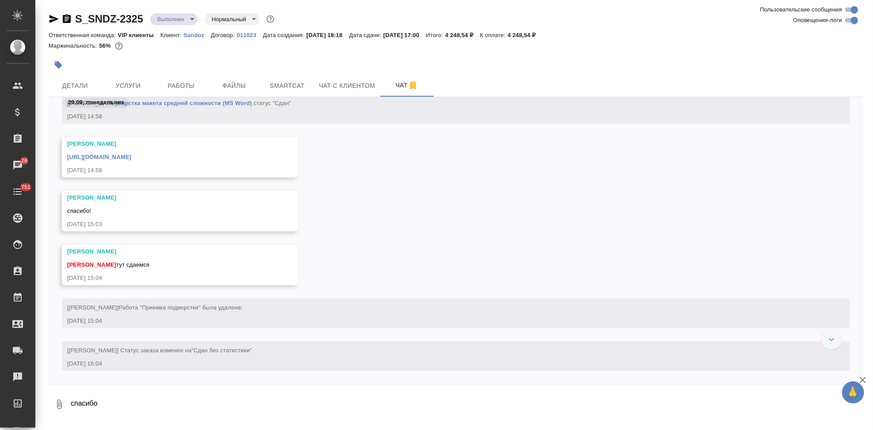
click at [131, 154] on link "https://drive.awatera.com/apps/files/files/10509890?dir=/Shares/Sandoz/Orders/S…" at bounding box center [99, 157] width 64 height 7
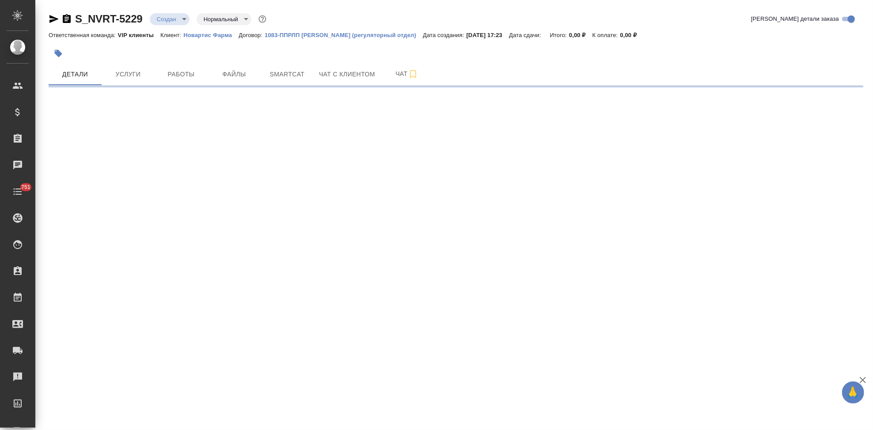
select select "RU"
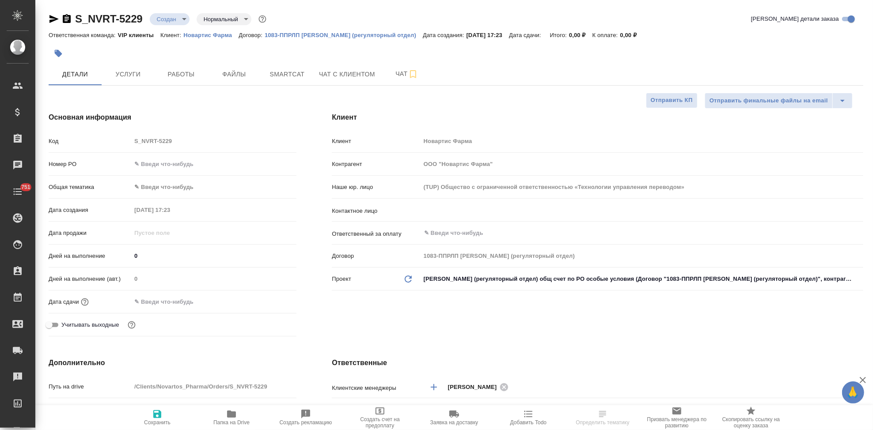
type textarea "x"
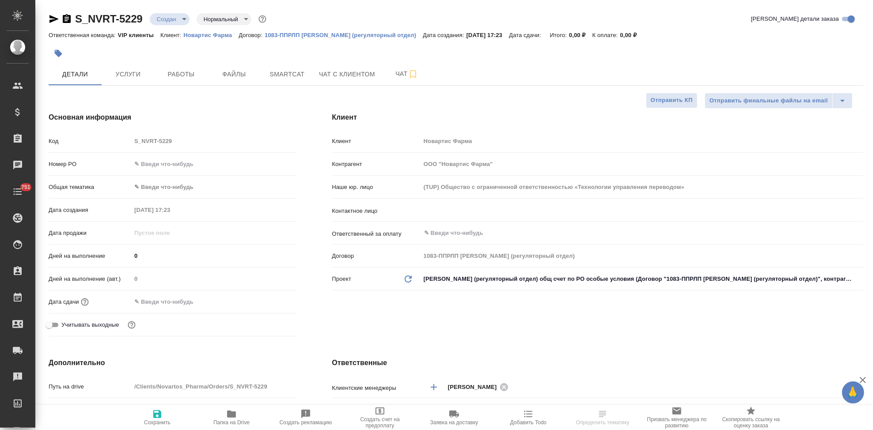
type textarea "x"
click at [450, 200] on div "Наше юр. лицо (TUP) Общество с ограниченной ответственностью «Технологии управл…" at bounding box center [597, 190] width 531 height 23
click at [446, 218] on div "​" at bounding box center [641, 211] width 442 height 18
click at [447, 214] on input "text" at bounding box center [627, 210] width 408 height 11
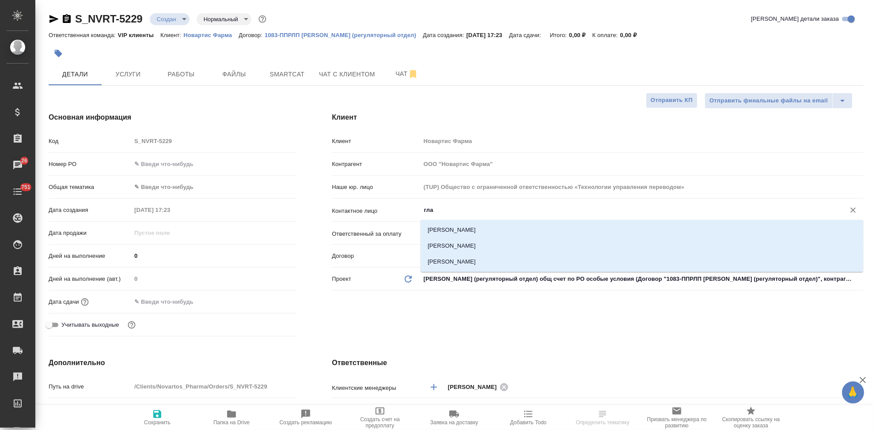
type input "глад"
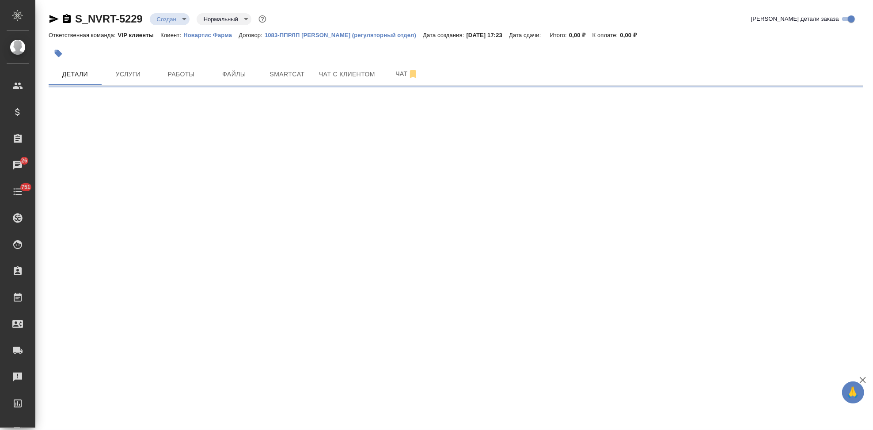
select select "RU"
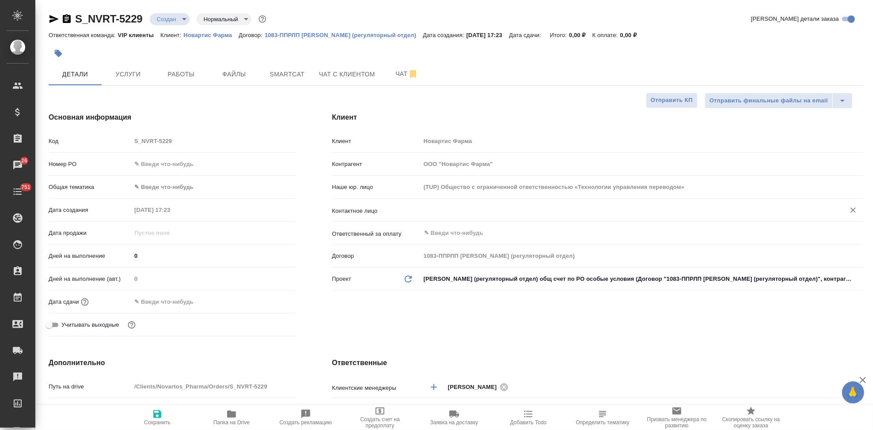
type textarea "x"
click at [456, 212] on input "text" at bounding box center [627, 210] width 408 height 11
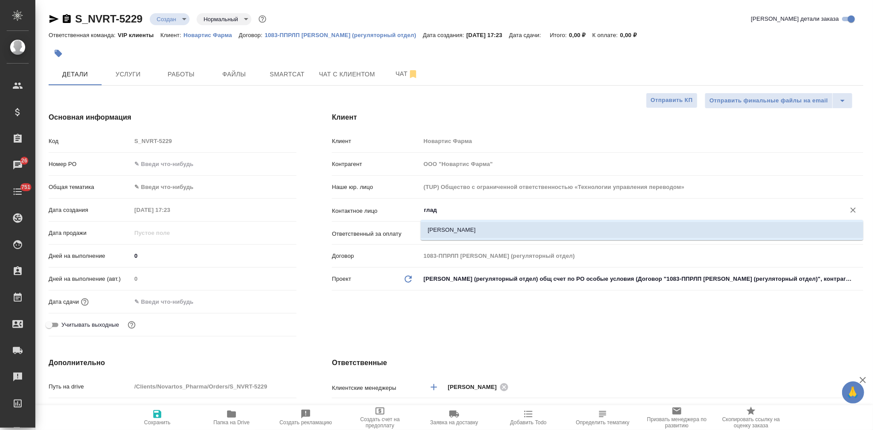
click at [493, 234] on li "Гладкова Анастасия" at bounding box center [641, 230] width 442 height 16
type input "Гладкова Анастасия"
type textarea "x"
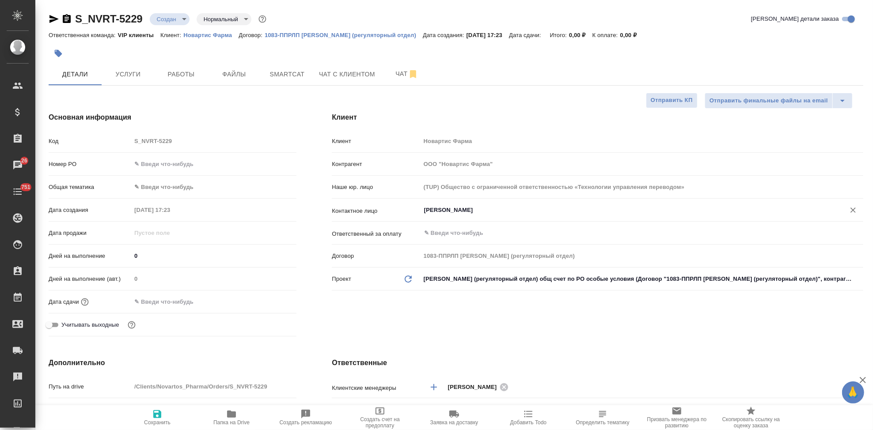
type input "Гладкова Анастасия"
click at [156, 419] on icon "button" at bounding box center [157, 414] width 11 height 11
type textarea "x"
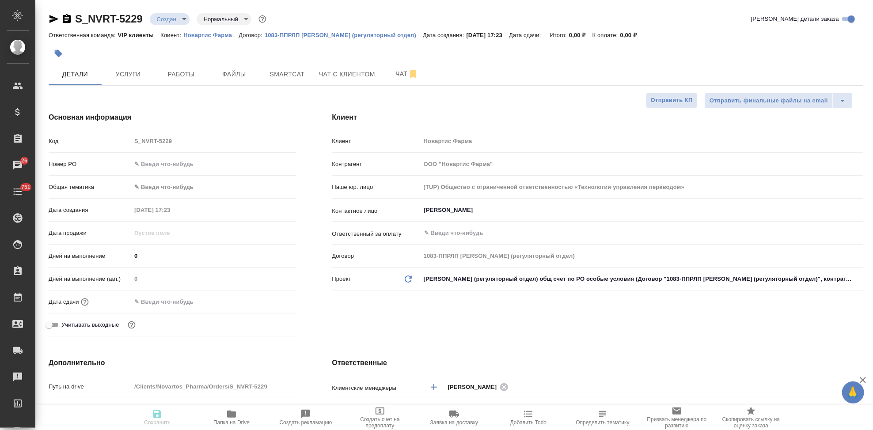
type textarea "x"
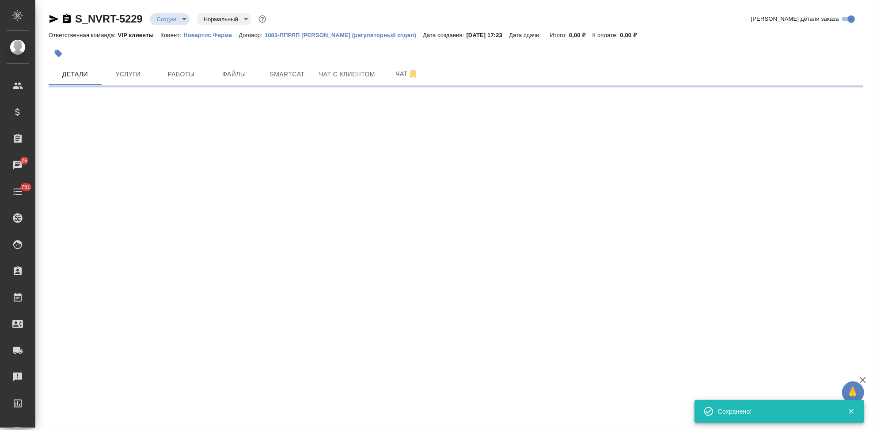
select select "RU"
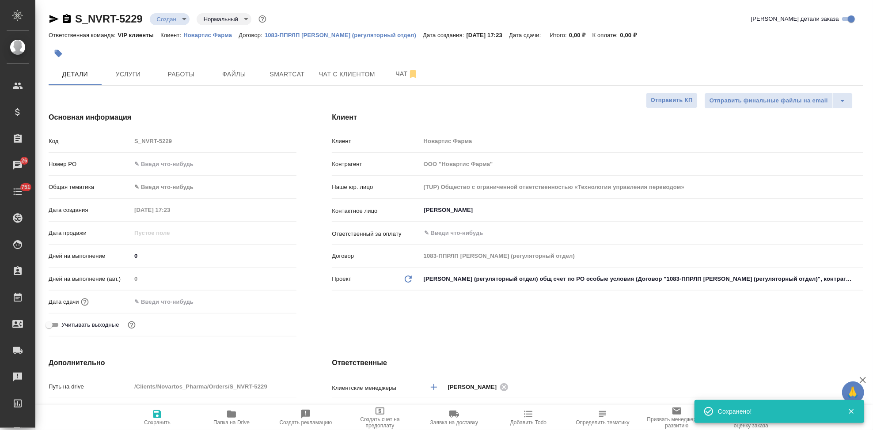
type textarea "x"
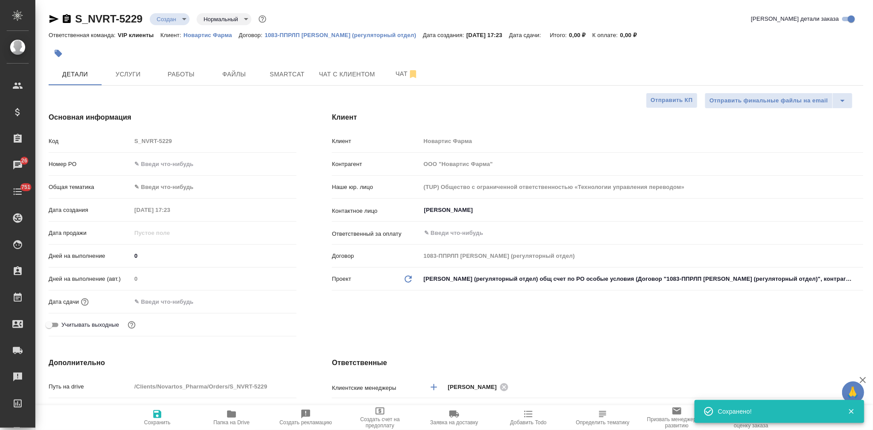
type textarea "x"
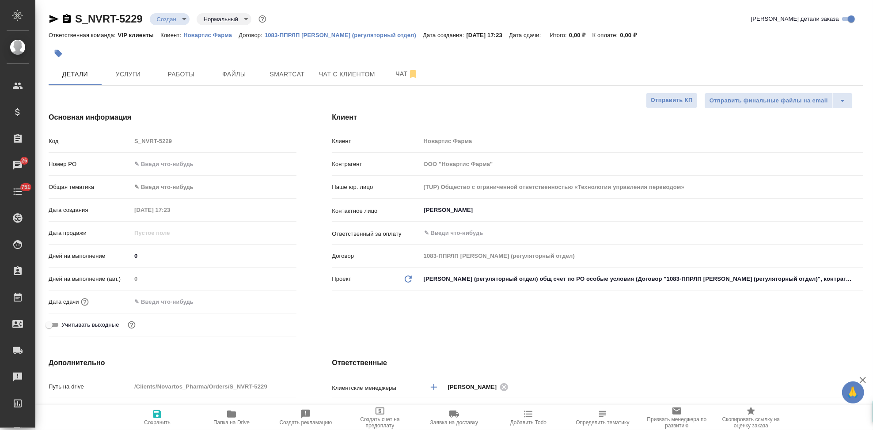
click at [130, 142] on div "Код S_NVRT-5229" at bounding box center [173, 140] width 248 height 15
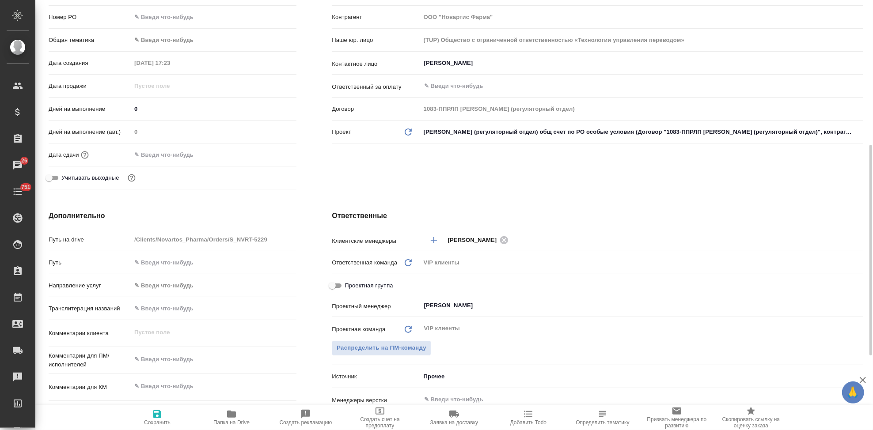
scroll to position [196, 0]
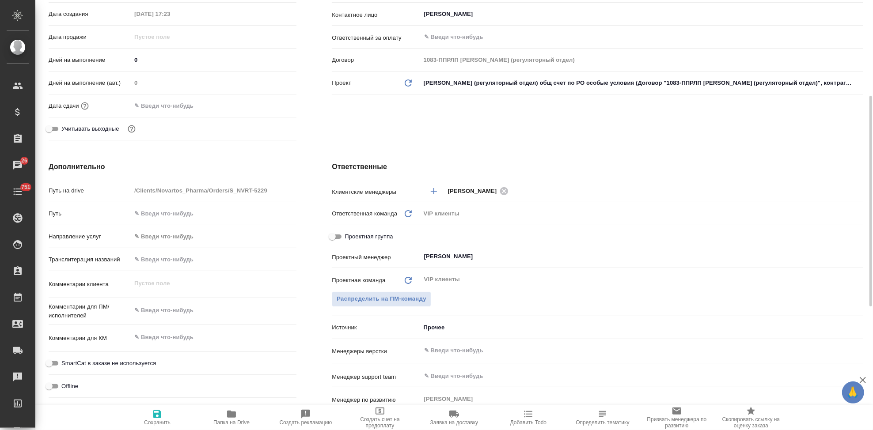
type textarea "x"
click at [176, 336] on textarea at bounding box center [214, 337] width 164 height 15
paste textarea "COST – GMP inspection (Catalent Eberbach_CAPA)"
type textarea "COST – GMP inspection (Catalent Eberbach_CAPA)"
type textarea "x"
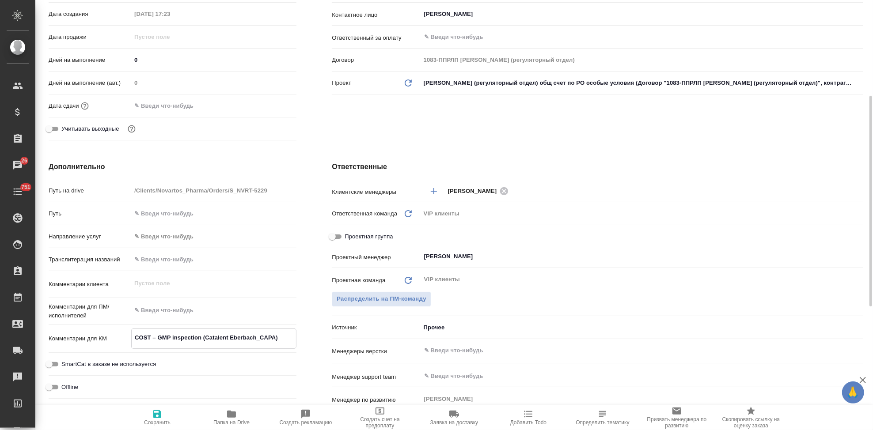
type textarea "x"
type textarea "COST – GMP inspection (Catalent Eberbach_CAPA)"
type textarea "x"
click at [154, 418] on icon "button" at bounding box center [157, 414] width 8 height 8
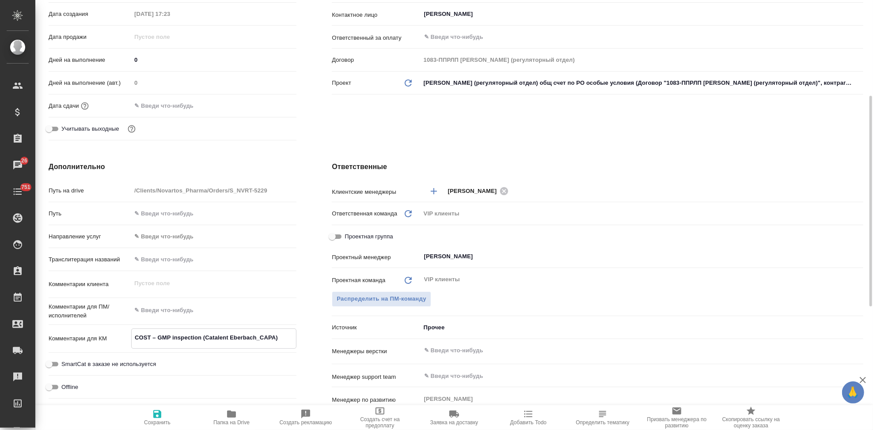
type textarea "x"
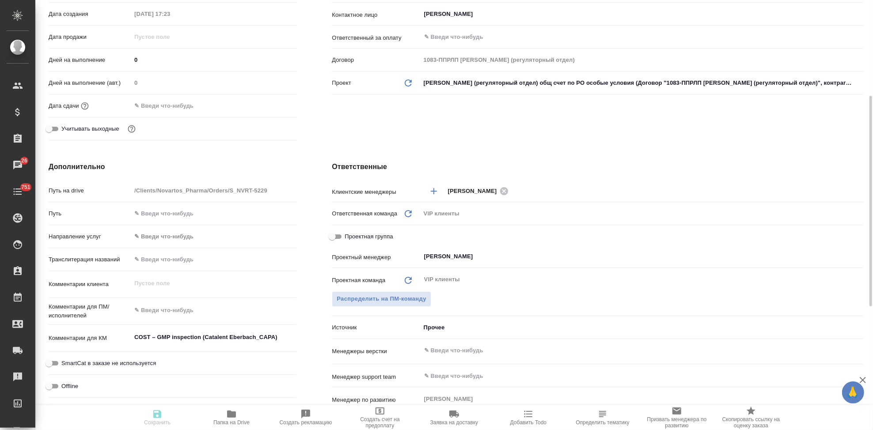
type textarea "x"
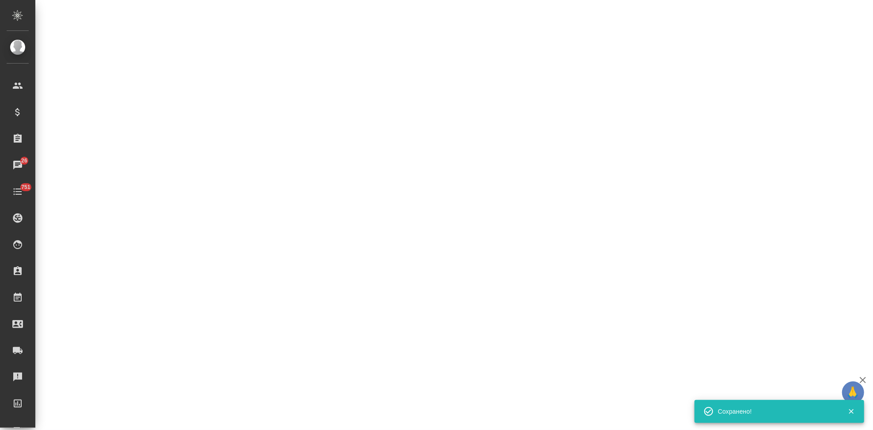
select select "RU"
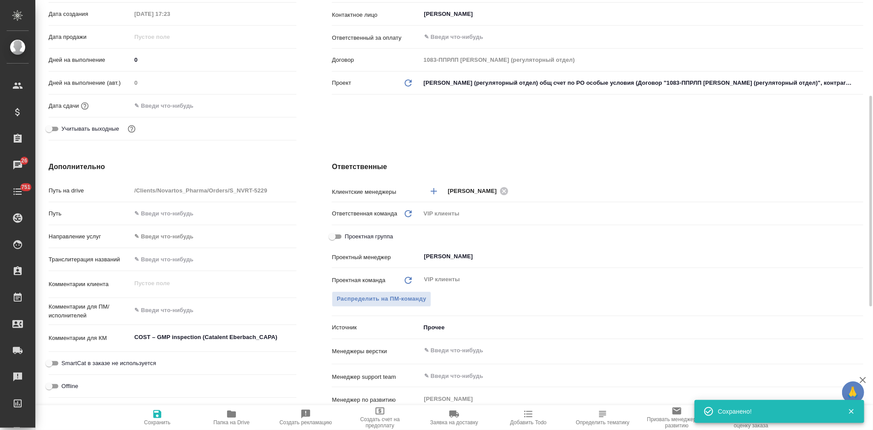
type textarea "x"
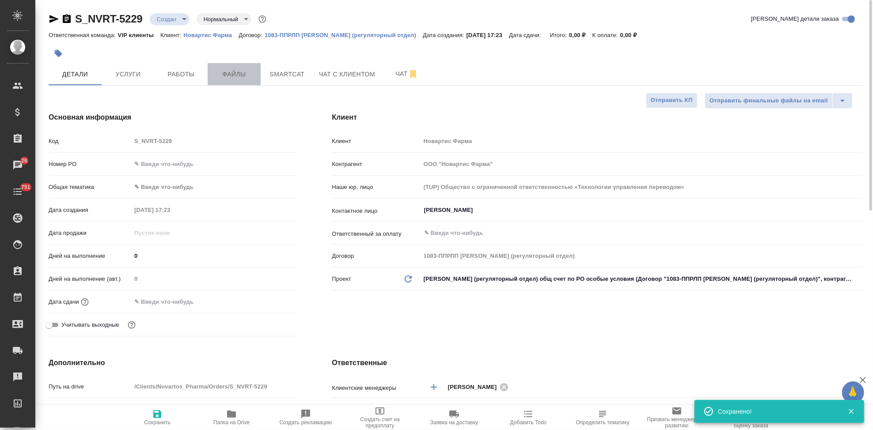
click at [231, 78] on span "Файлы" at bounding box center [234, 74] width 42 height 11
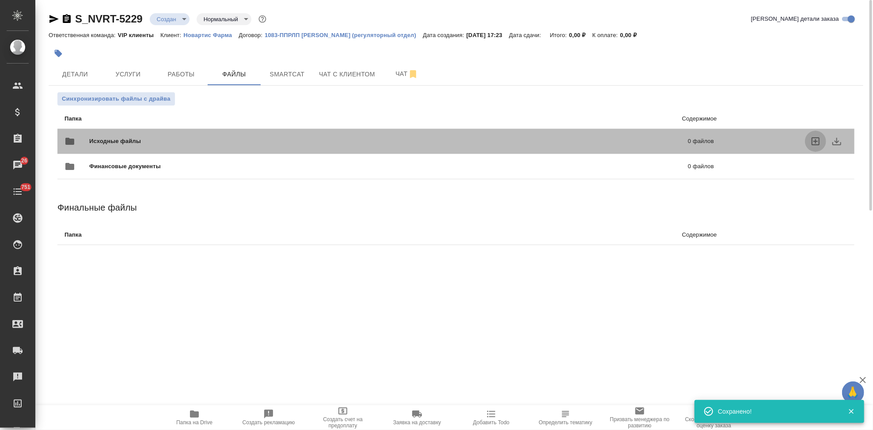
click at [815, 139] on icon "uploadFiles" at bounding box center [815, 141] width 11 height 11
click at [0, 0] on input "uploadFiles" at bounding box center [0, 0] width 0 height 0
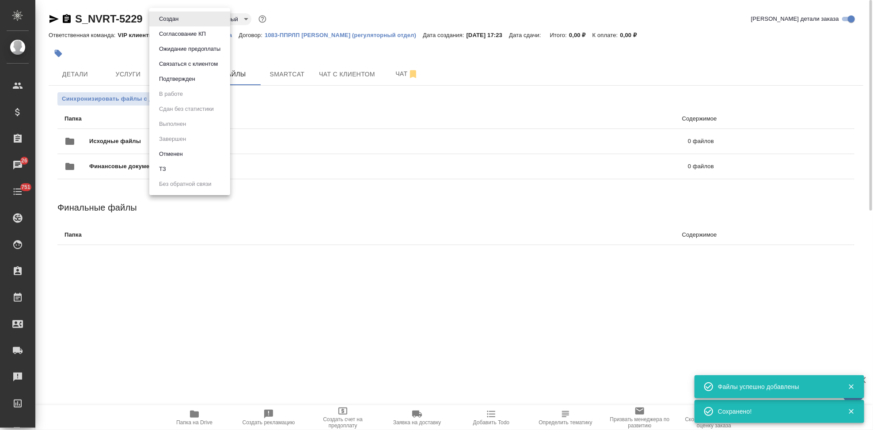
click at [185, 17] on body "🙏 .cls-1 fill:#fff; AWATERA Kabargina Anna Клиенты Спецификации Заказы 26 Чаты …" at bounding box center [436, 215] width 873 height 430
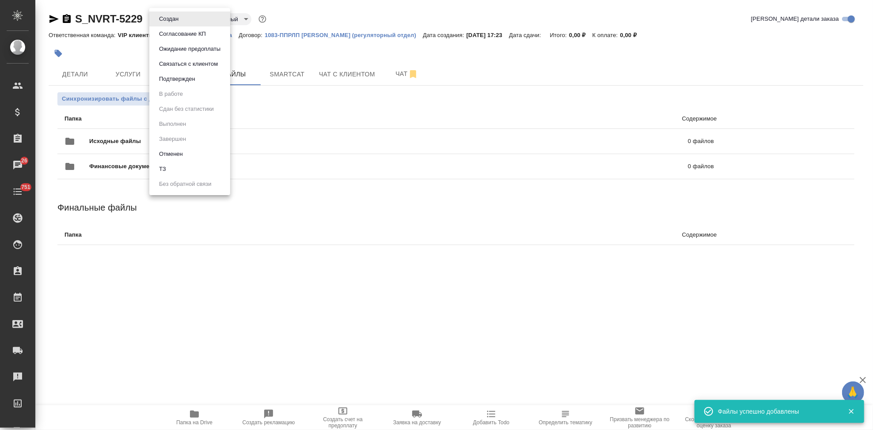
click at [174, 167] on li "ТЗ" at bounding box center [189, 169] width 81 height 15
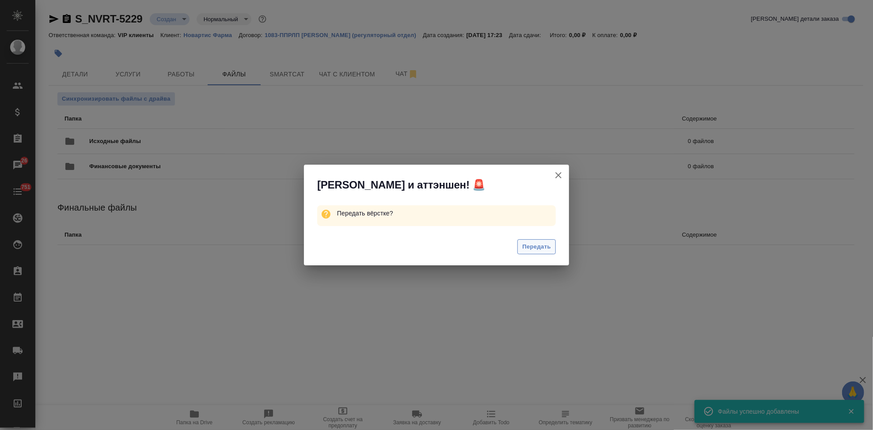
click at [531, 252] on span "Передать" at bounding box center [536, 247] width 29 height 10
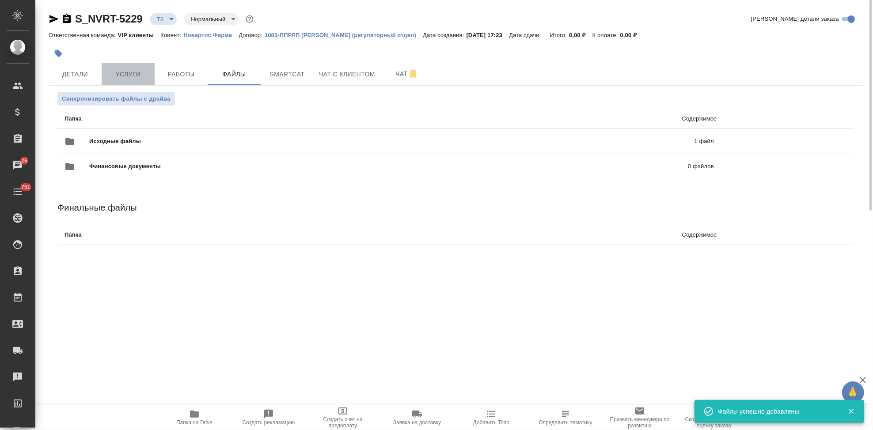
click at [144, 73] on span "Услуги" at bounding box center [128, 74] width 42 height 11
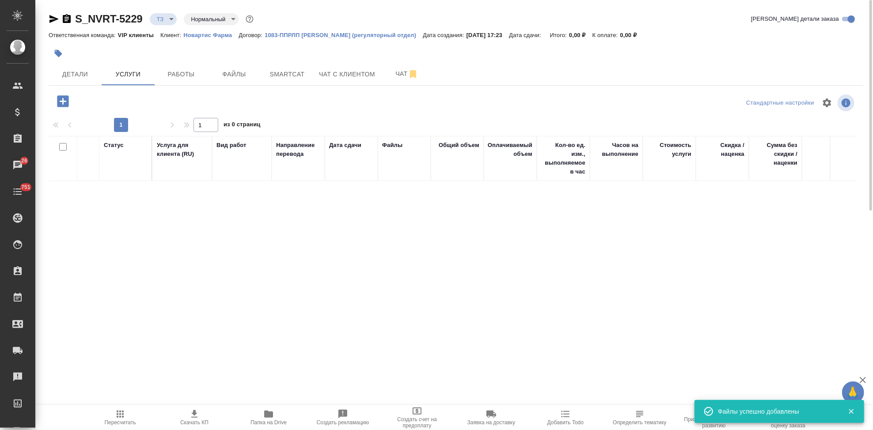
click at [60, 102] on icon "button" at bounding box center [62, 100] width 11 height 11
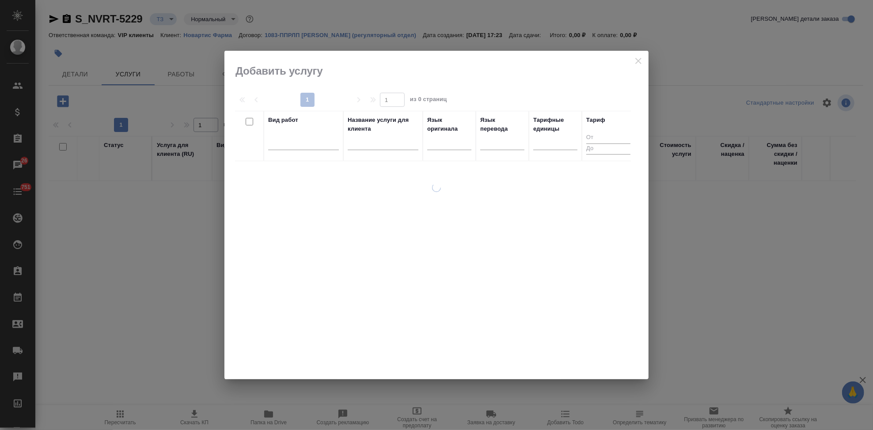
click at [385, 139] on input "text" at bounding box center [383, 144] width 71 height 11
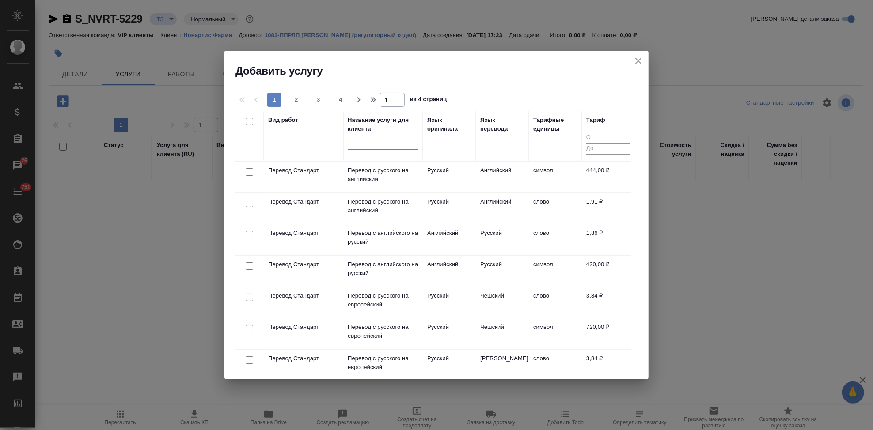
click at [378, 144] on input "text" at bounding box center [383, 144] width 71 height 11
type input "с"
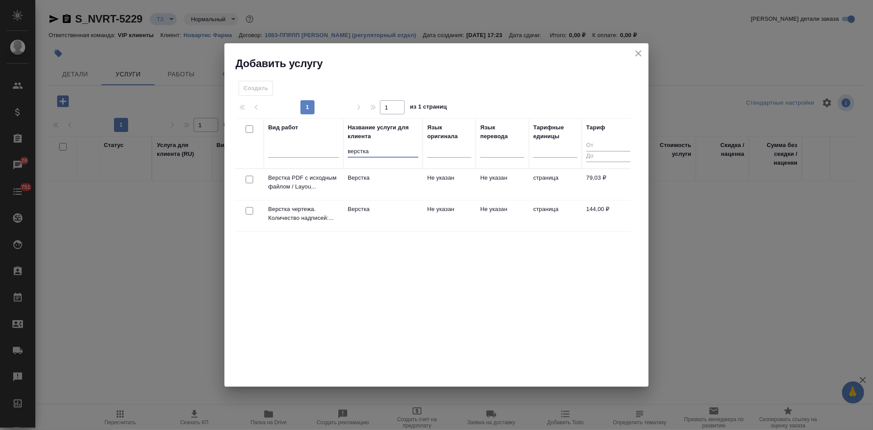
type input "верстка"
click at [477, 210] on td "Не указан" at bounding box center [502, 215] width 53 height 31
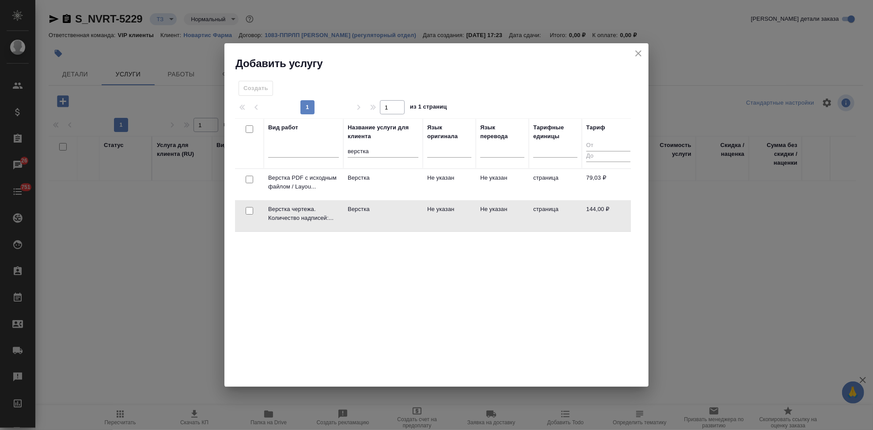
click at [477, 210] on td "Не указан" at bounding box center [502, 215] width 53 height 31
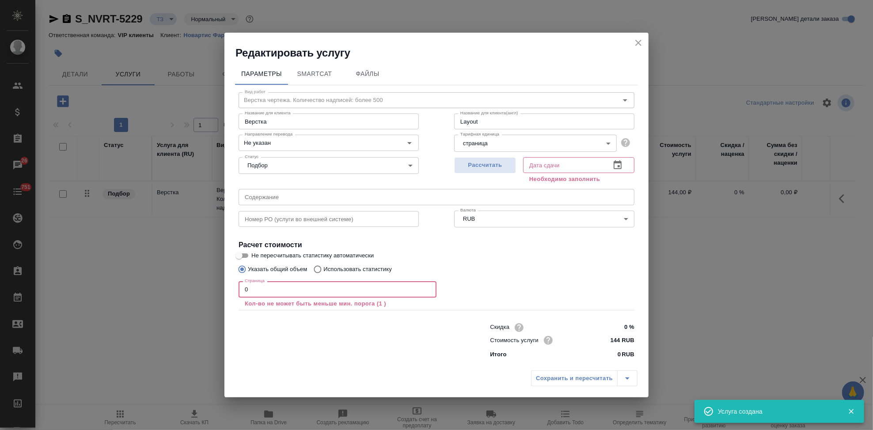
click at [291, 293] on input "0" at bounding box center [337, 289] width 198 height 16
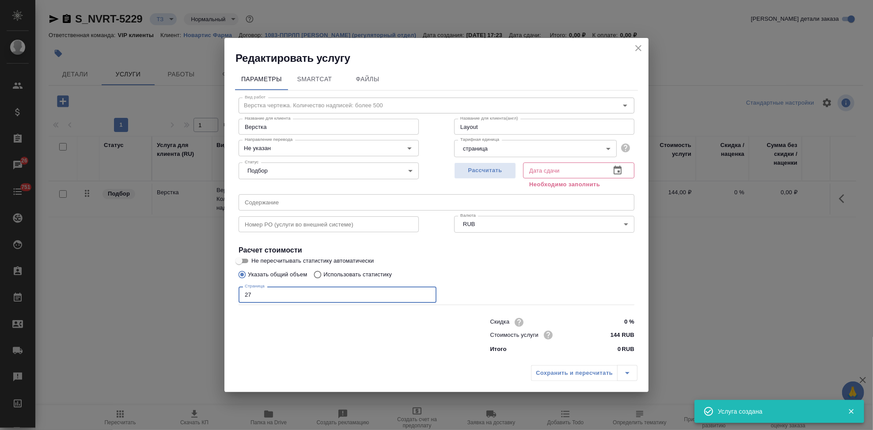
type input "27"
click at [609, 170] on button "button" at bounding box center [617, 170] width 21 height 21
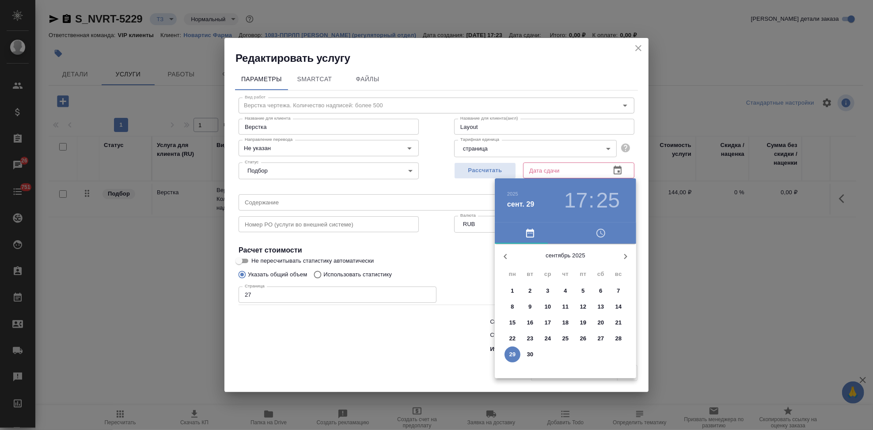
click at [626, 258] on icon "button" at bounding box center [625, 256] width 11 height 11
click at [547, 289] on p "1" at bounding box center [547, 291] width 3 height 9
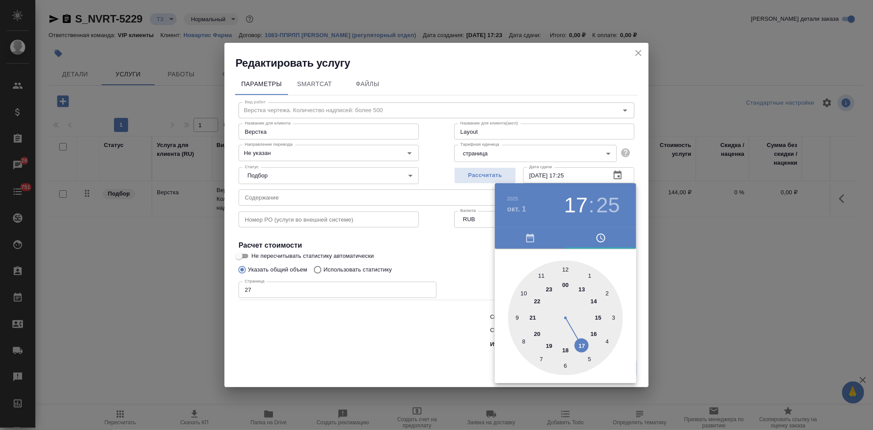
drag, startPoint x: 581, startPoint y: 343, endPoint x: 579, endPoint y: 335, distance: 8.6
click at [580, 343] on div at bounding box center [565, 318] width 115 height 115
click at [565, 270] on div at bounding box center [565, 318] width 115 height 115
type input "01.10.2025 17:00"
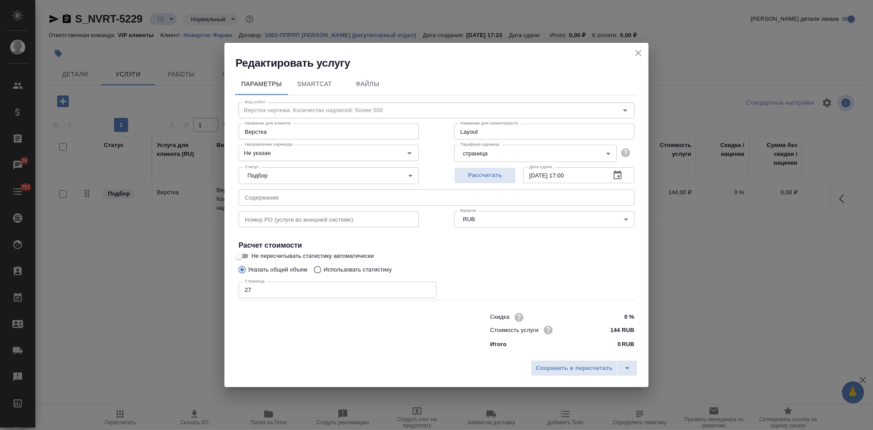
click at [294, 201] on input "text" at bounding box center [436, 197] width 396 height 16
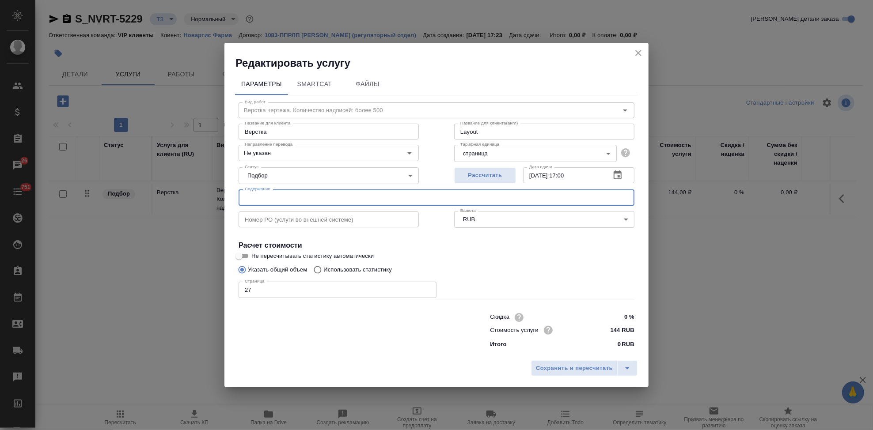
paste input "COST – GMP inspection (Catalent Eberbach_CAPA)"
type input "COST – GMP inspection (Catalent Eberbach_CAPA)"
click at [629, 371] on icon "split button" at bounding box center [627, 368] width 11 height 11
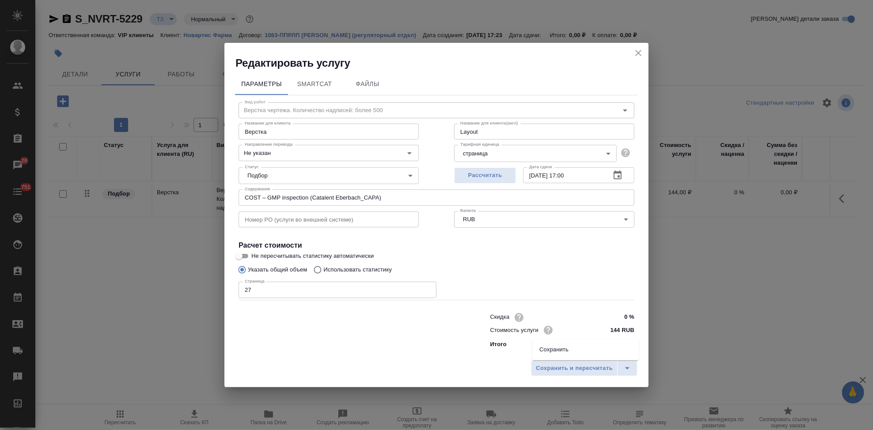
click at [566, 354] on li "Сохранить" at bounding box center [585, 350] width 106 height 14
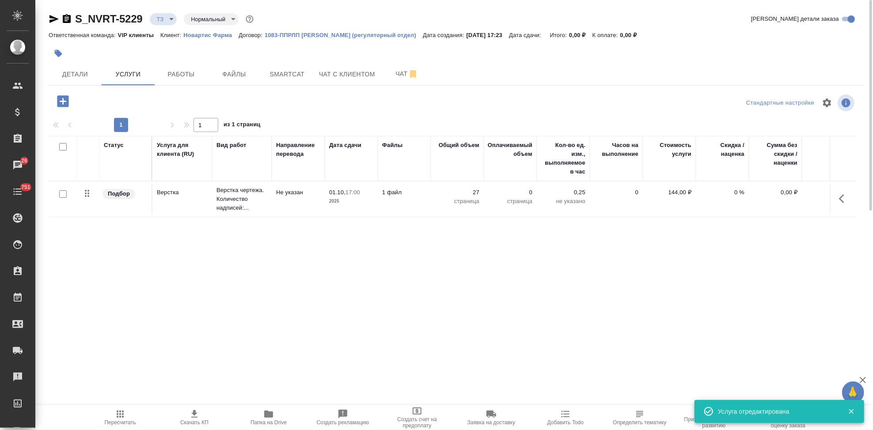
click at [64, 102] on icon "button" at bounding box center [62, 101] width 15 height 15
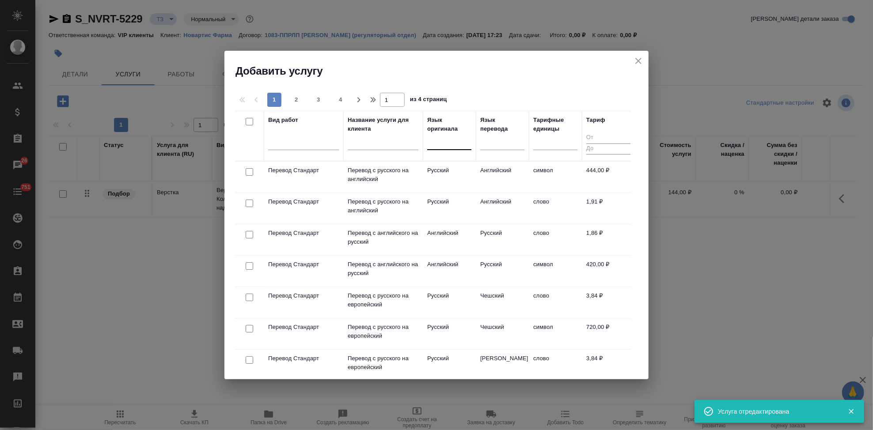
click at [450, 143] on div at bounding box center [449, 141] width 44 height 13
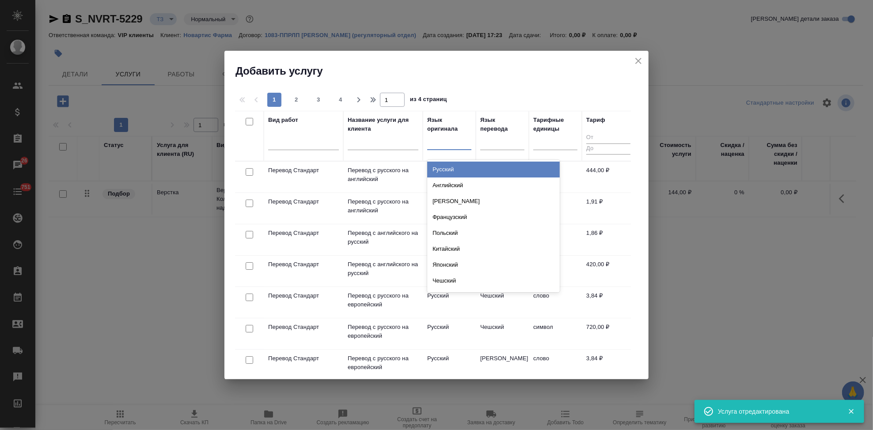
type input "а"
click at [471, 166] on div "Английский" at bounding box center [493, 170] width 132 height 16
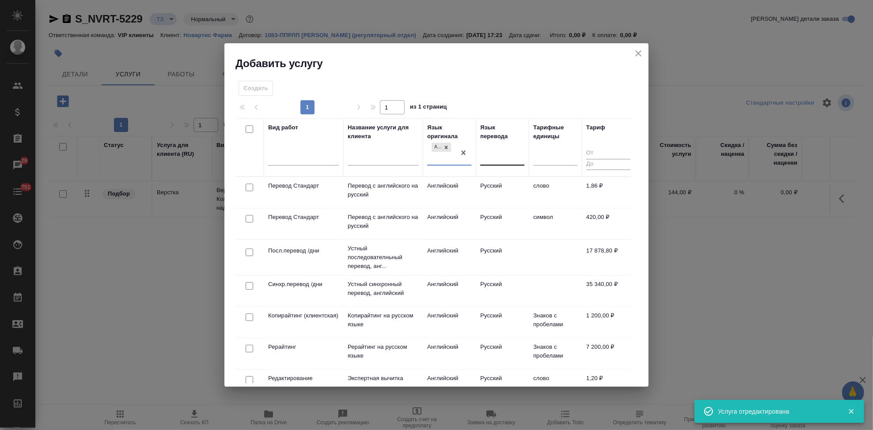
click at [489, 156] on div at bounding box center [502, 157] width 44 height 13
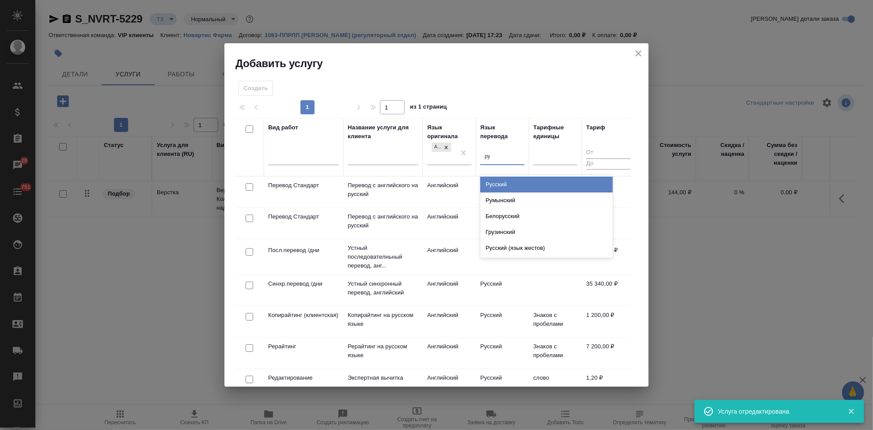
type input "рус"
click at [515, 182] on div "Русский" at bounding box center [546, 185] width 132 height 16
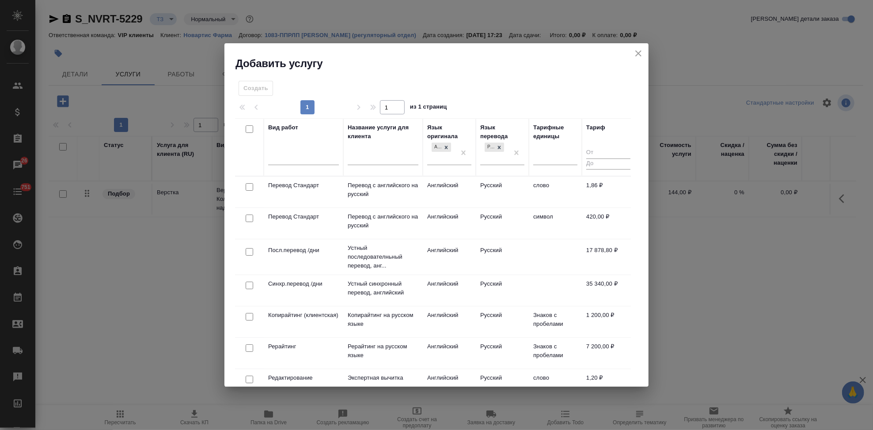
click at [495, 189] on td "Русский" at bounding box center [502, 192] width 53 height 31
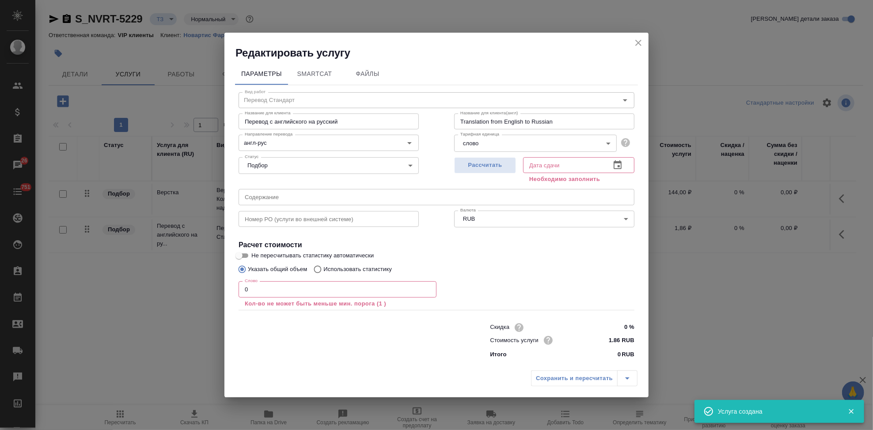
click at [325, 197] on input "text" at bounding box center [436, 197] width 396 height 16
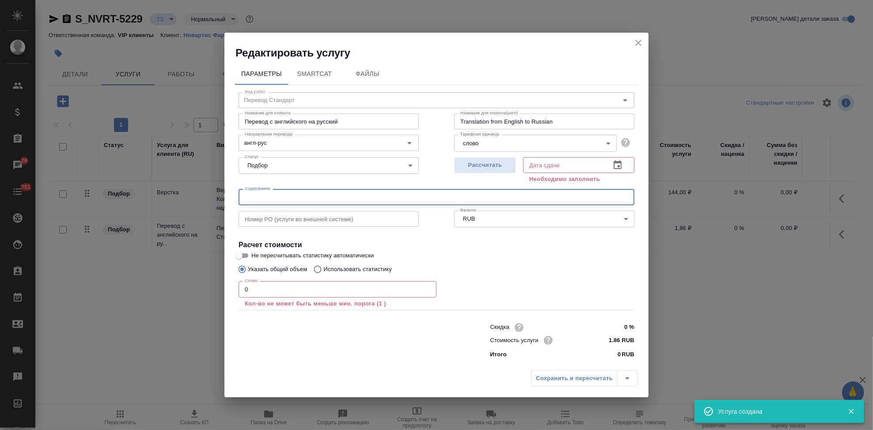
paste input "COST – GMP inspection (Catalent Eberbach_CAPA)"
type input "COST – GMP inspection (Catalent Eberbach_CAPA)"
click at [328, 295] on input "0" at bounding box center [337, 289] width 198 height 16
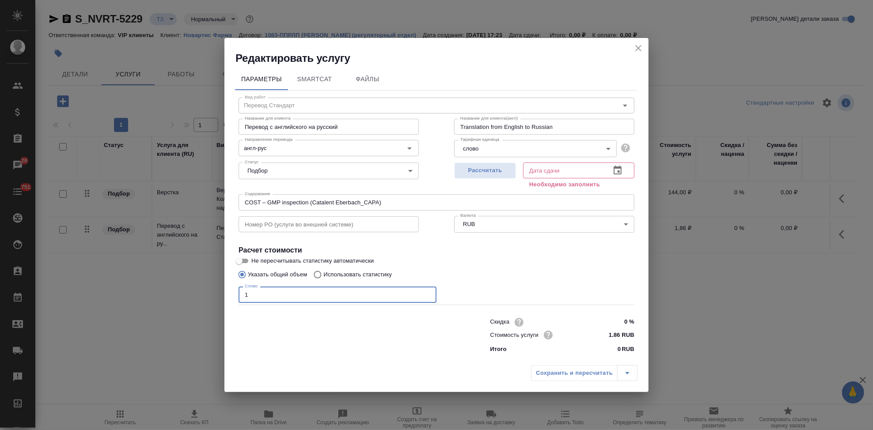
type input "1"
click at [623, 166] on button "button" at bounding box center [617, 170] width 21 height 21
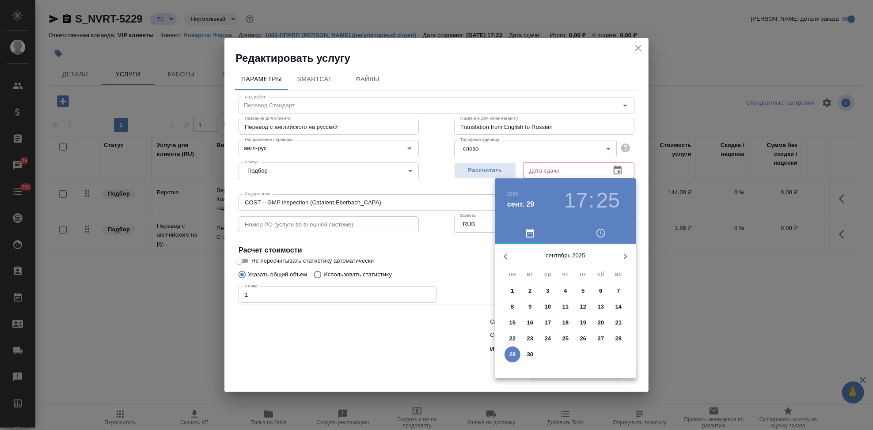
click at [624, 257] on icon "button" at bounding box center [625, 256] width 11 height 11
click at [545, 292] on span "1" at bounding box center [548, 291] width 16 height 9
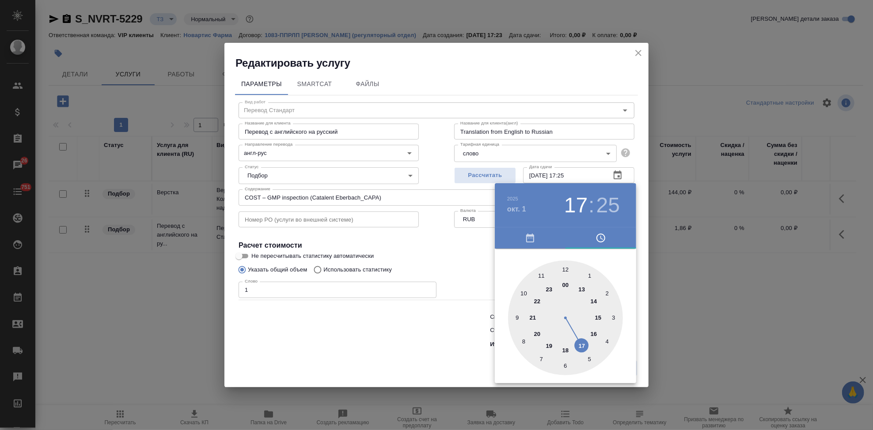
click at [580, 348] on div at bounding box center [565, 318] width 115 height 115
click at [565, 273] on div at bounding box center [565, 318] width 115 height 115
type input "01.10.2025 17:00"
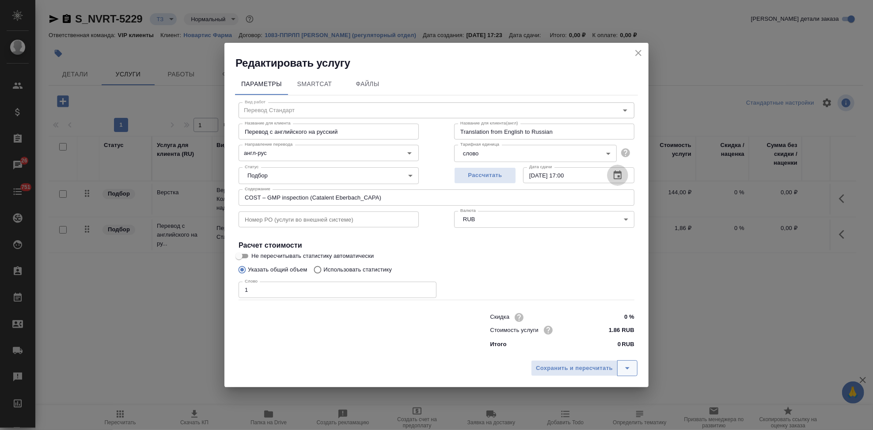
click at [627, 369] on icon "split button" at bounding box center [627, 368] width 4 height 2
click at [594, 355] on li "Сохранить" at bounding box center [585, 350] width 106 height 14
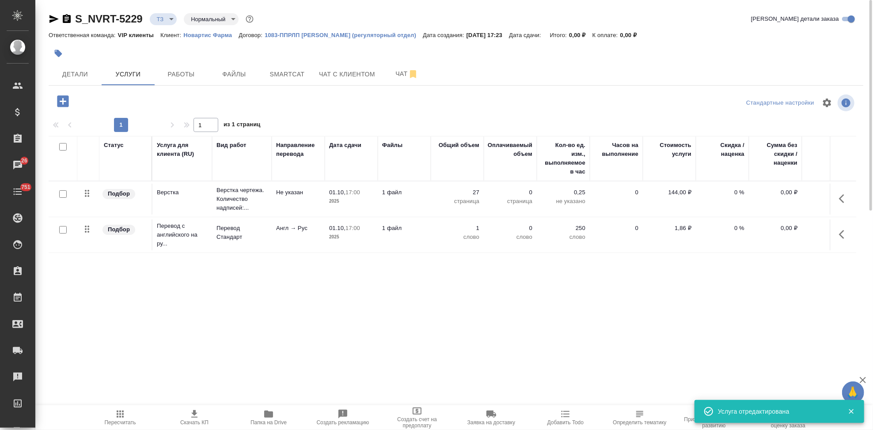
click at [837, 233] on button "button" at bounding box center [843, 234] width 21 height 21
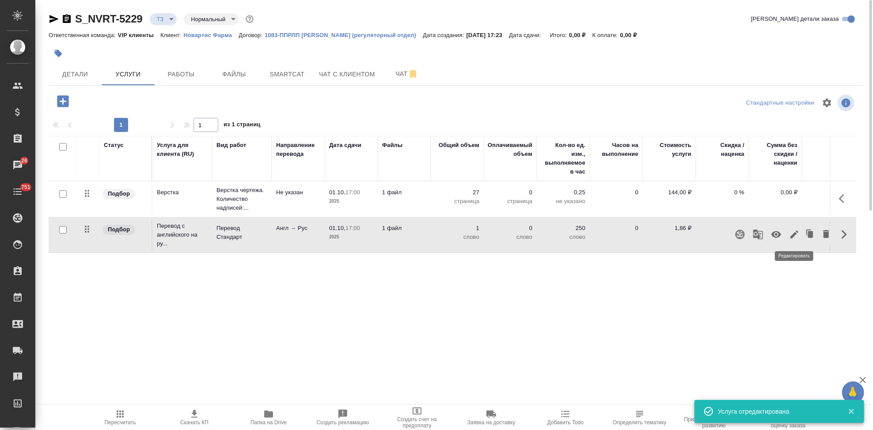
click at [792, 234] on icon "button" at bounding box center [794, 234] width 11 height 11
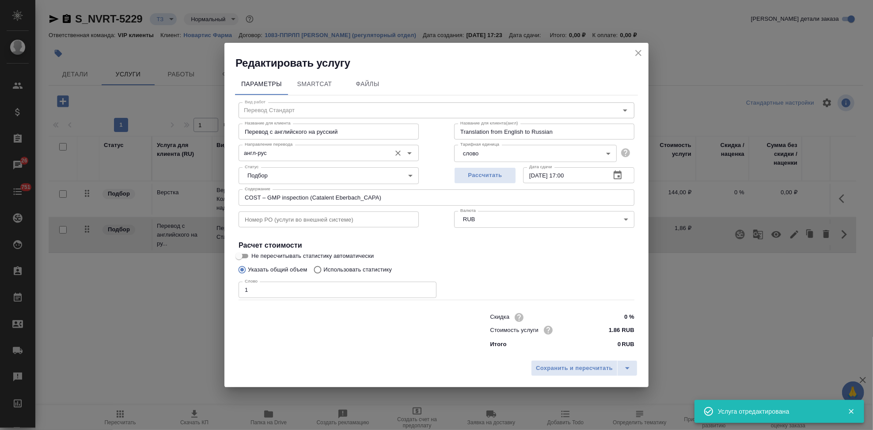
click at [276, 154] on input "англ-рус" at bounding box center [313, 152] width 145 height 11
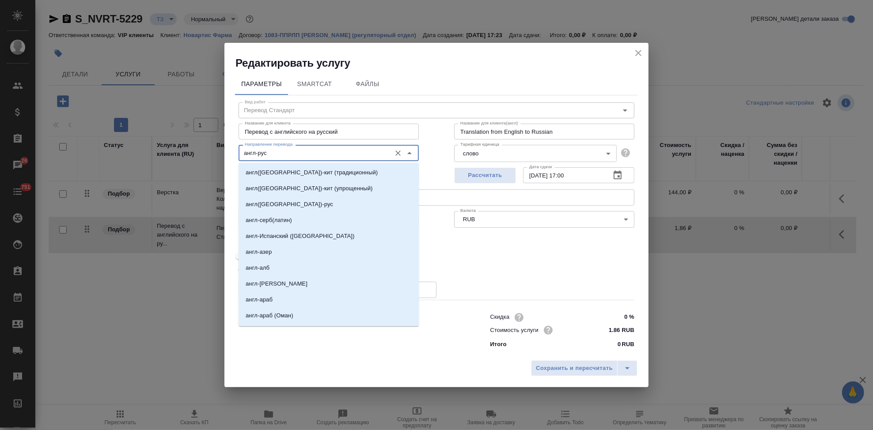
scroll to position [294, 0]
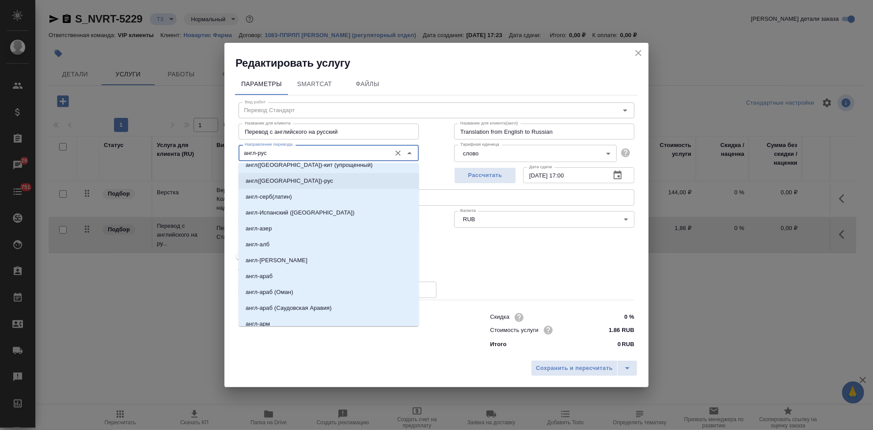
click at [282, 180] on p "англ(США)-рус" at bounding box center [289, 181] width 87 height 9
type input "англ(США)-рус"
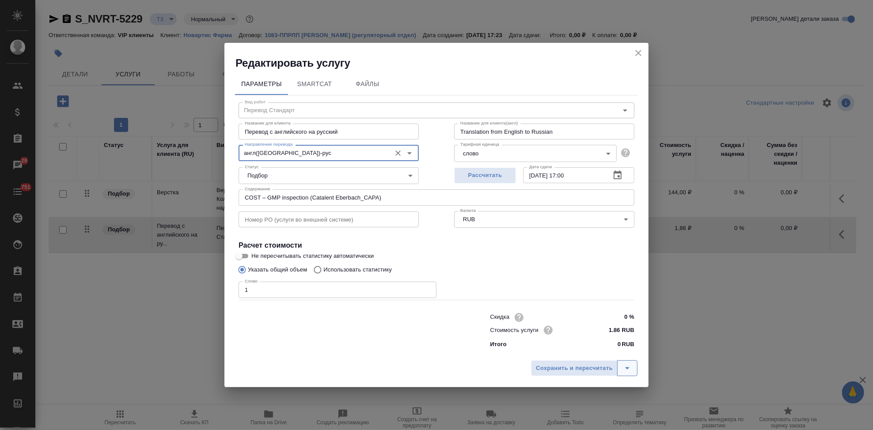
click at [622, 367] on icon "split button" at bounding box center [627, 368] width 11 height 11
click at [584, 349] on li "Сохранить" at bounding box center [585, 350] width 106 height 14
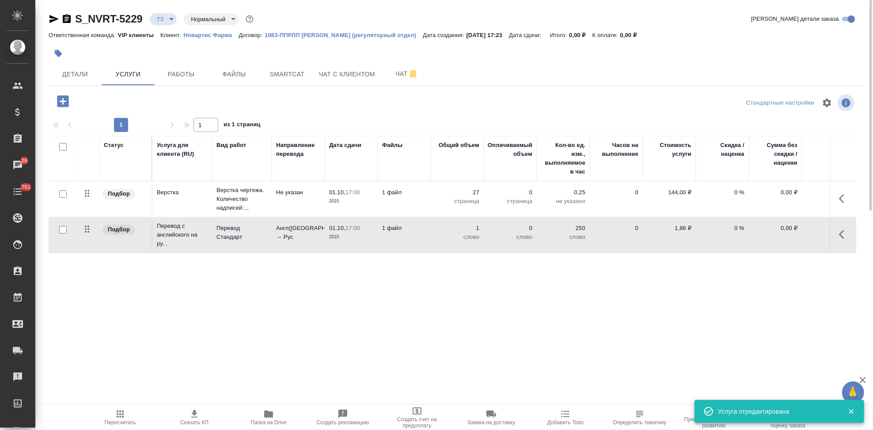
click at [66, 234] on div at bounding box center [63, 230] width 20 height 12
click at [64, 231] on input "checkbox" at bounding box center [63, 230] width 8 height 8
checkbox input "true"
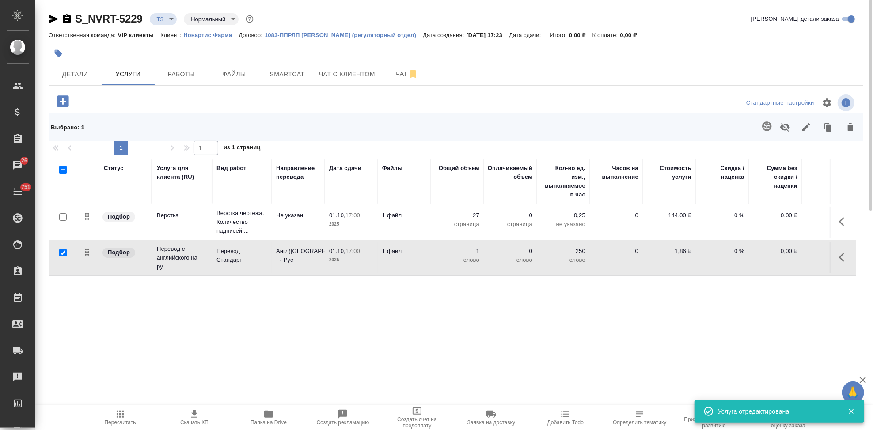
click at [763, 128] on icon "button" at bounding box center [766, 125] width 9 height 9
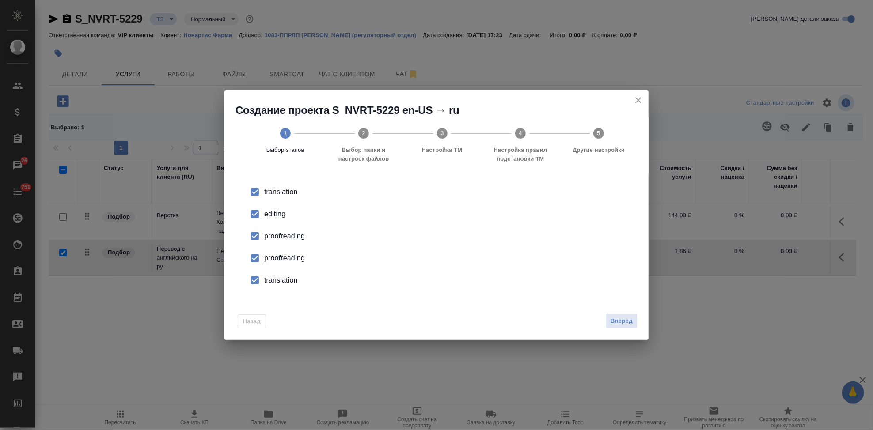
click at [255, 215] on input "checkbox" at bounding box center [255, 214] width 19 height 19
click at [255, 248] on li "proofreading" at bounding box center [436, 258] width 396 height 22
click at [251, 278] on input "checkbox" at bounding box center [255, 280] width 19 height 19
click at [616, 320] on span "Вперед" at bounding box center [621, 321] width 22 height 10
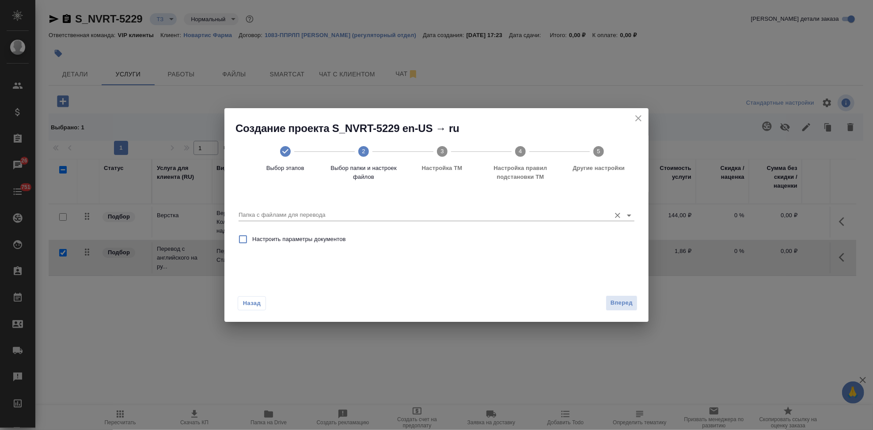
click at [563, 215] on input "Папка с файлами для перевода" at bounding box center [421, 215] width 367 height 11
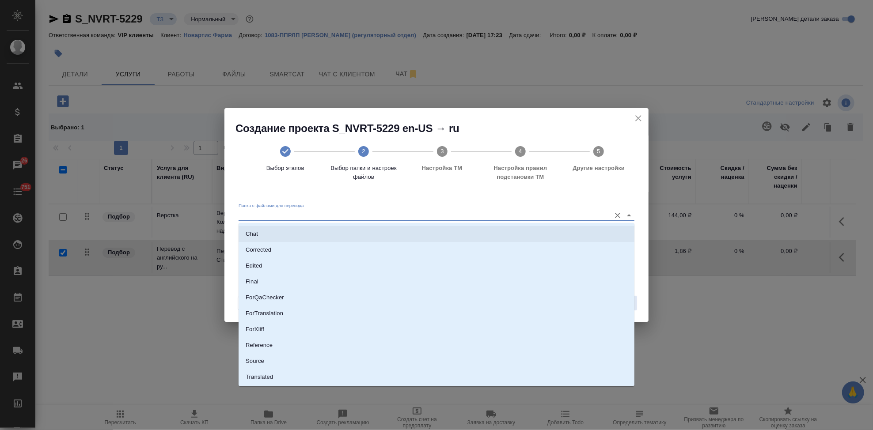
scroll to position [45, 0]
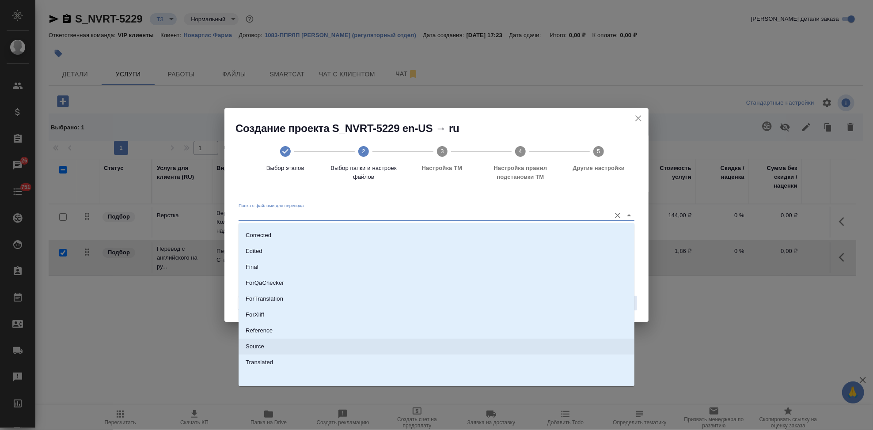
click at [284, 349] on li "Source" at bounding box center [436, 347] width 396 height 16
type input "Source"
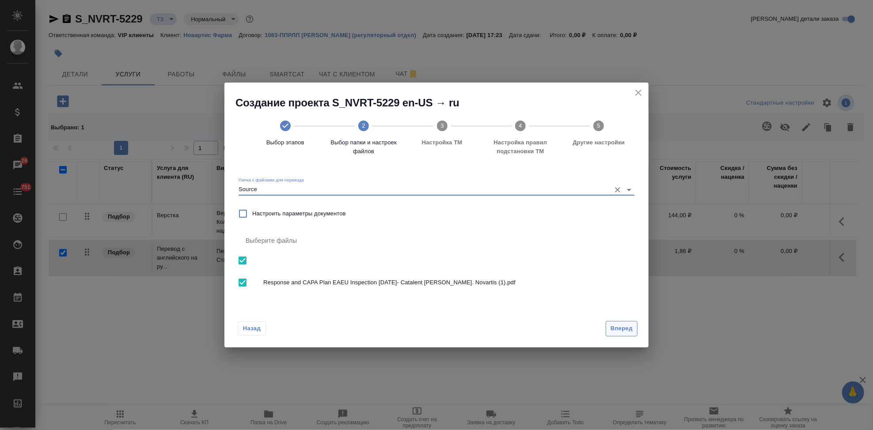
click at [630, 333] on span "Вперед" at bounding box center [621, 329] width 22 height 10
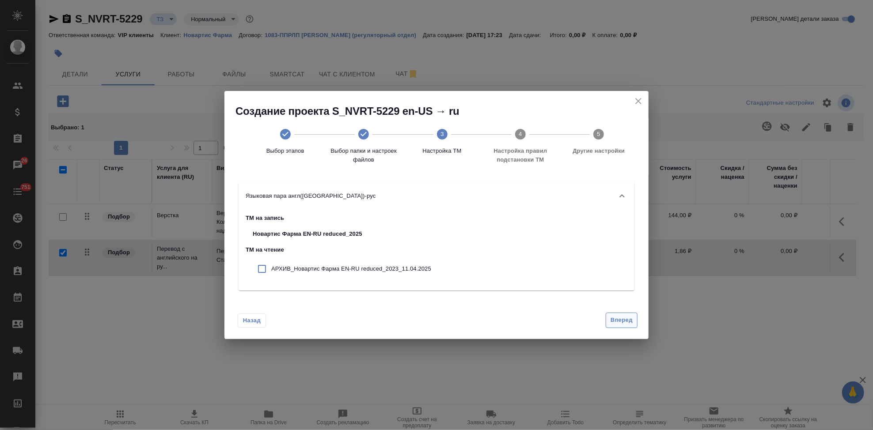
click at [621, 322] on span "Вперед" at bounding box center [621, 320] width 22 height 10
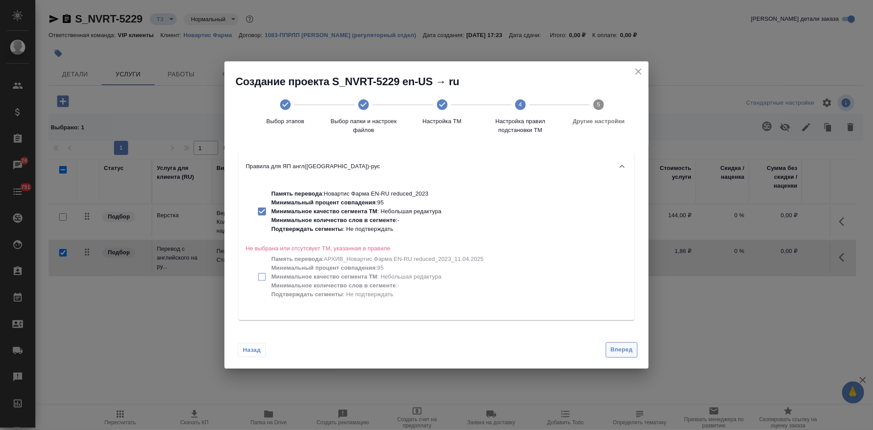
click at [612, 351] on span "Вперед" at bounding box center [621, 350] width 22 height 10
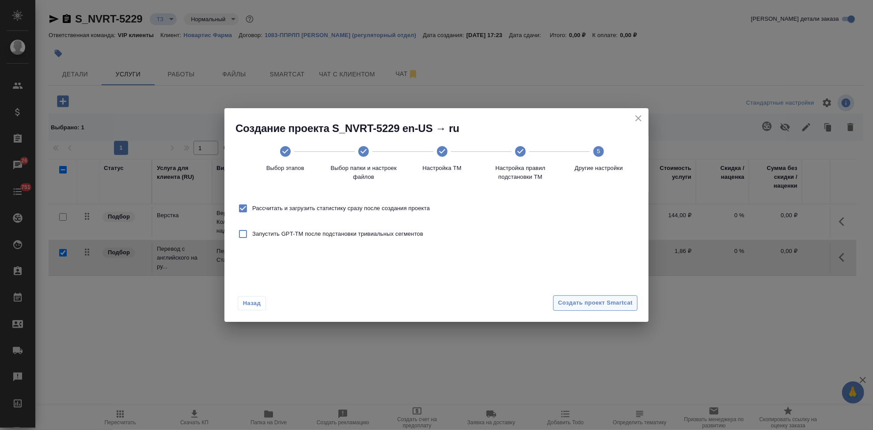
click at [623, 305] on span "Создать проект Smartcat" at bounding box center [595, 303] width 75 height 10
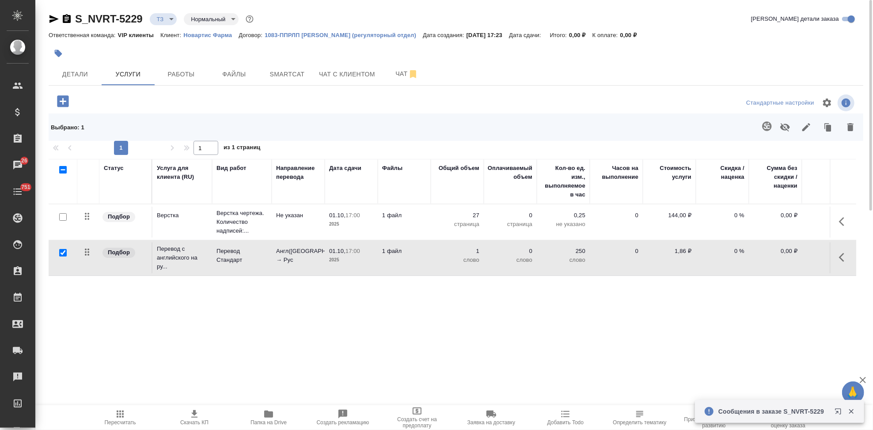
click at [837, 253] on button "button" at bounding box center [843, 257] width 21 height 21
click at [794, 261] on icon "button" at bounding box center [794, 257] width 11 height 11
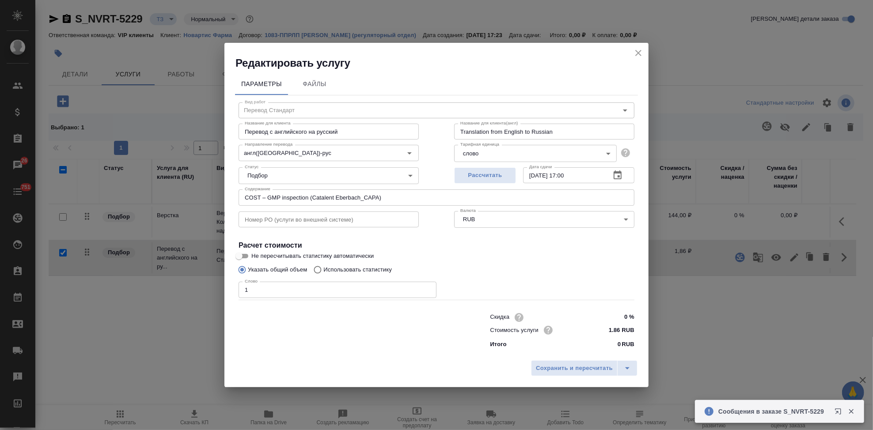
click at [318, 268] on input "Использовать статистику" at bounding box center [316, 269] width 14 height 17
radio input "true"
radio input "false"
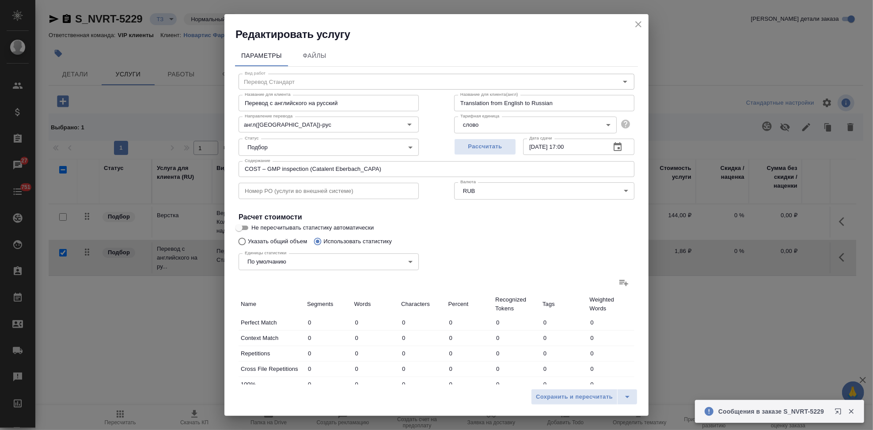
click at [619, 280] on icon at bounding box center [623, 282] width 11 height 11
click at [0, 0] on input "file" at bounding box center [0, 0] width 0 height 0
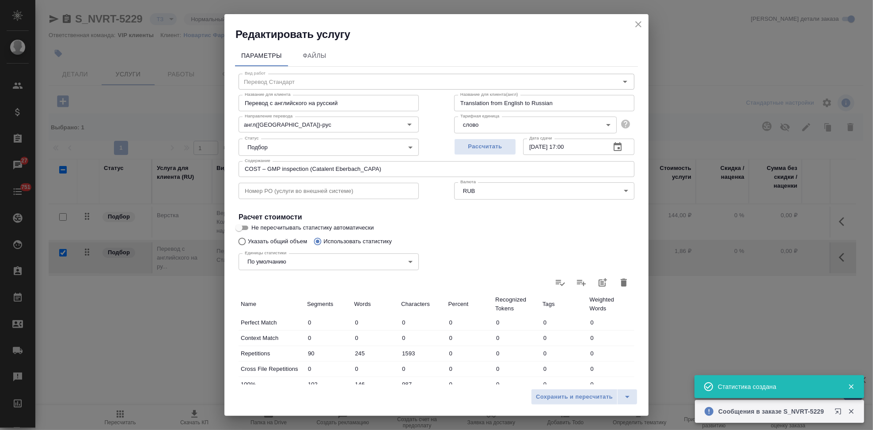
type input "90"
type input "245"
type input "1593"
type input "102"
type input "146"
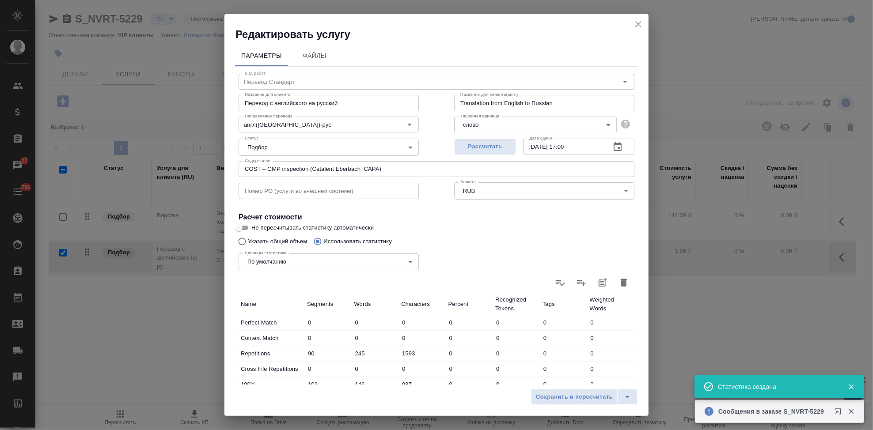
type input "987"
type input "22"
type input "48"
type input "230"
type input "11"
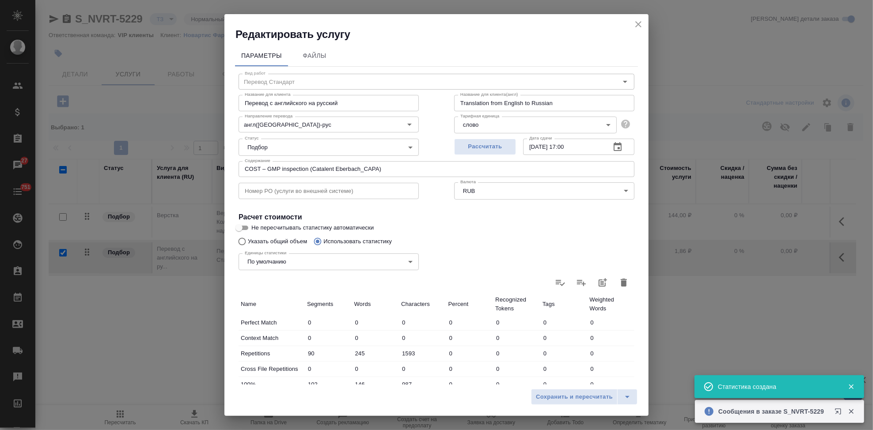
type input "22"
type input "121"
type input "15"
type input "47"
type input "331"
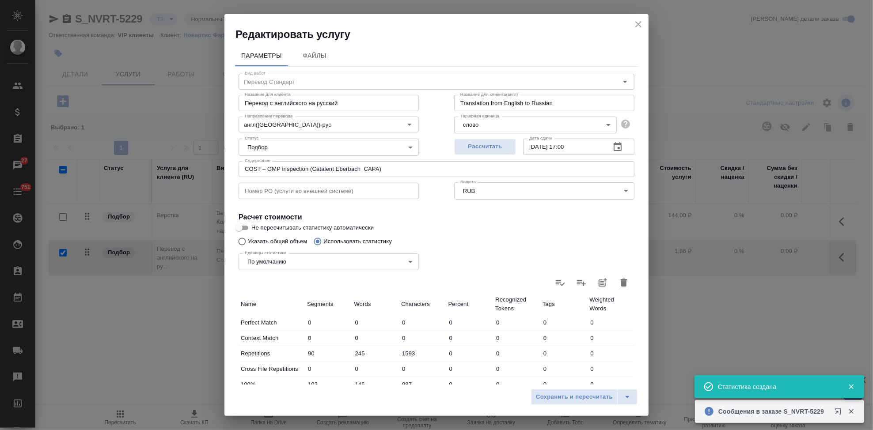
type input "368"
type input "6142"
type input "40983"
type input "518"
type input "6405"
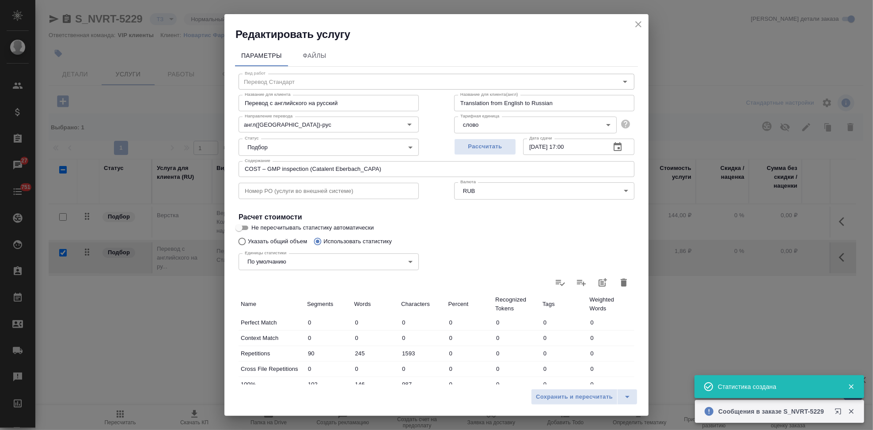
type input "42652"
type input "608"
type input "6650"
type input "44245"
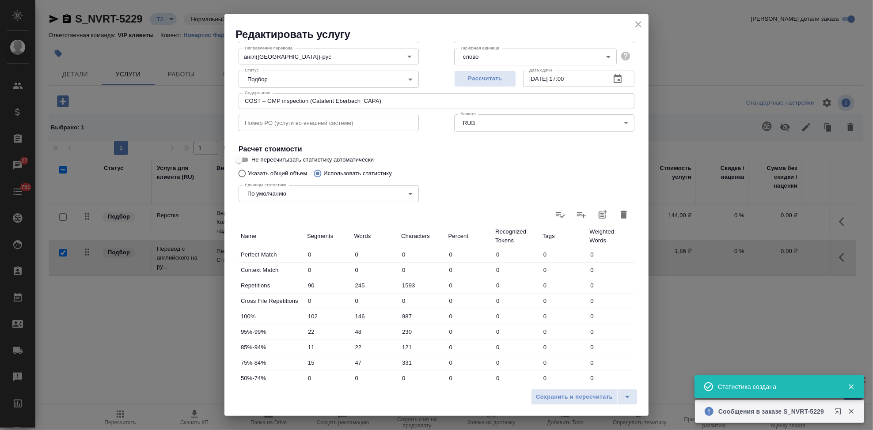
scroll to position [171, 0]
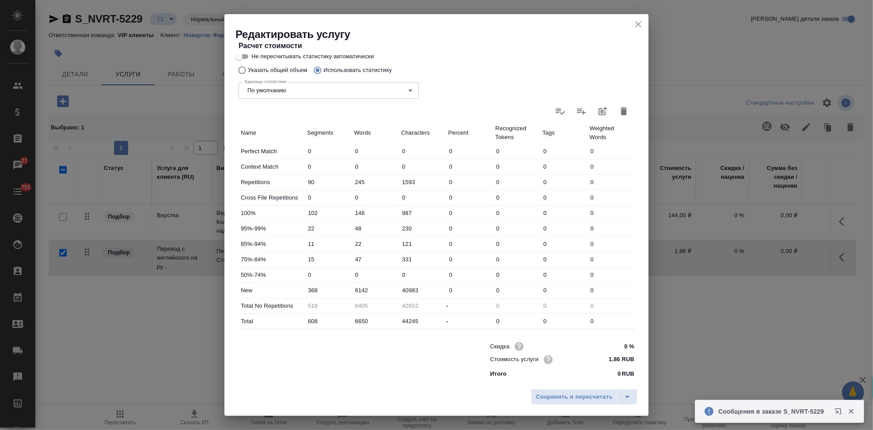
click at [360, 290] on input "6142" at bounding box center [375, 290] width 47 height 13
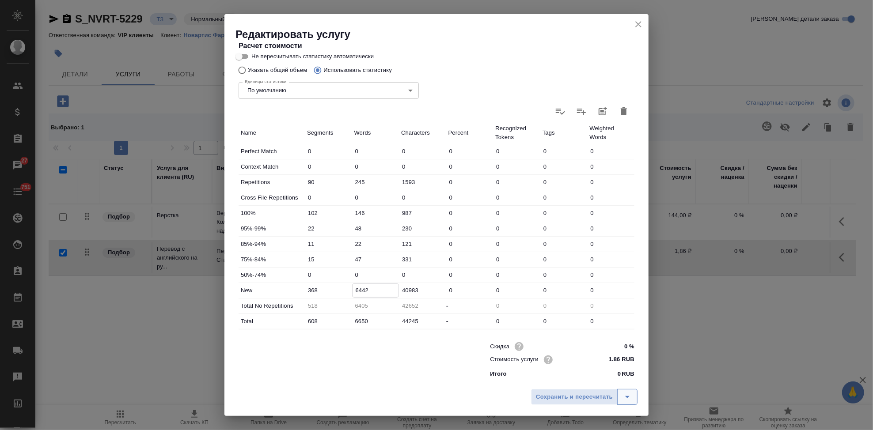
type input "6442"
click at [631, 396] on icon "split button" at bounding box center [627, 397] width 11 height 11
click at [600, 382] on li "Сохранить" at bounding box center [585, 378] width 106 height 14
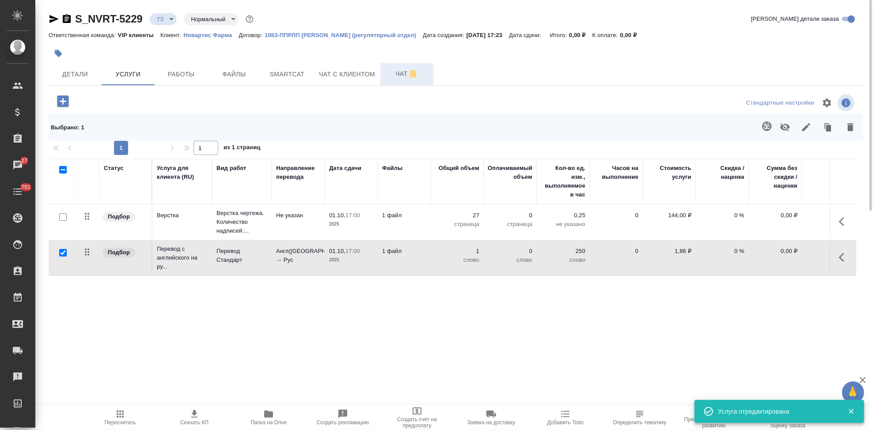
click at [395, 72] on span "Чат" at bounding box center [406, 73] width 42 height 11
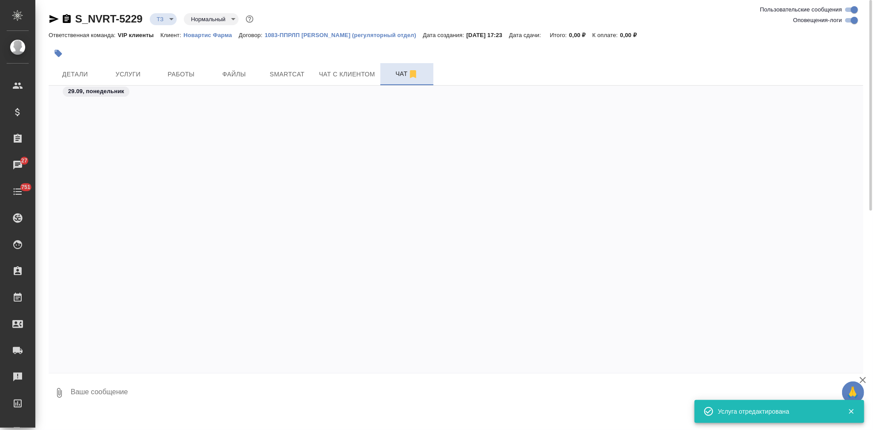
scroll to position [513, 0]
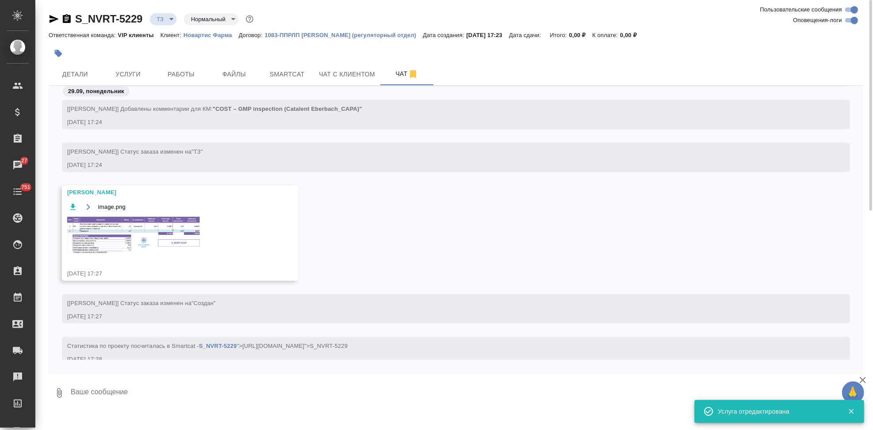
click at [137, 247] on img at bounding box center [133, 235] width 132 height 37
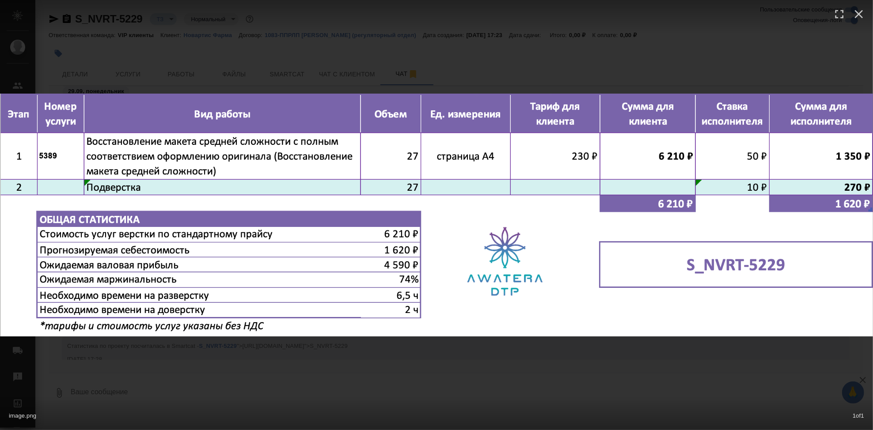
click at [445, 366] on div "image.png 1 of 1" at bounding box center [436, 215] width 873 height 430
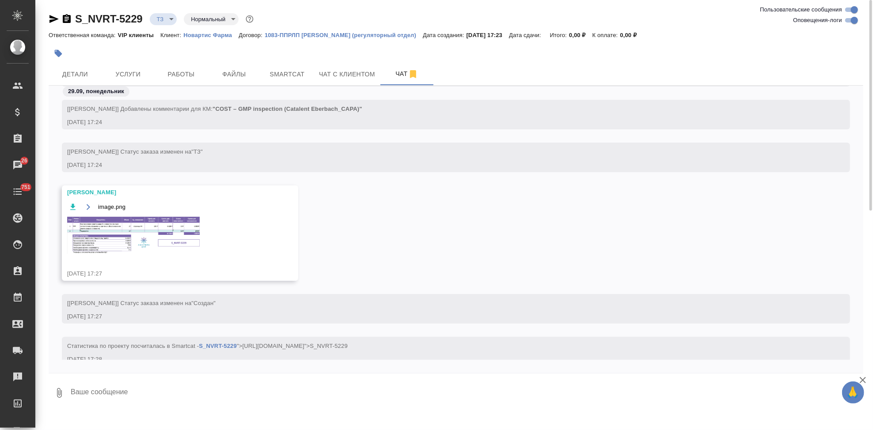
click at [145, 253] on img at bounding box center [133, 235] width 132 height 37
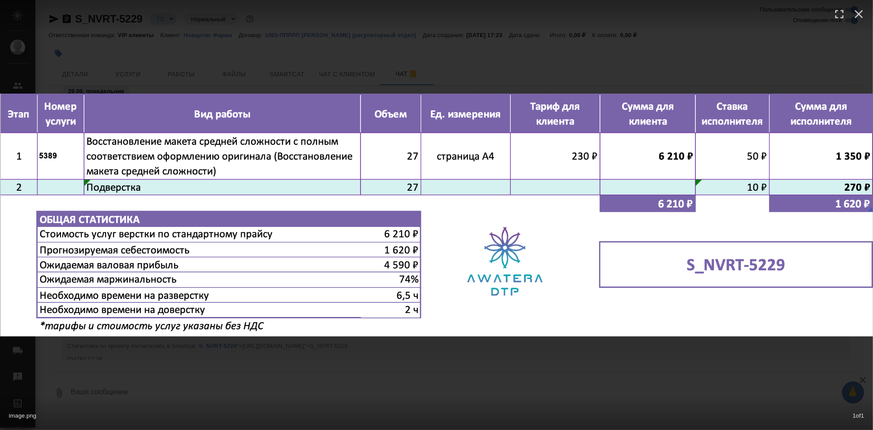
click at [380, 383] on div "image.png 1 of 1" at bounding box center [436, 215] width 873 height 430
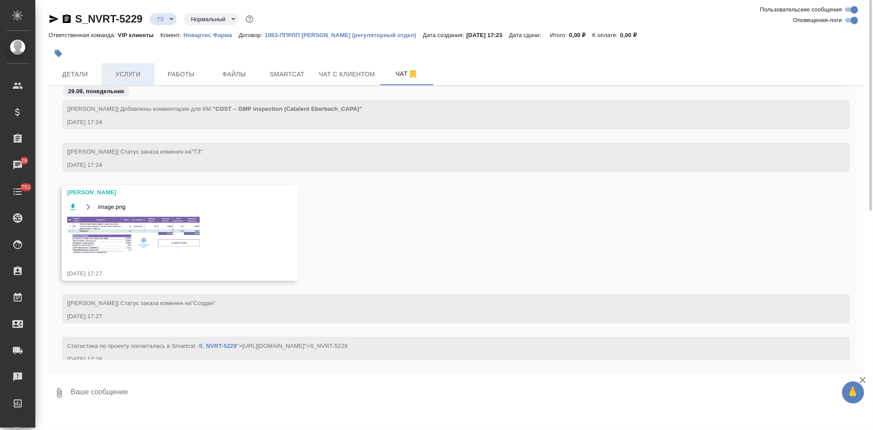
click at [132, 63] on button "Услуги" at bounding box center [128, 74] width 53 height 22
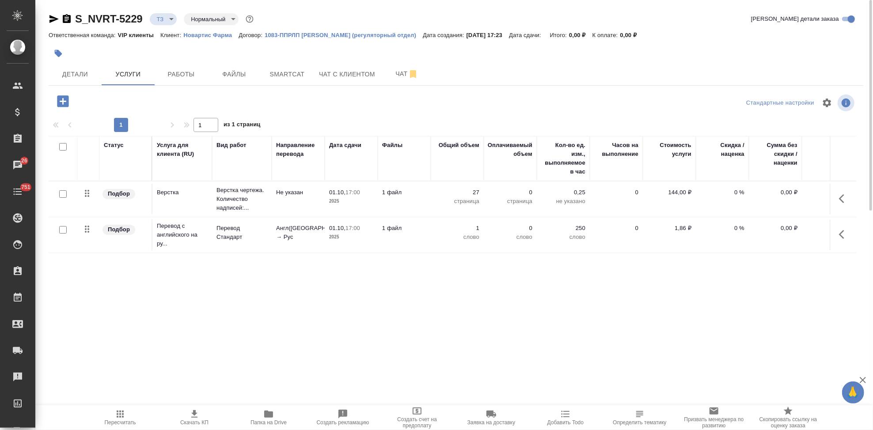
click at [124, 415] on icon "button" at bounding box center [120, 414] width 11 height 11
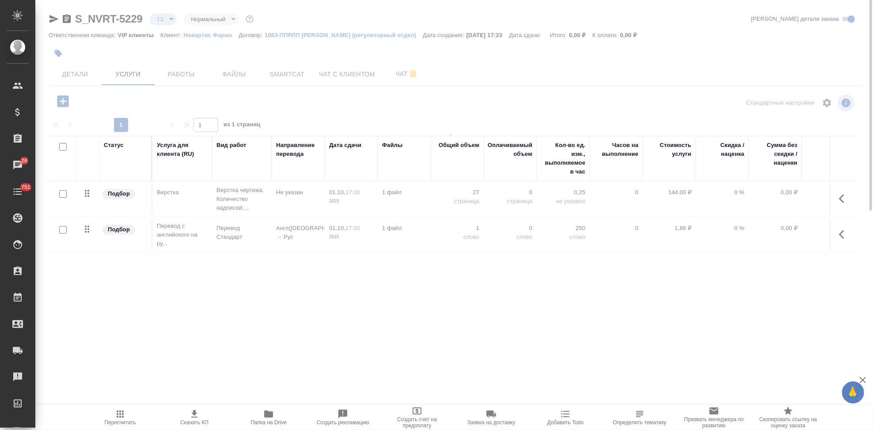
type input "new"
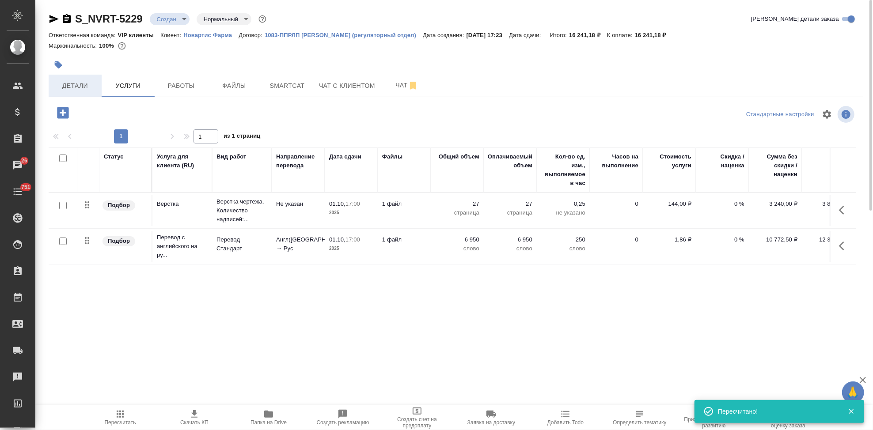
click at [90, 87] on span "Детали" at bounding box center [75, 85] width 42 height 11
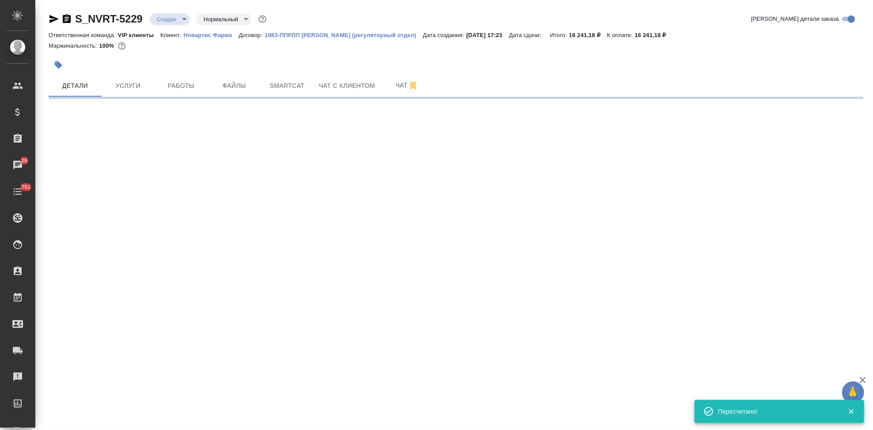
select select "RU"
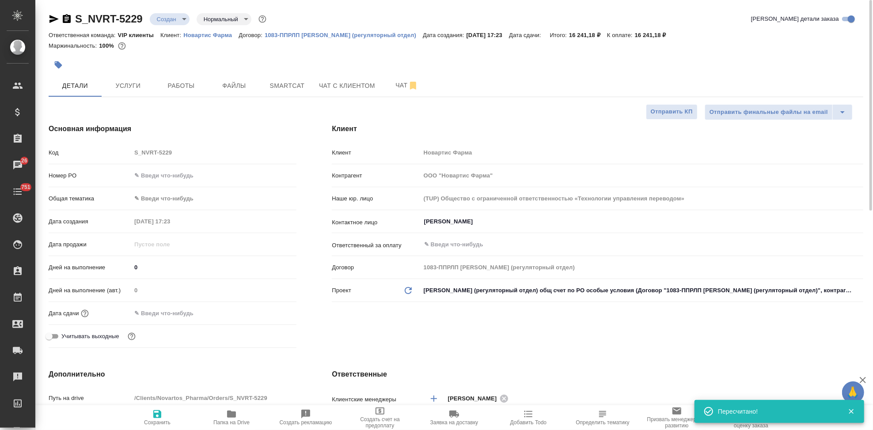
type textarea "x"
click at [159, 315] on input "text" at bounding box center [169, 313] width 77 height 13
click at [274, 313] on icon "button" at bounding box center [271, 312] width 8 height 9
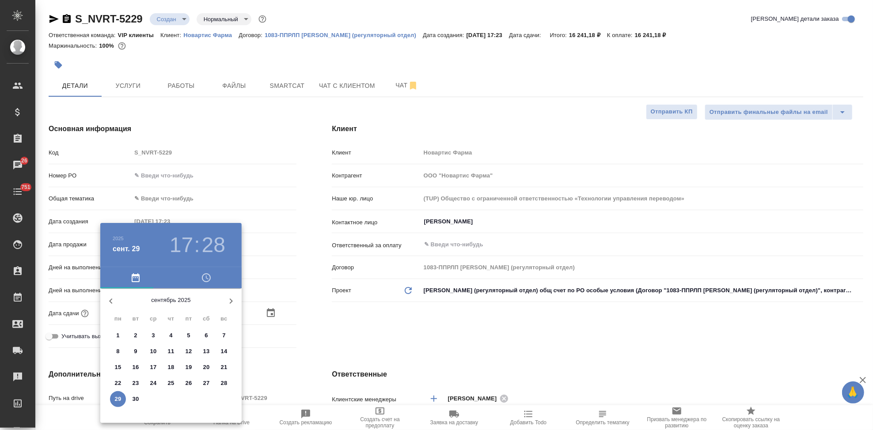
click at [233, 306] on button "button" at bounding box center [230, 301] width 21 height 21
click at [152, 334] on p "1" at bounding box center [152, 335] width 3 height 9
type input "01.10.2025 17:28"
type textarea "x"
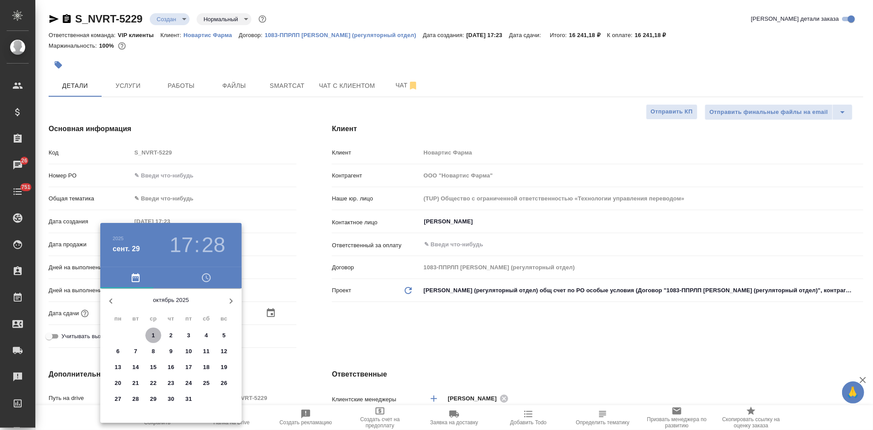
type textarea "x"
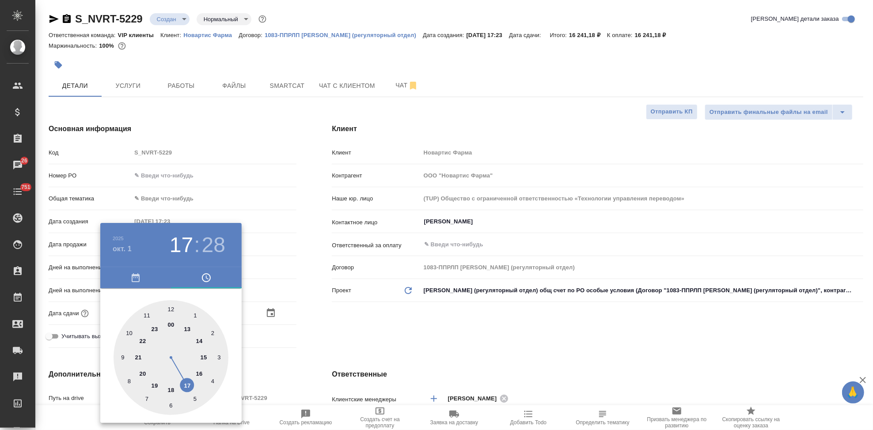
click at [191, 385] on div at bounding box center [170, 357] width 115 height 115
type textarea "x"
click at [170, 309] on div at bounding box center [170, 357] width 115 height 115
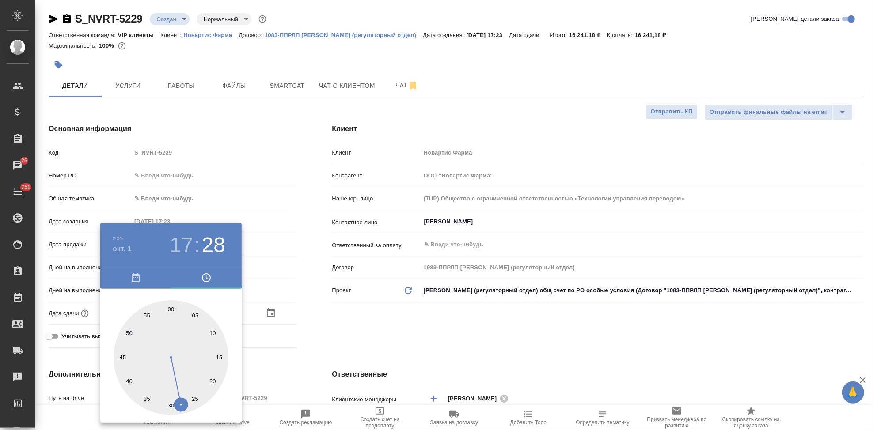
type input "01.10.2025 17:00"
type textarea "x"
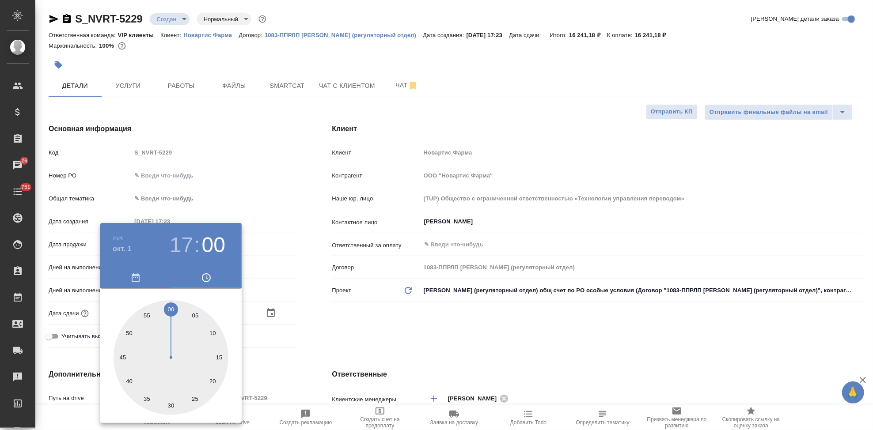
type textarea "x"
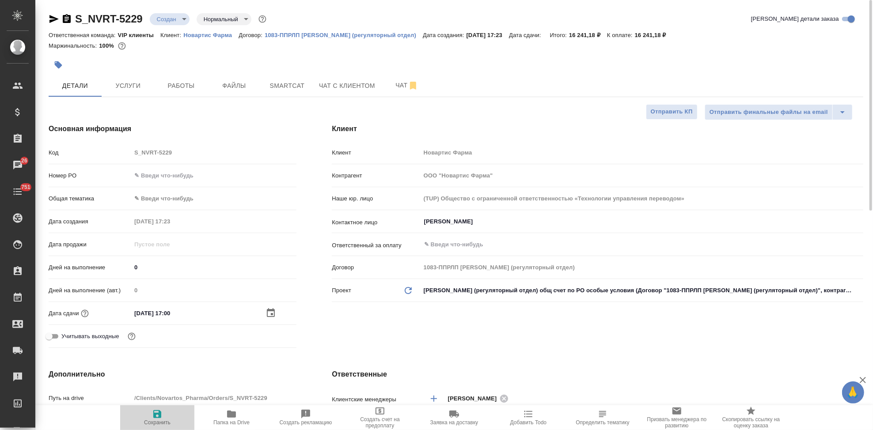
click at [158, 419] on icon "button" at bounding box center [157, 414] width 11 height 11
type textarea "x"
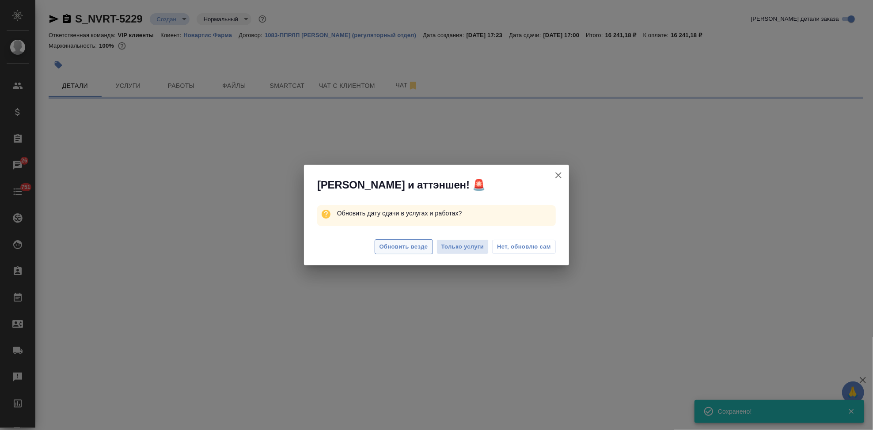
click at [399, 246] on span "Обновить везде" at bounding box center [403, 247] width 49 height 10
select select "RU"
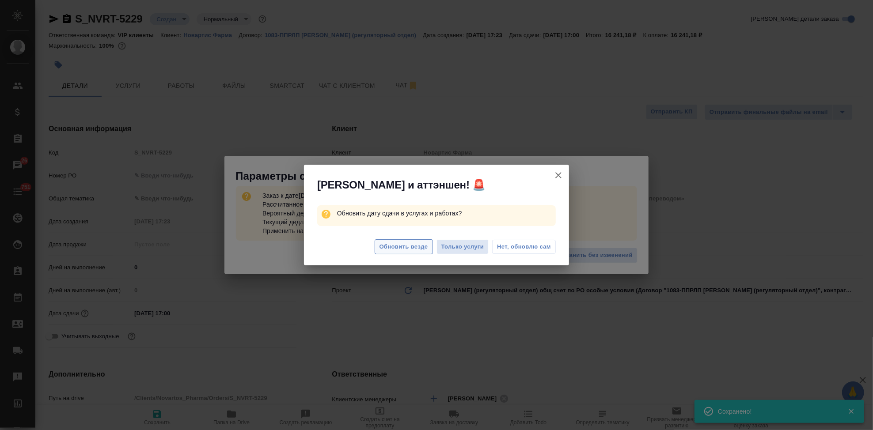
type textarea "x"
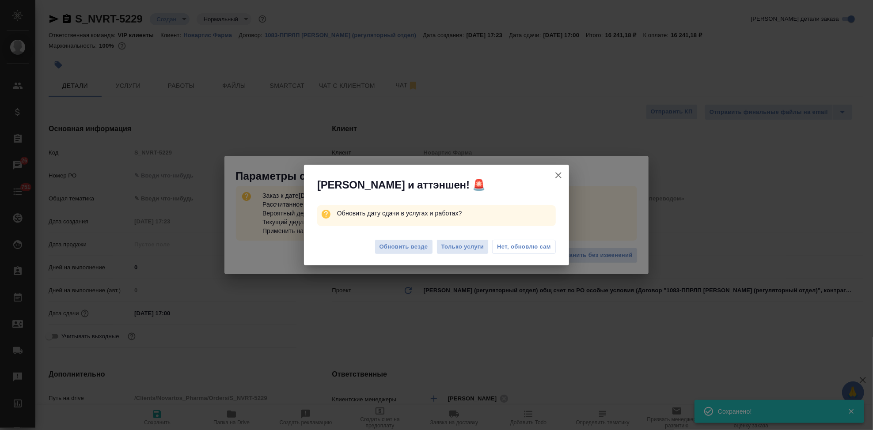
type textarea "x"
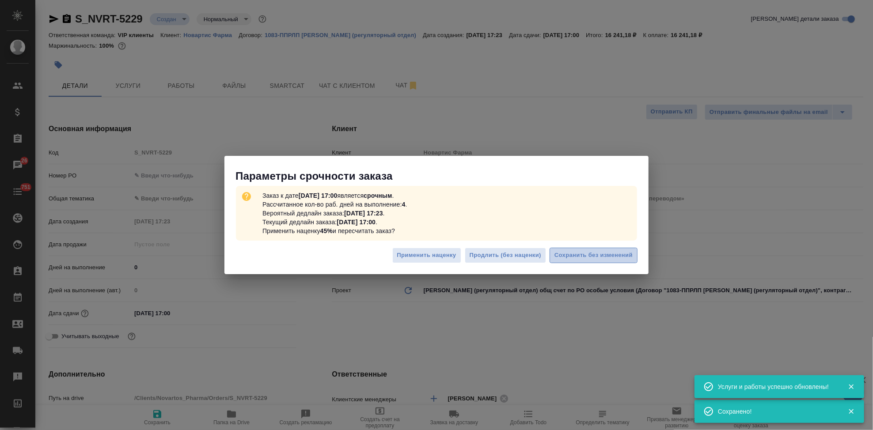
click at [613, 261] on button "Сохранить без изменений" at bounding box center [593, 255] width 88 height 15
type textarea "x"
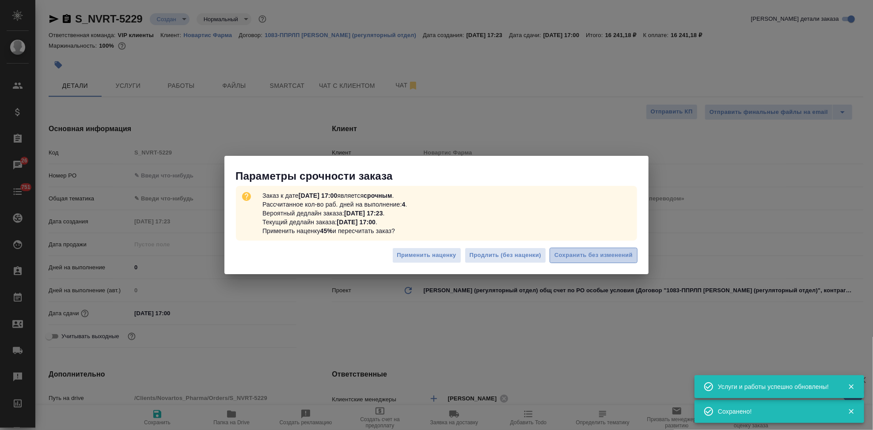
type textarea "x"
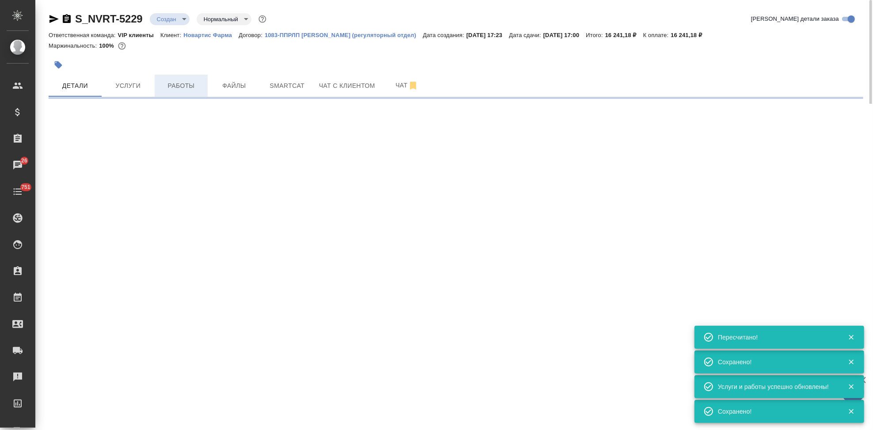
type input "urgent"
click at [169, 84] on span "Работы" at bounding box center [181, 85] width 42 height 11
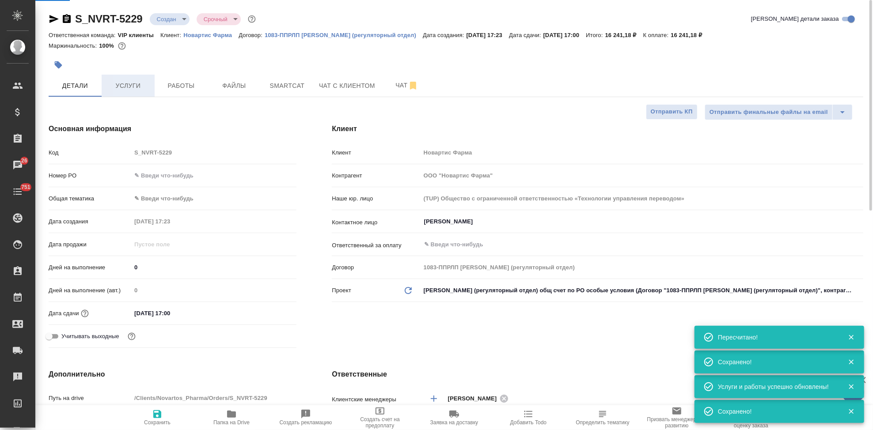
click at [132, 88] on span "Услуги" at bounding box center [128, 85] width 42 height 11
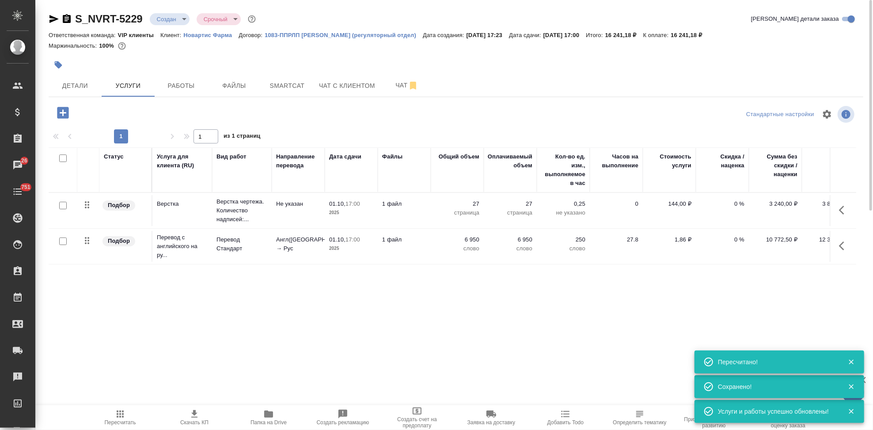
click at [121, 424] on span "Пересчитать" at bounding box center [120, 423] width 31 height 6
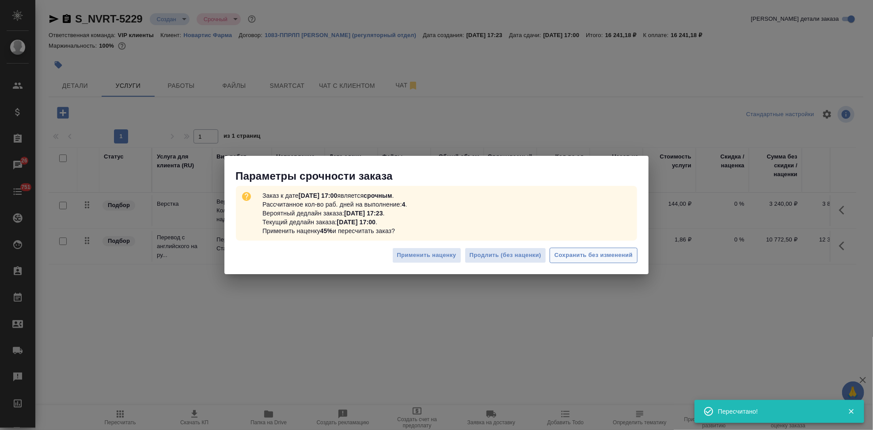
click at [570, 253] on span "Сохранить без изменений" at bounding box center [593, 255] width 78 height 10
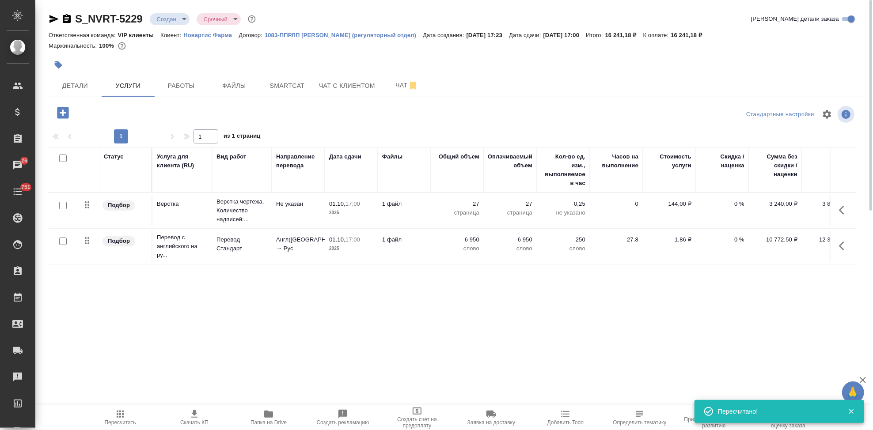
click at [195, 416] on icon "button" at bounding box center [194, 414] width 6 height 8
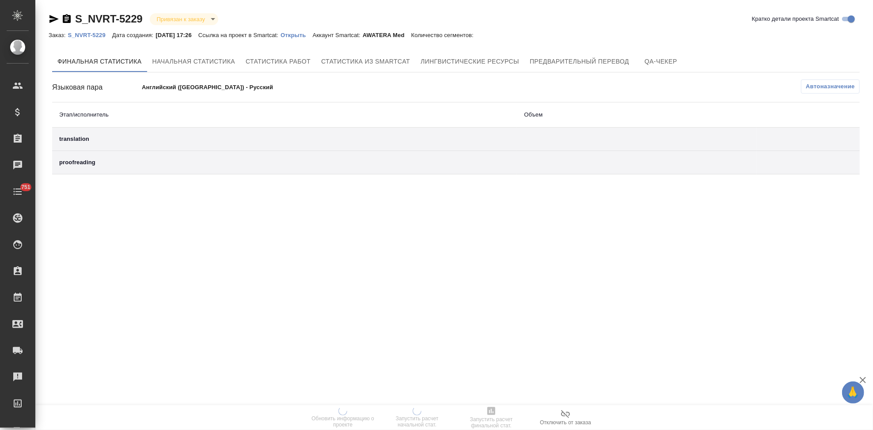
click at [312, 37] on p "Открыть" at bounding box center [296, 35] width 32 height 7
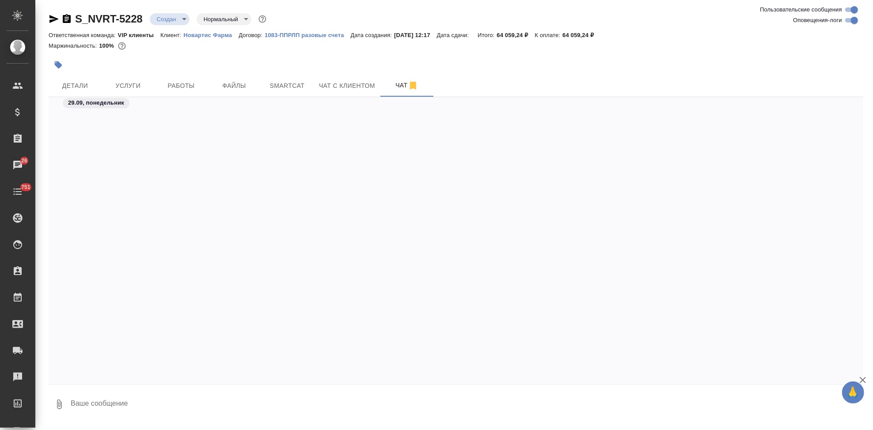
scroll to position [5705, 0]
